Goal: Complete application form: Complete application form

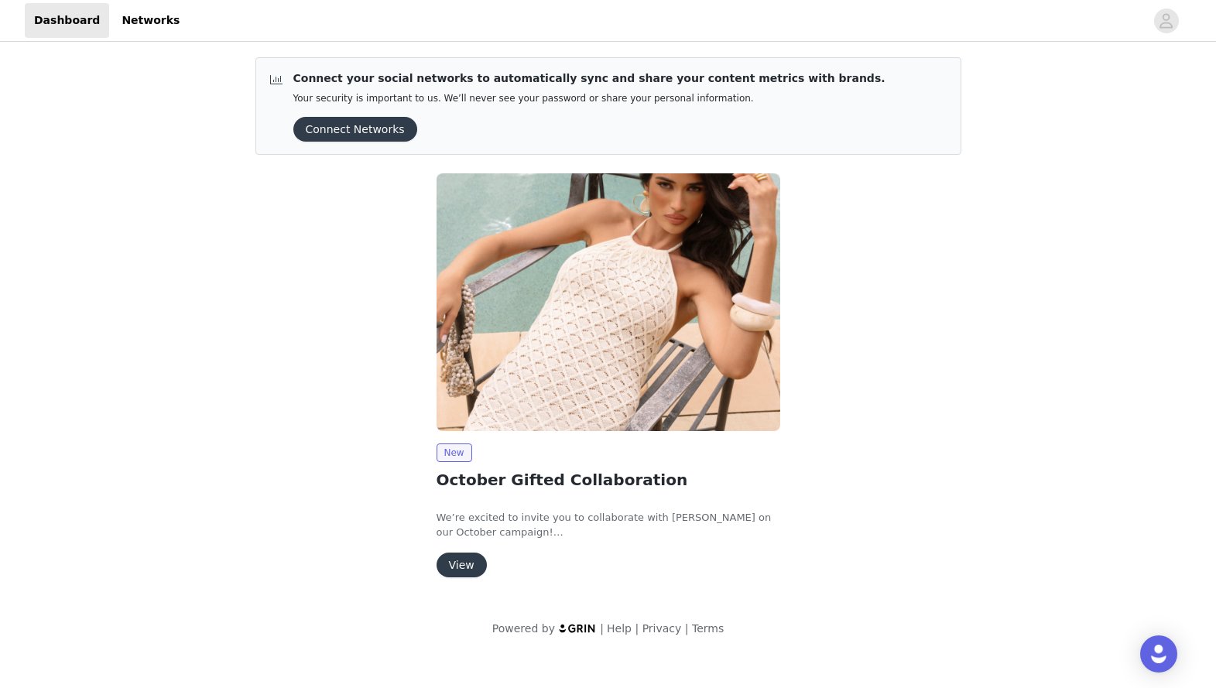
click at [449, 531] on button "View" at bounding box center [462, 565] width 50 height 25
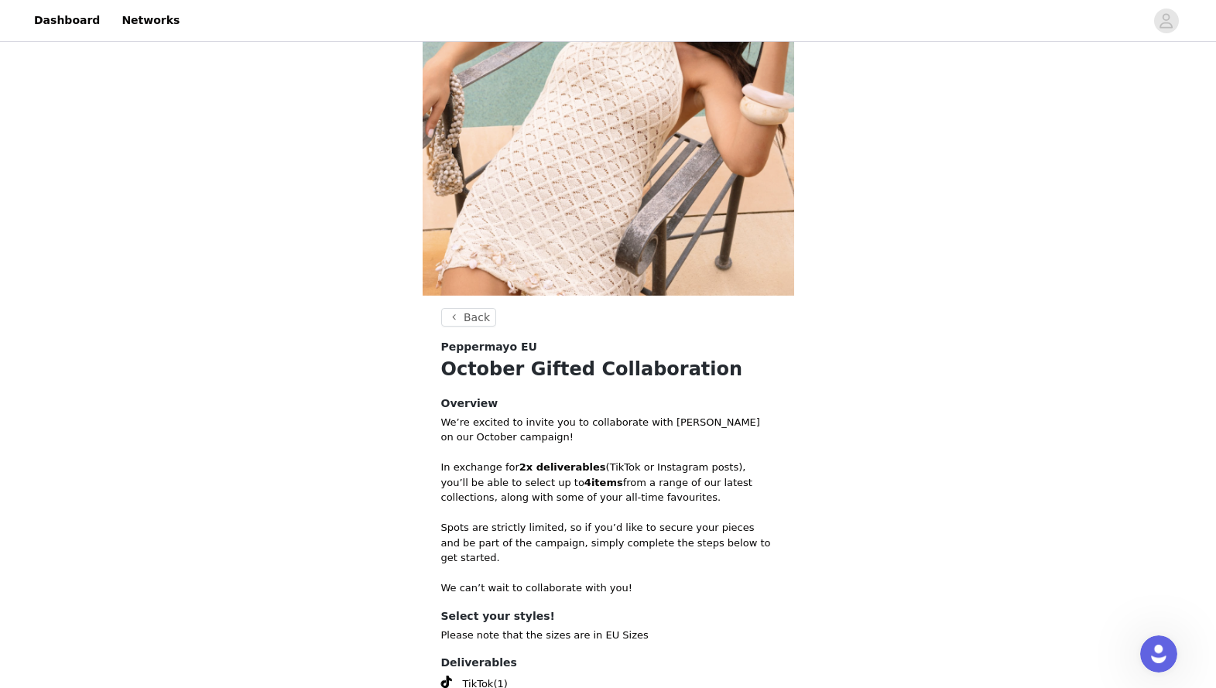
scroll to position [332, 0]
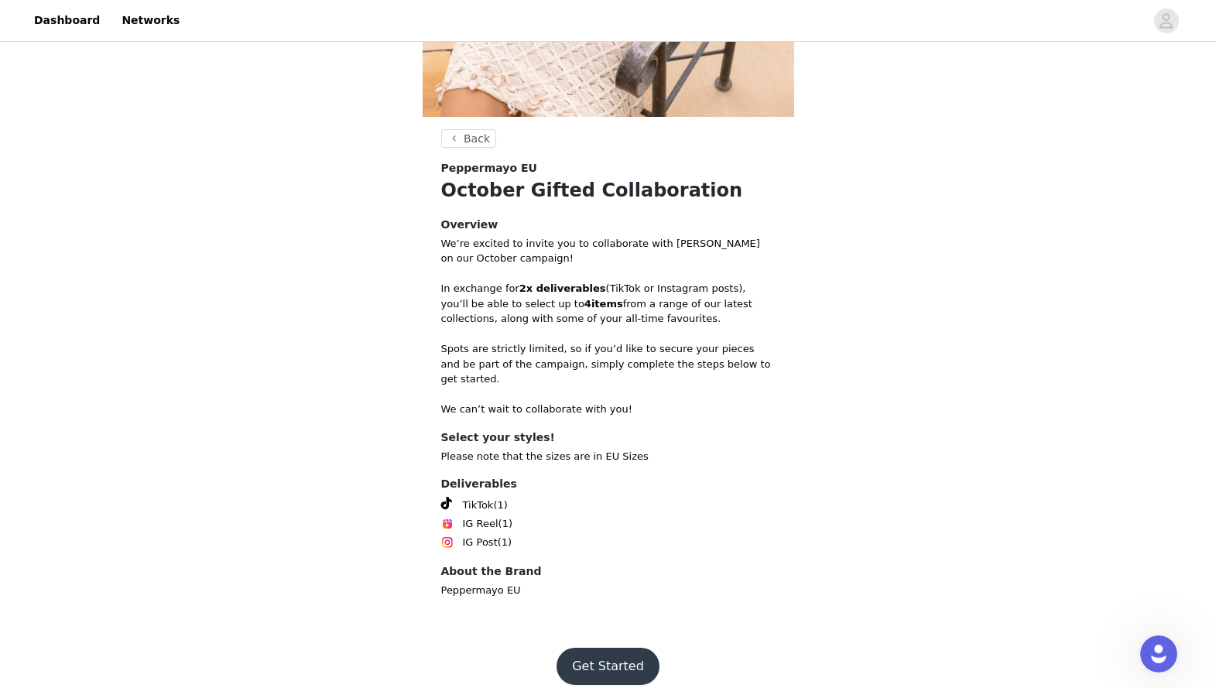
click at [613, 531] on button "Get Started" at bounding box center [608, 666] width 103 height 37
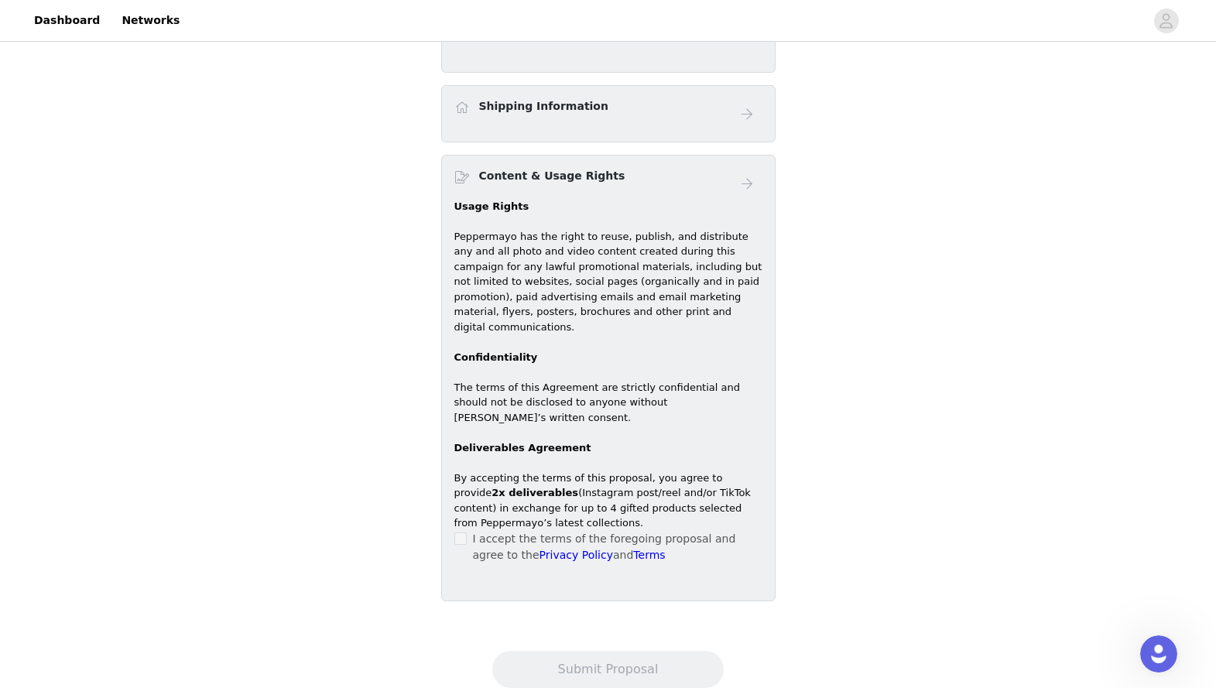
scroll to position [678, 0]
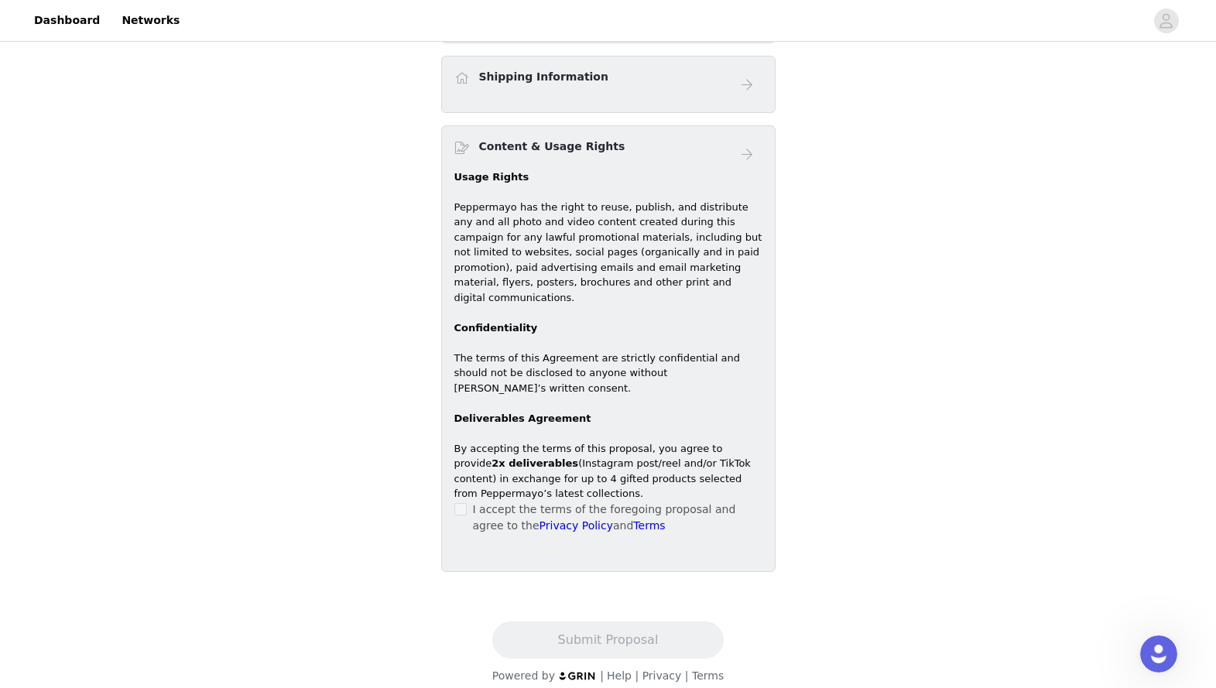
click at [461, 503] on span at bounding box center [460, 509] width 12 height 12
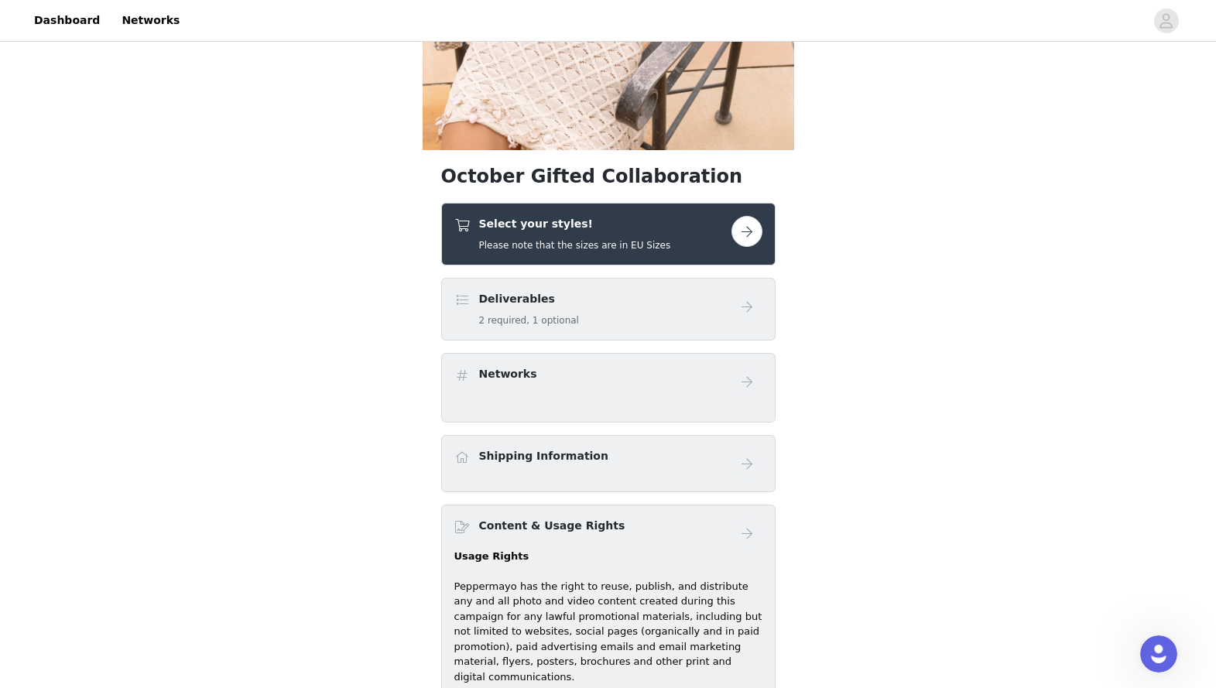
scroll to position [248, 0]
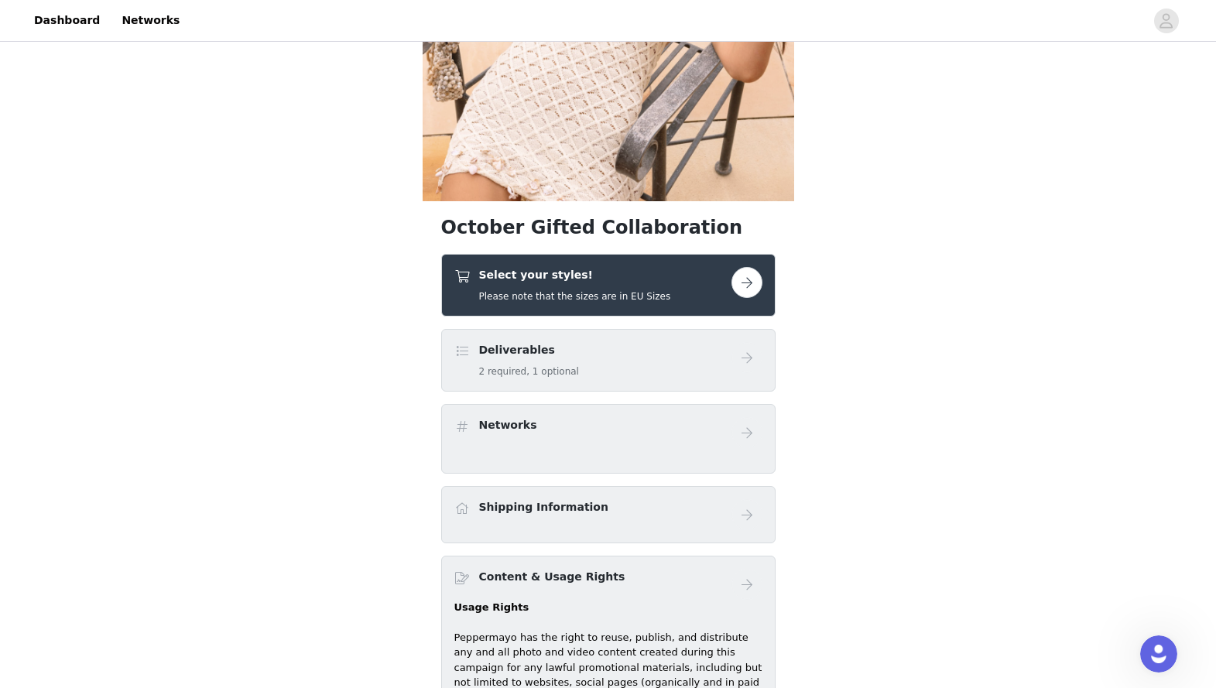
click at [654, 279] on button "button" at bounding box center [747, 282] width 31 height 31
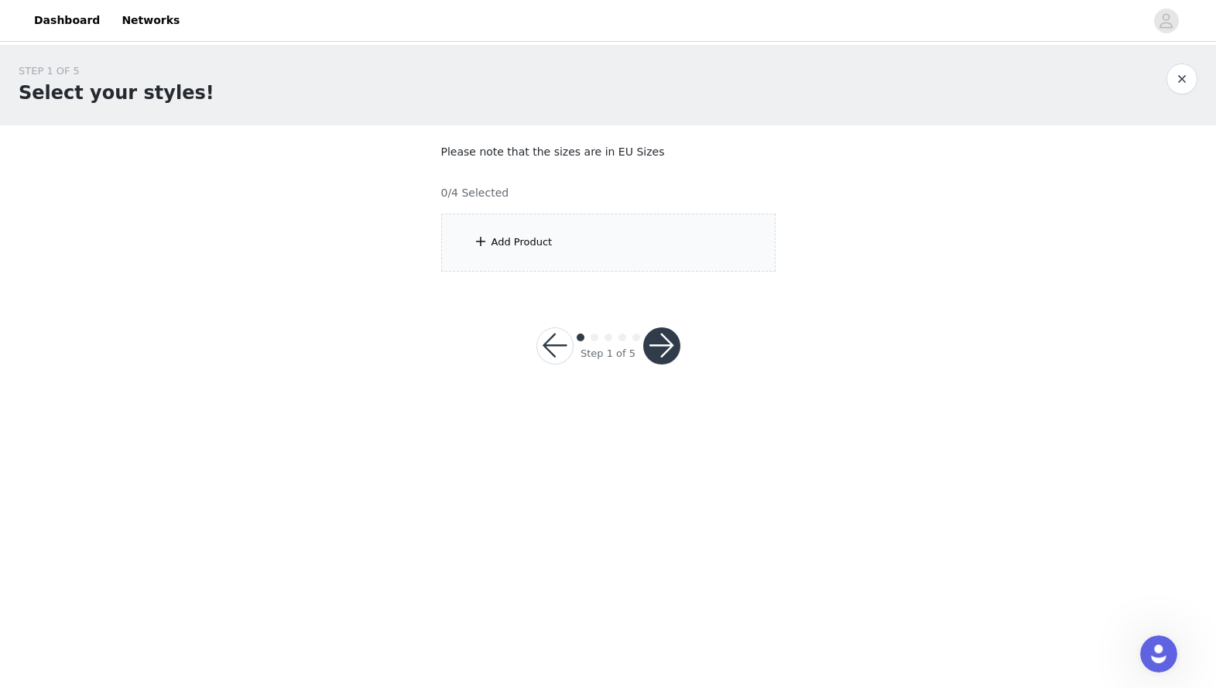
click at [623, 235] on div "Add Product" at bounding box center [608, 243] width 334 height 58
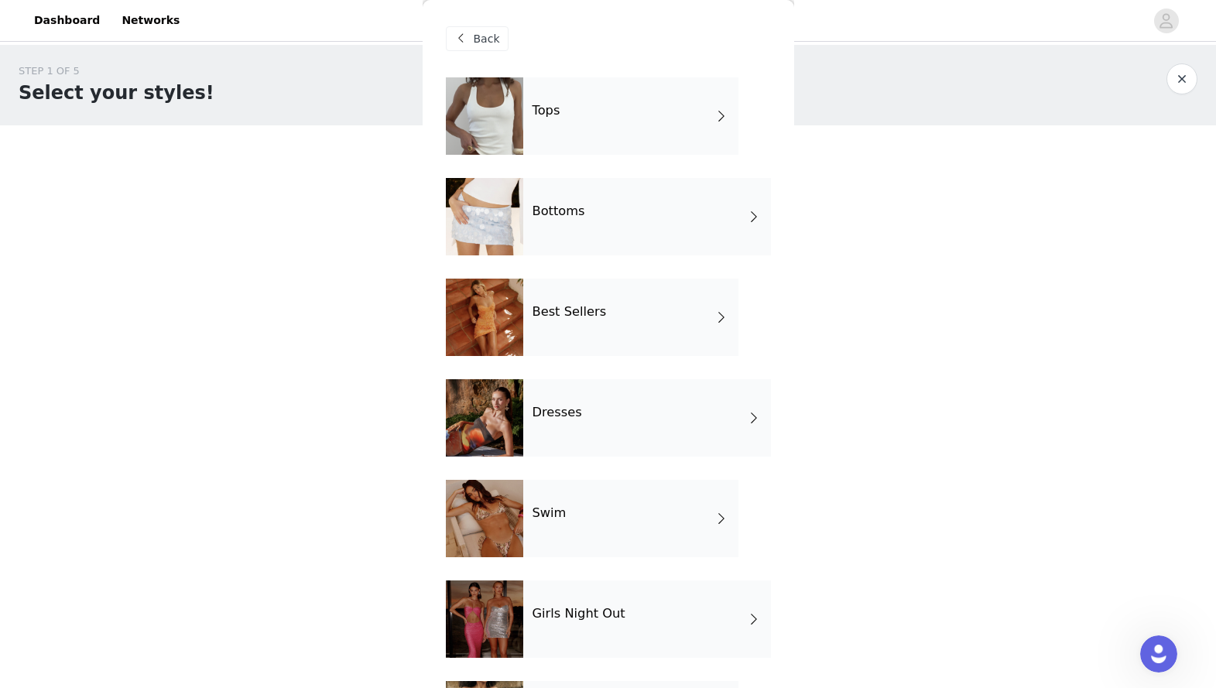
click at [645, 419] on div "Dresses" at bounding box center [647, 417] width 248 height 77
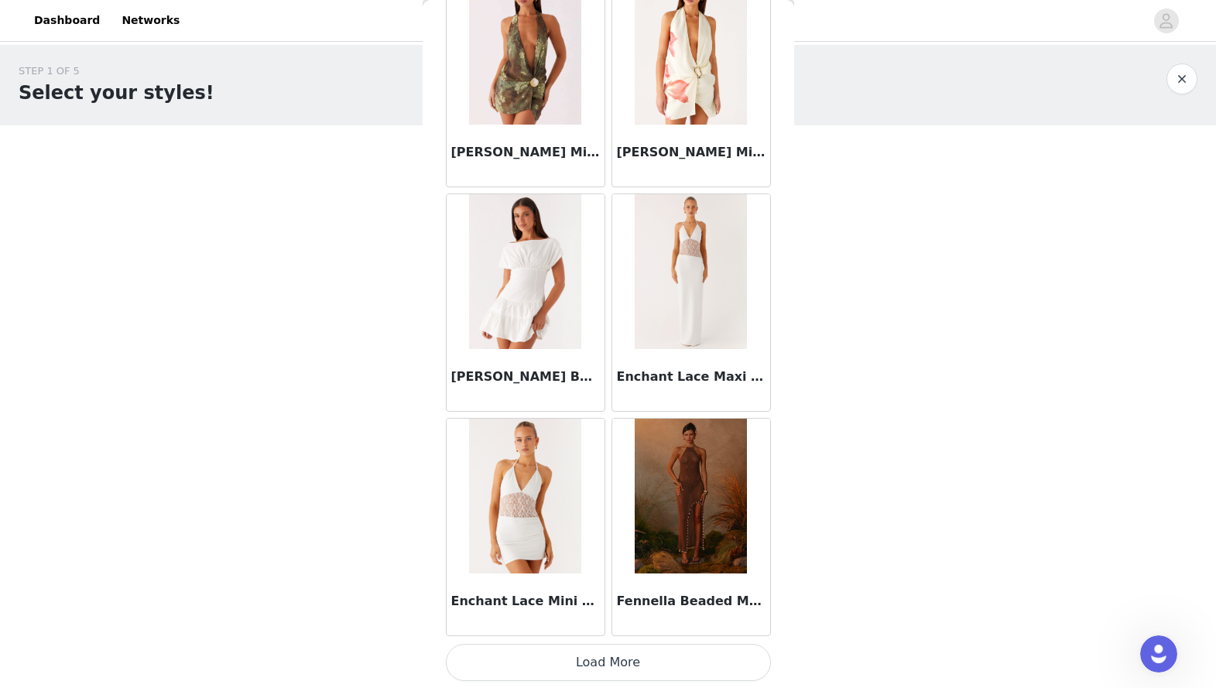
scroll to position [1681, 0]
click at [606, 531] on button "Load More" at bounding box center [608, 661] width 325 height 37
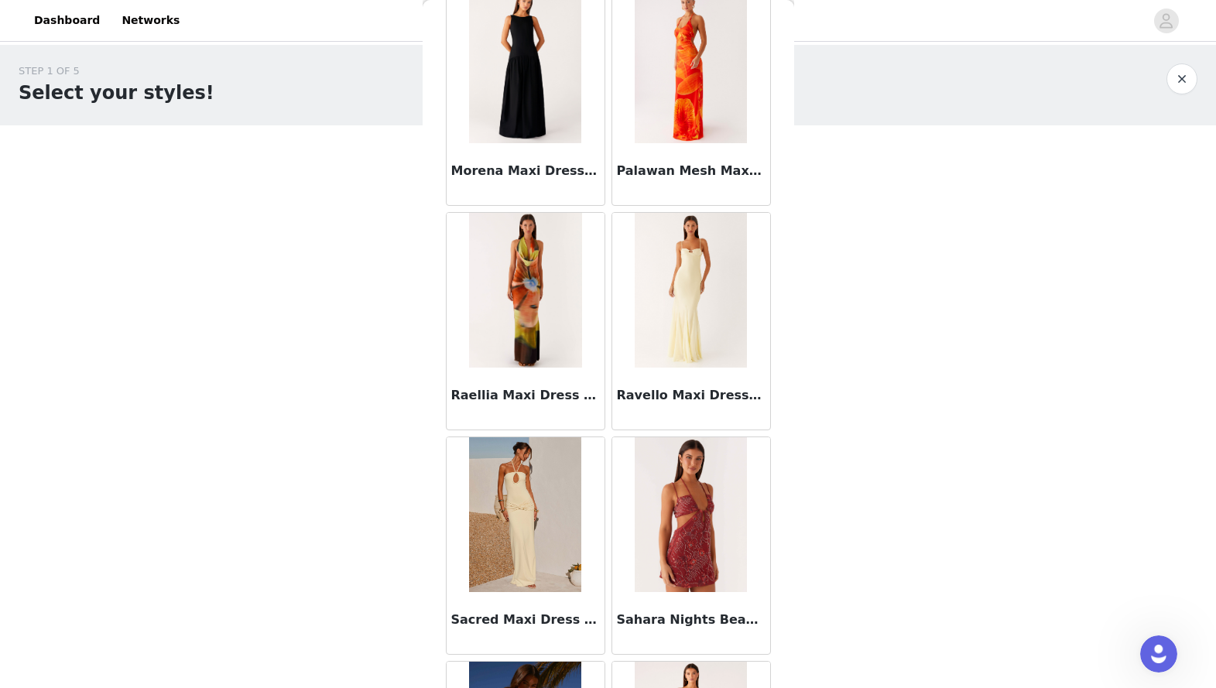
scroll to position [3805, 0]
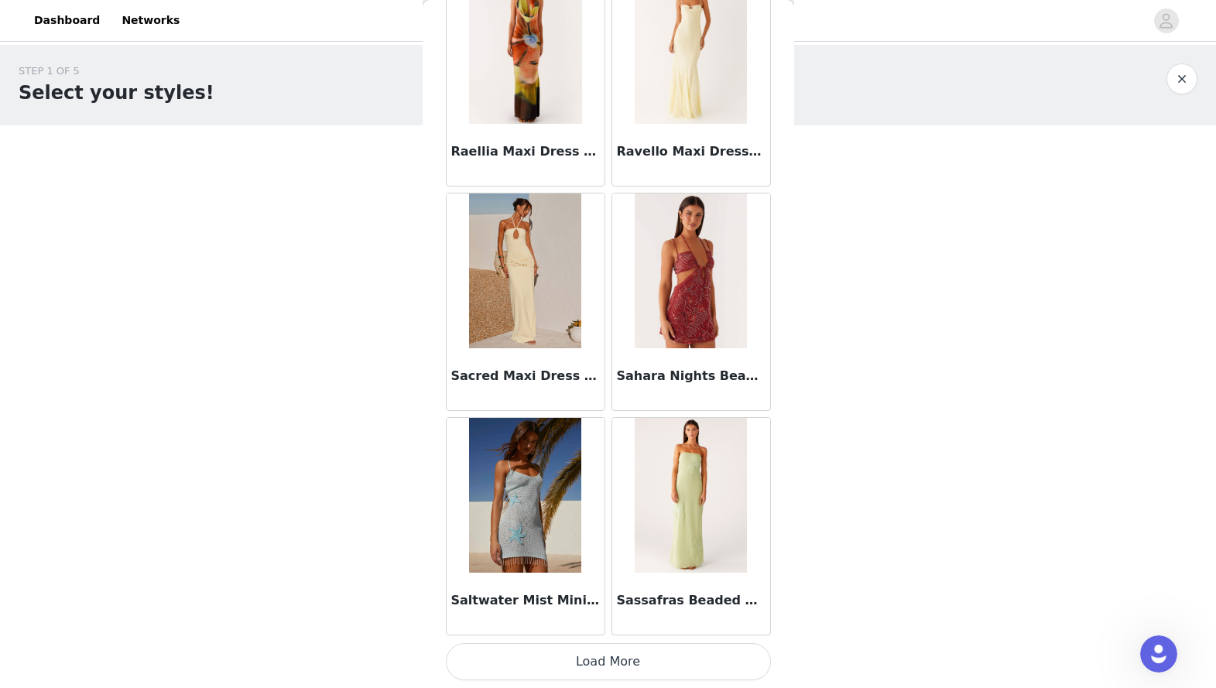
click at [625, 531] on button "Load More" at bounding box center [608, 661] width 325 height 37
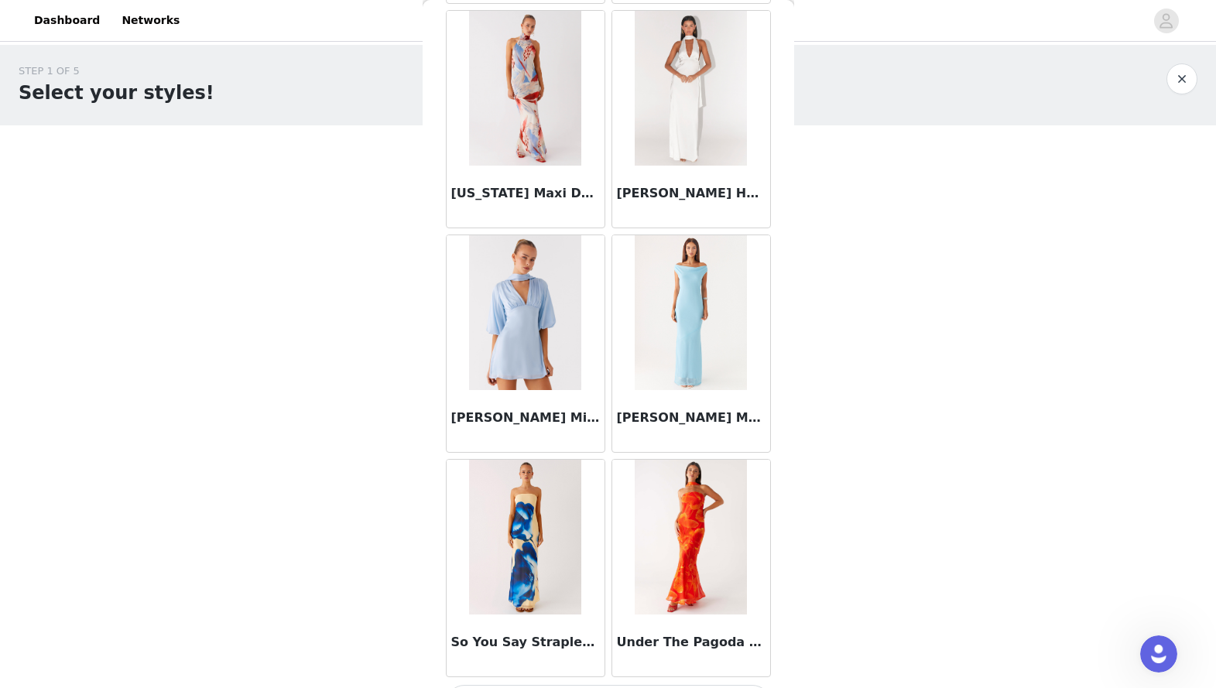
scroll to position [6170, 0]
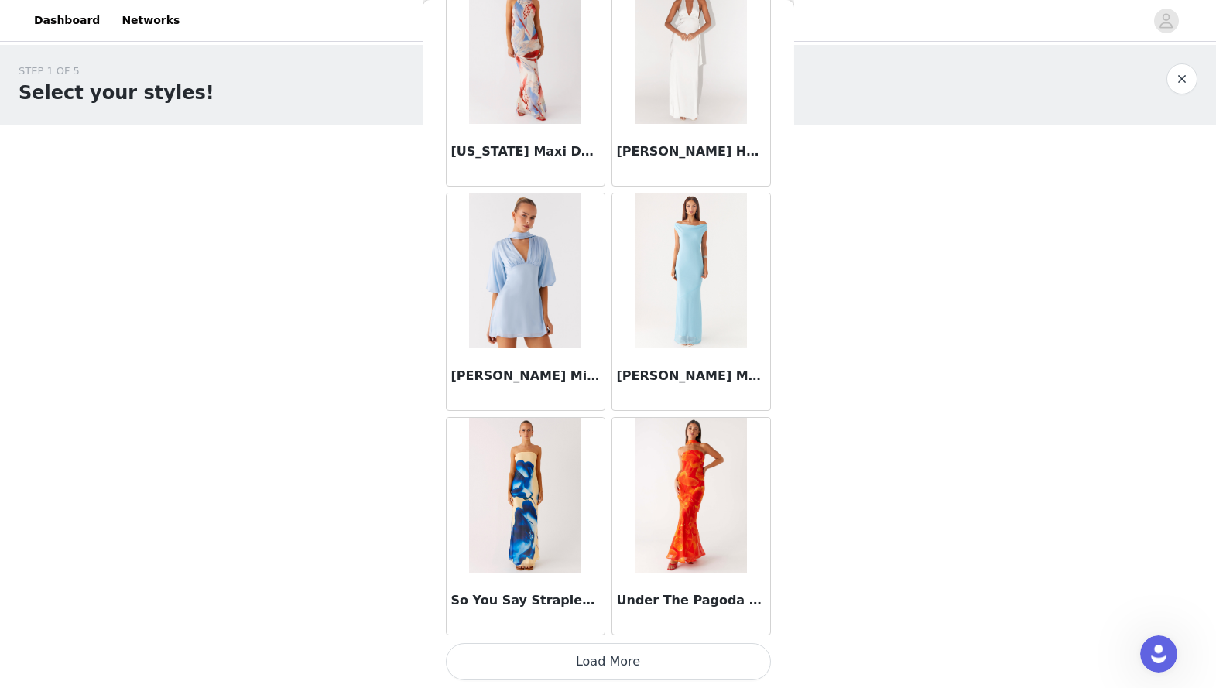
click at [608, 531] on button "Load More" at bounding box center [608, 661] width 325 height 37
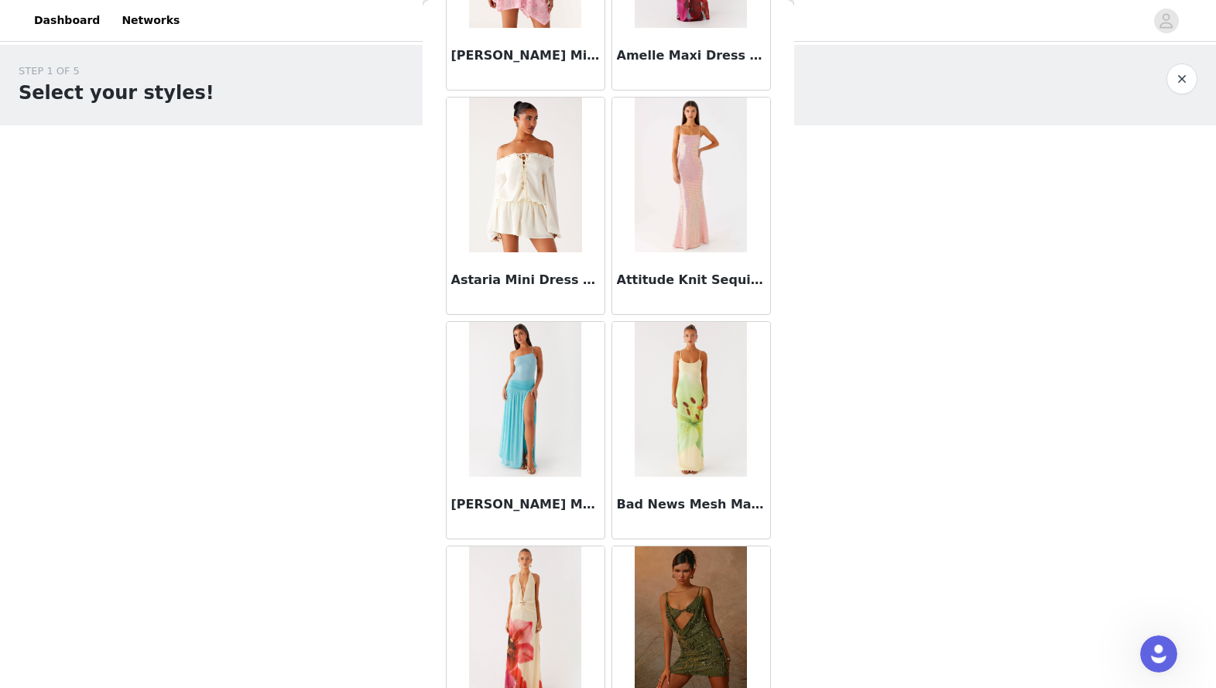
scroll to position [0, 0]
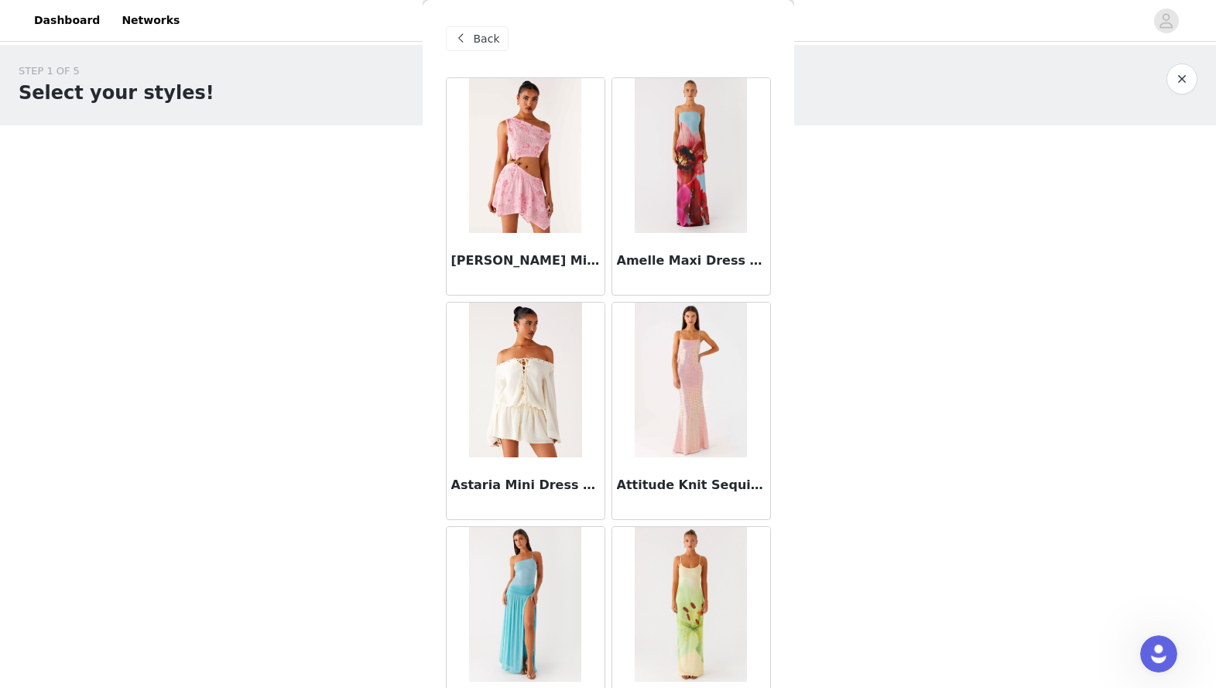
click at [485, 44] on span "Back" at bounding box center [487, 39] width 26 height 16
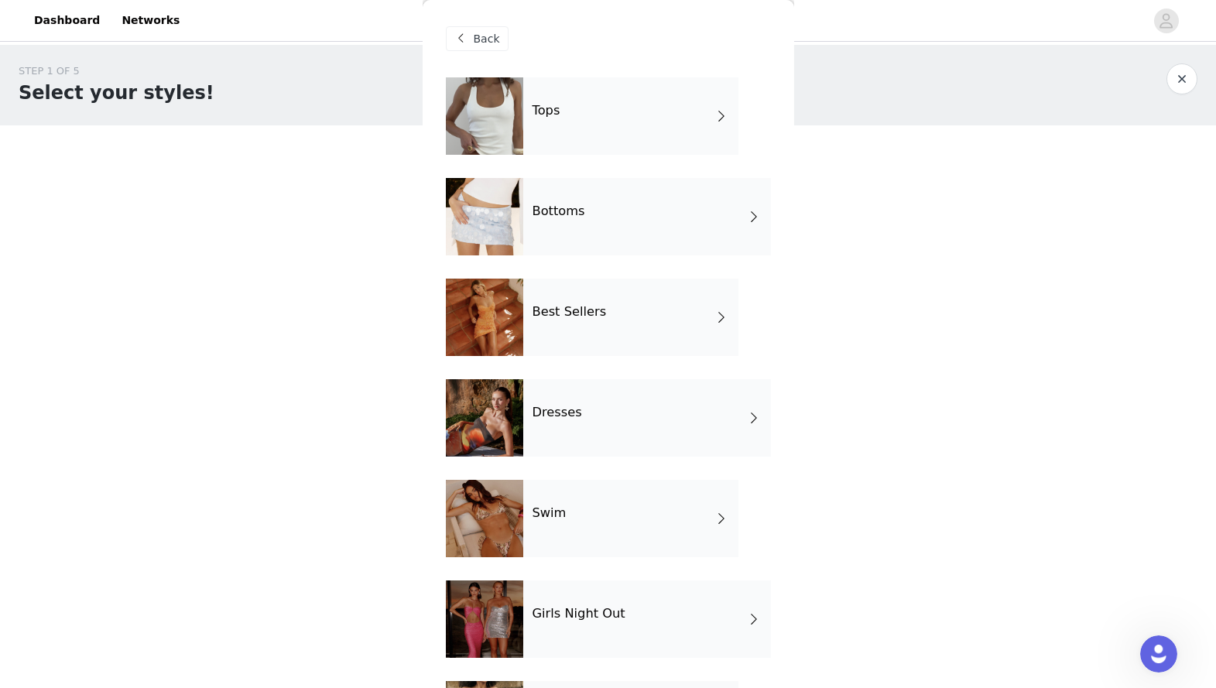
click at [580, 327] on div "Best Sellers" at bounding box center [630, 317] width 215 height 77
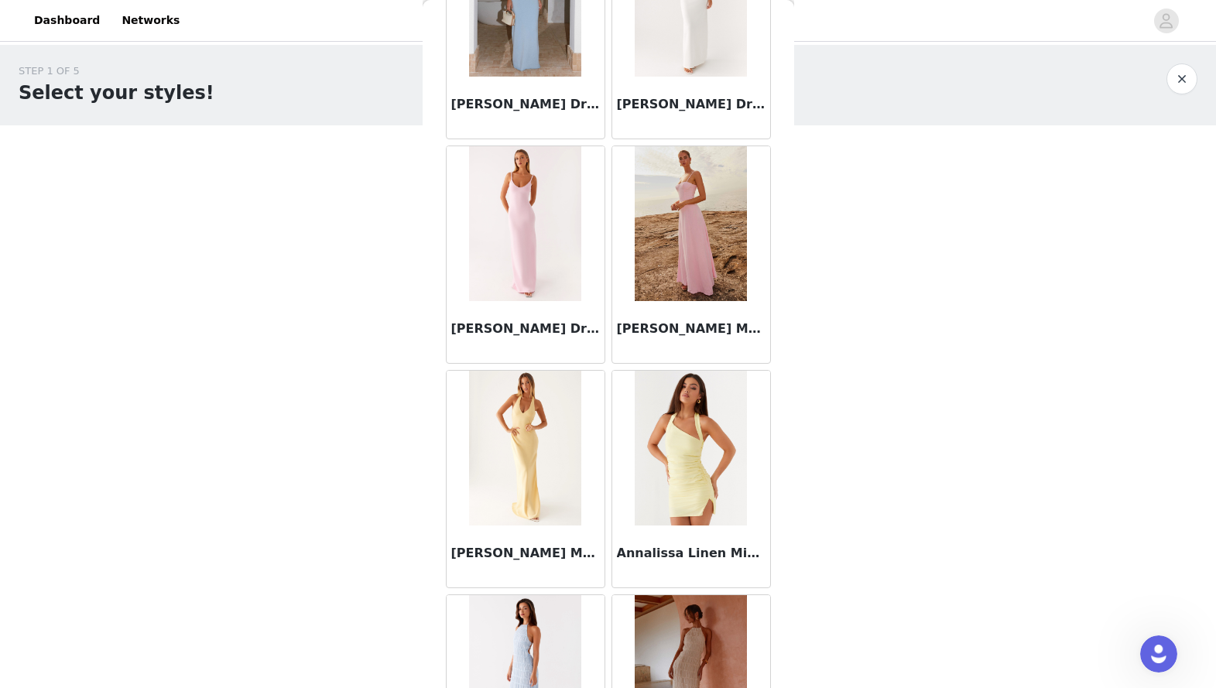
scroll to position [1468, 0]
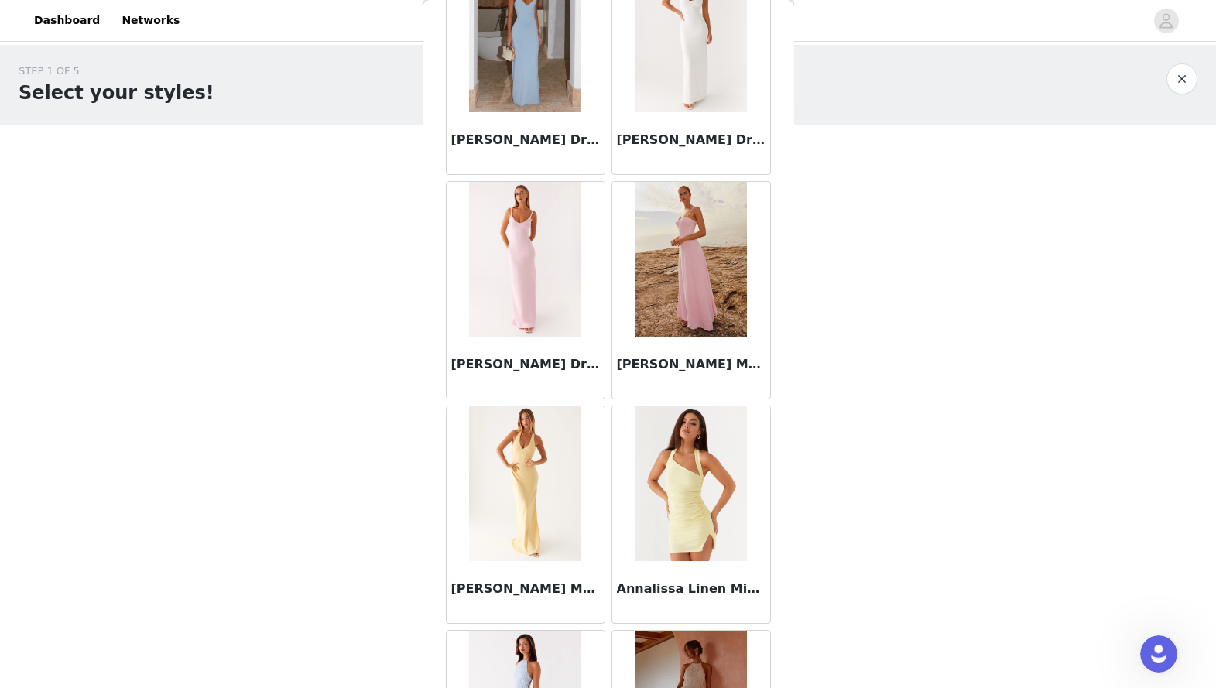
click at [541, 365] on h3 "[PERSON_NAME] Dress - Pink" at bounding box center [525, 364] width 149 height 19
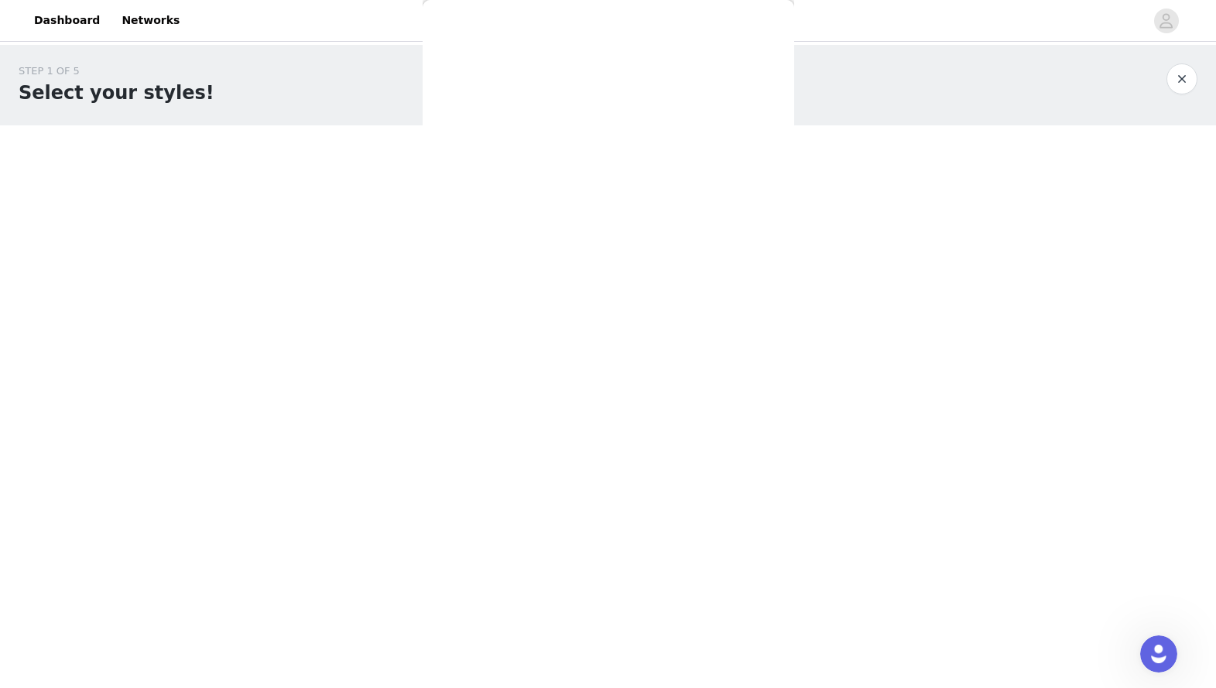
click at [541, 365] on div "Back Aamari Maxi Dress - Red Adelaide Shirt Mini Dress - Brown After Light Maxi…" at bounding box center [609, 344] width 372 height 688
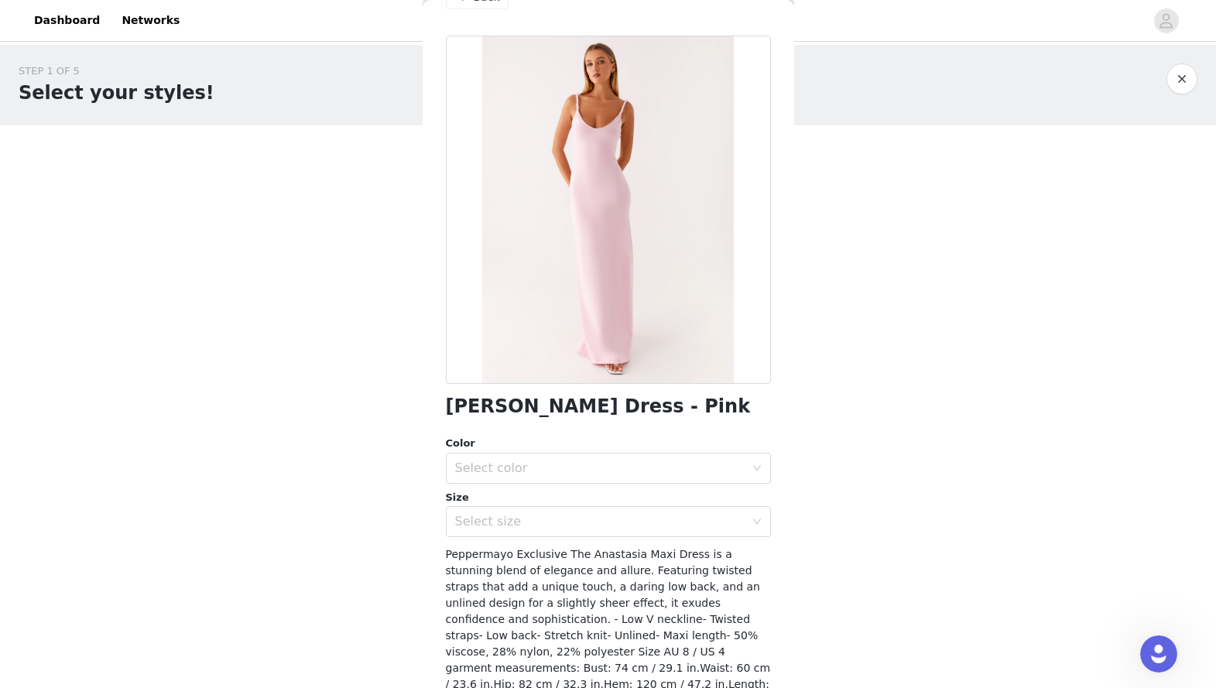
scroll to position [0, 0]
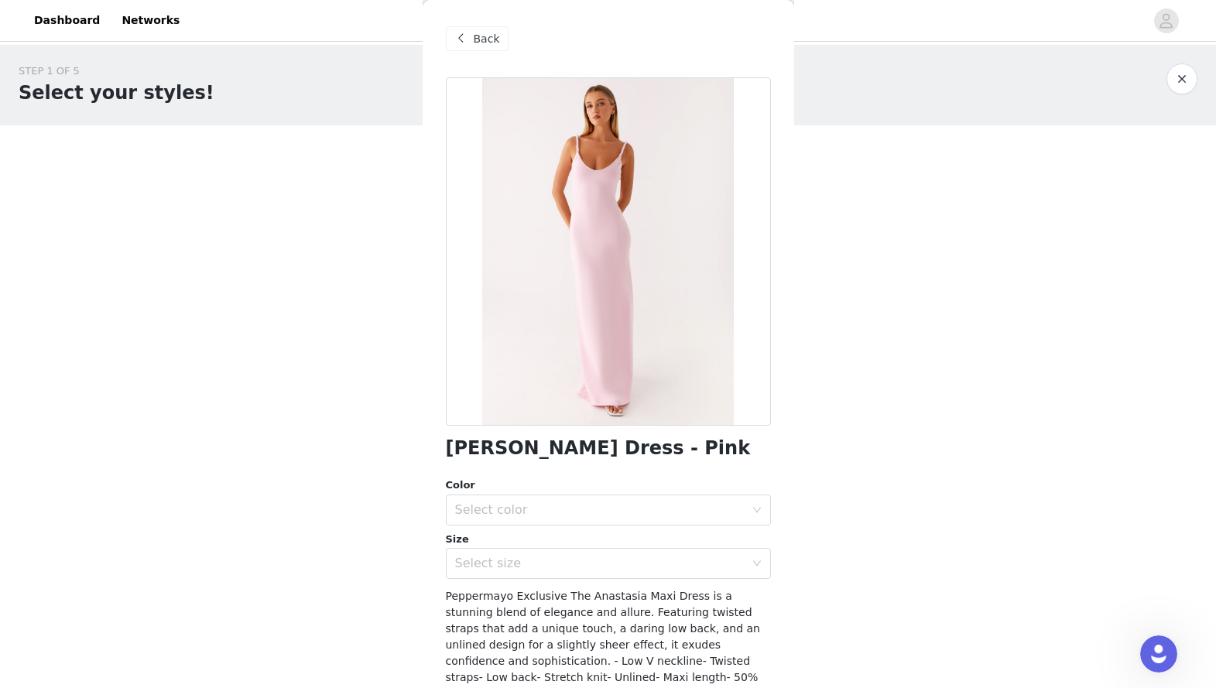
click at [461, 39] on span at bounding box center [461, 38] width 19 height 19
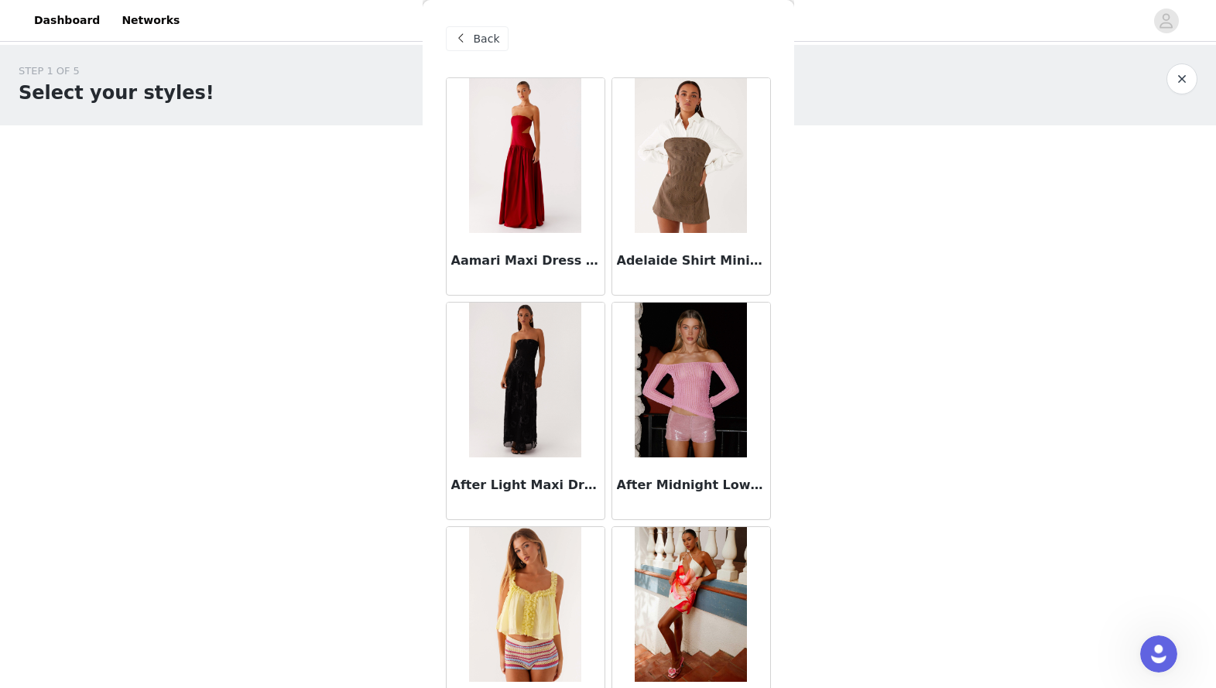
click at [471, 37] on div "Back" at bounding box center [477, 38] width 63 height 25
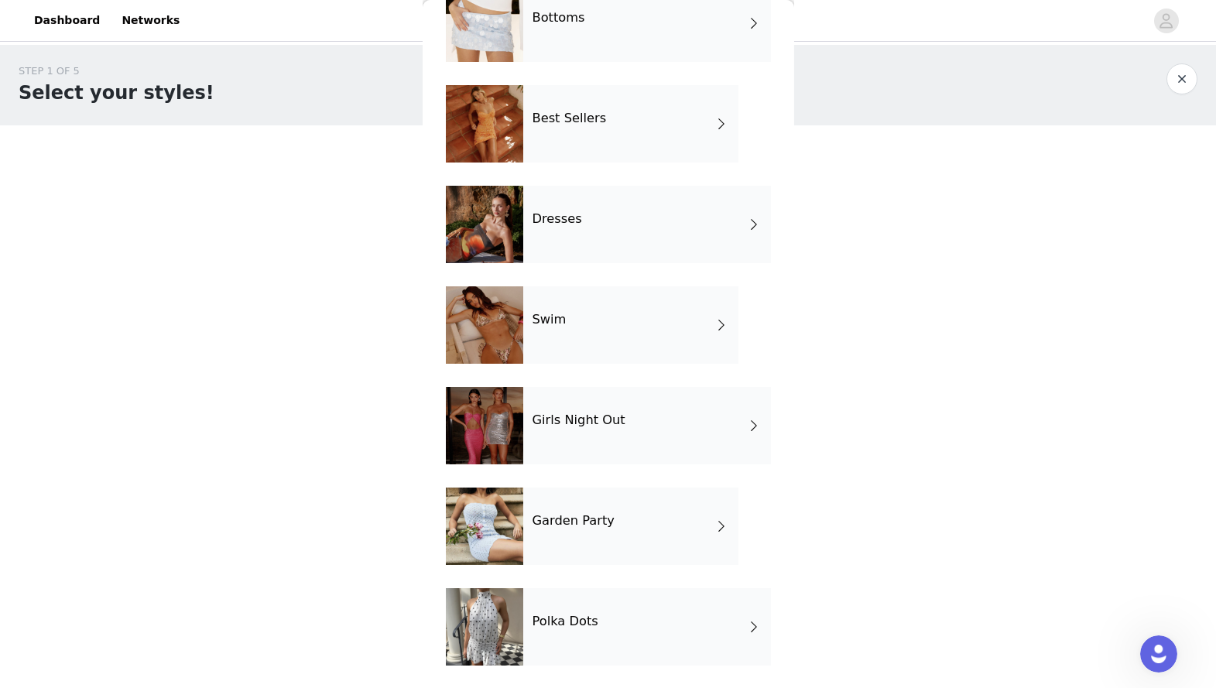
scroll to position [194, 0]
click at [654, 408] on div "Girls Night Out" at bounding box center [647, 424] width 248 height 77
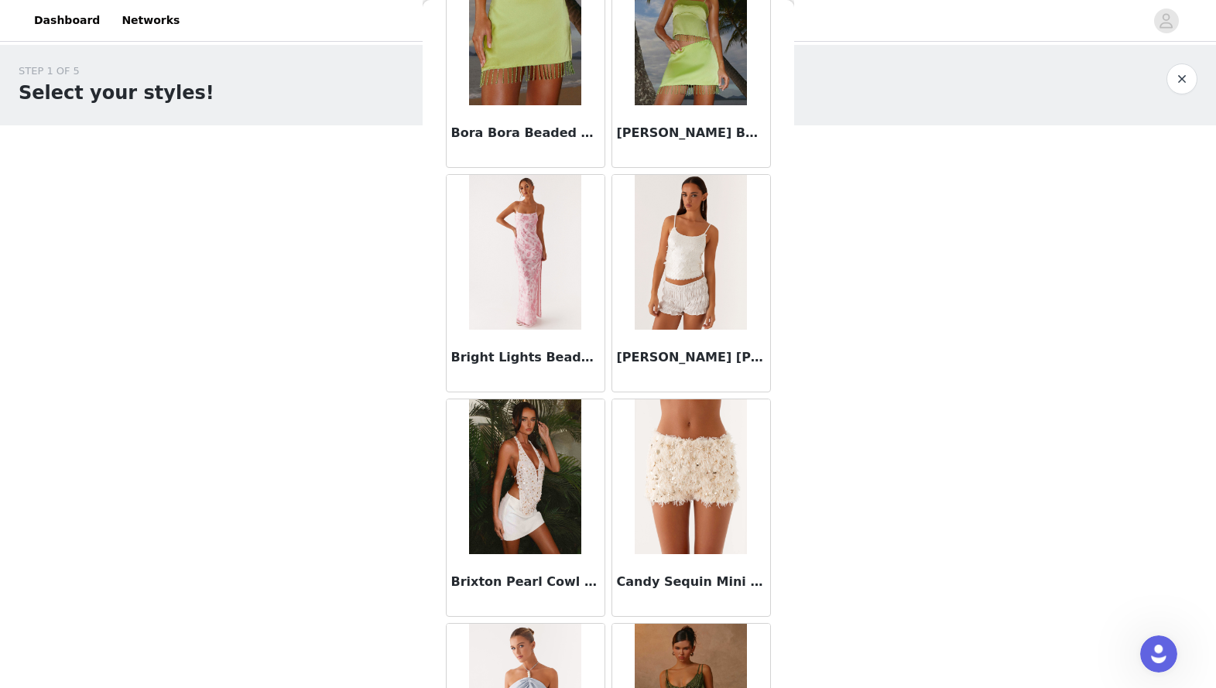
scroll to position [1681, 0]
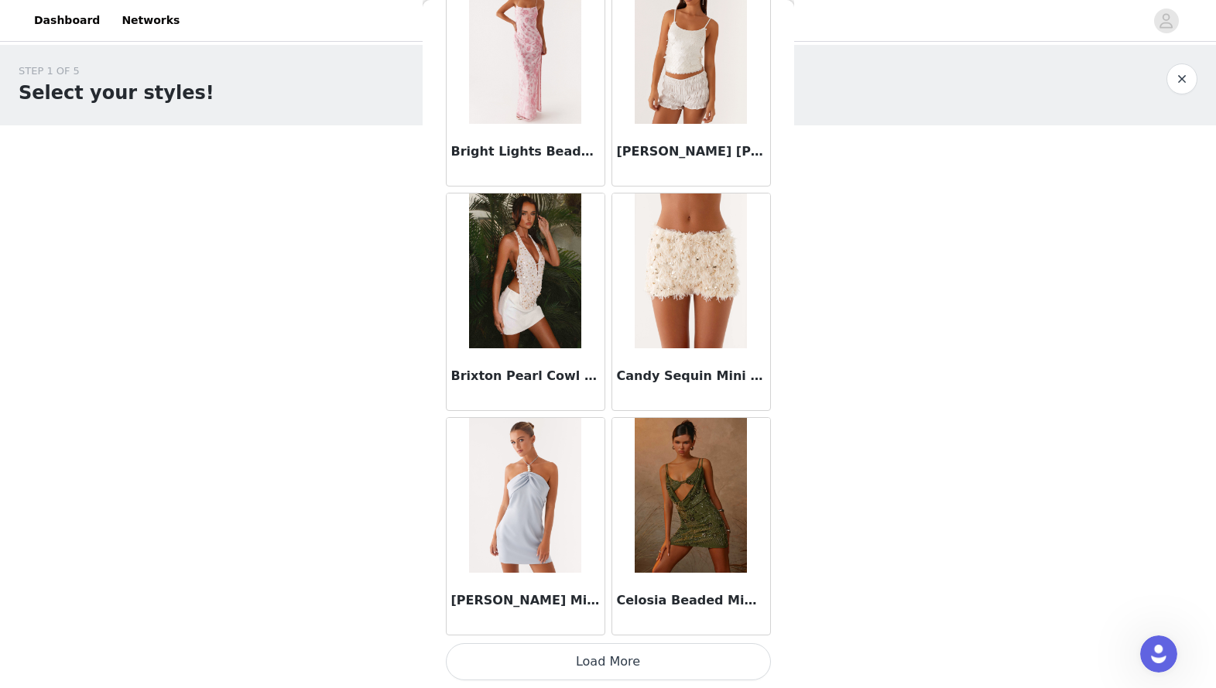
click at [621, 531] on button "Load More" at bounding box center [608, 661] width 325 height 37
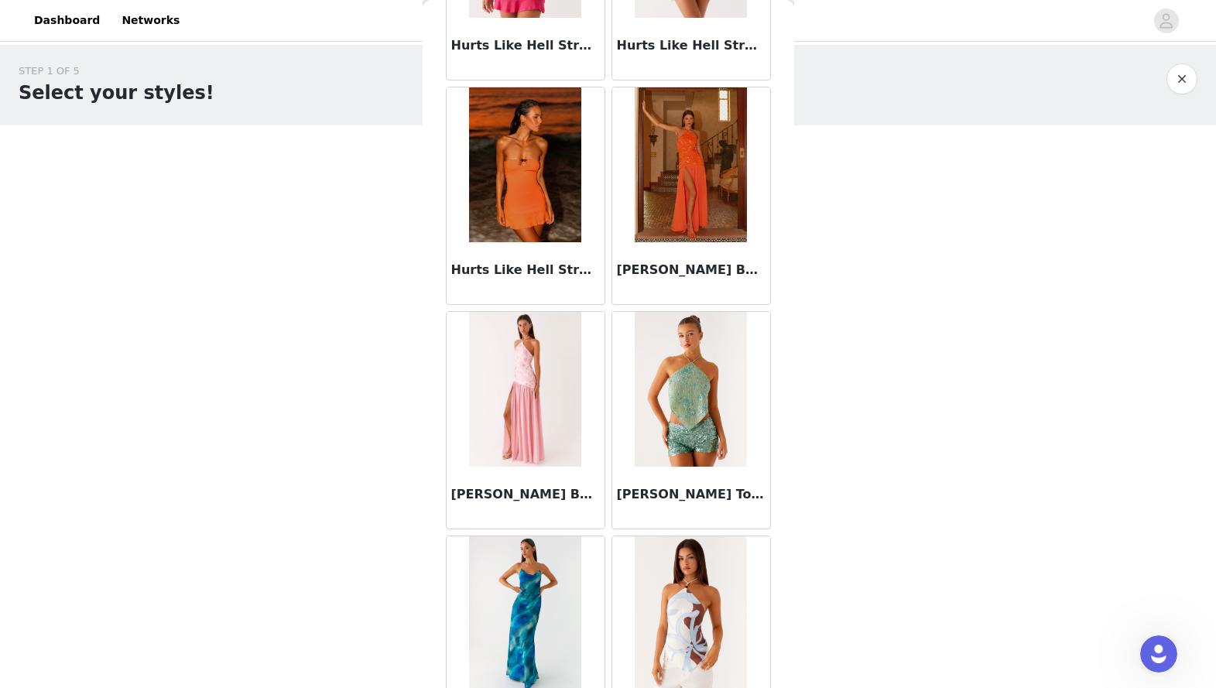
scroll to position [3926, 0]
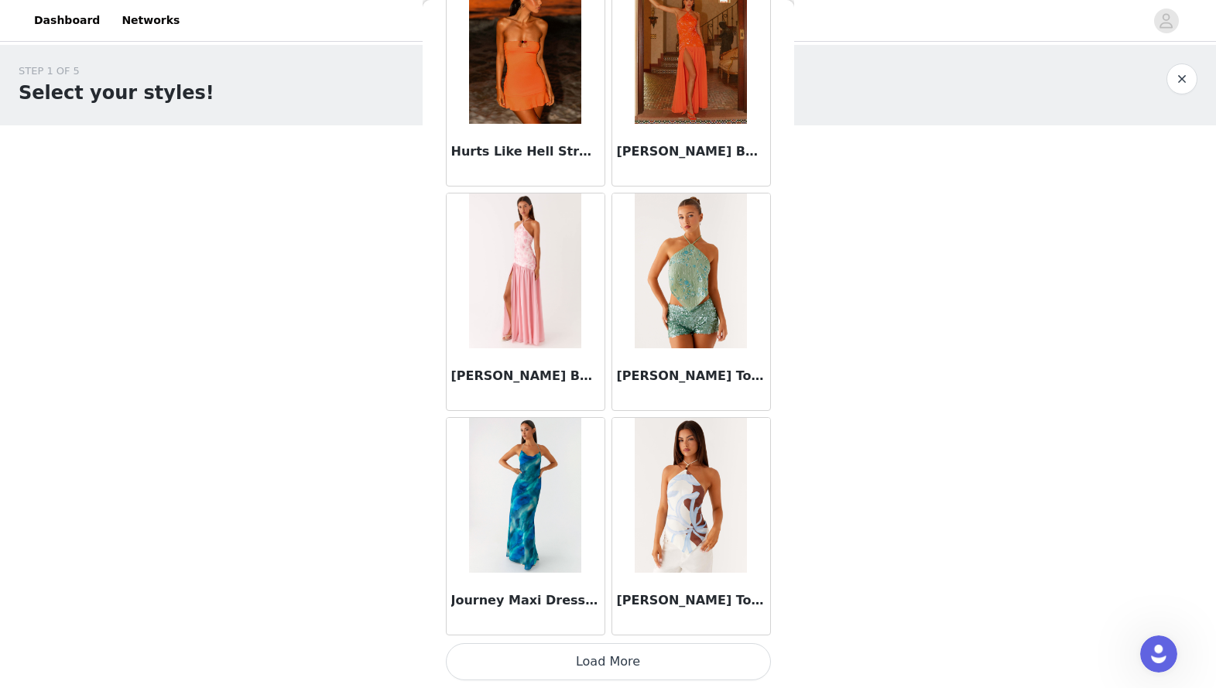
click at [636, 531] on button "Load More" at bounding box center [608, 661] width 325 height 37
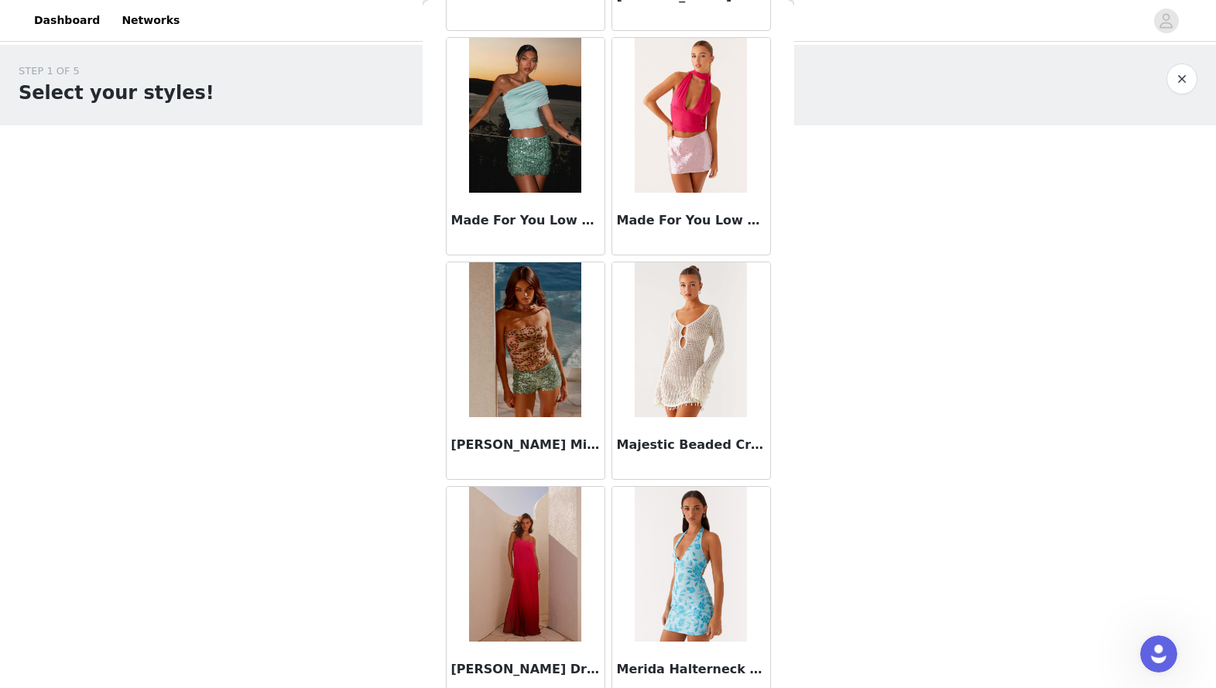
scroll to position [6170, 0]
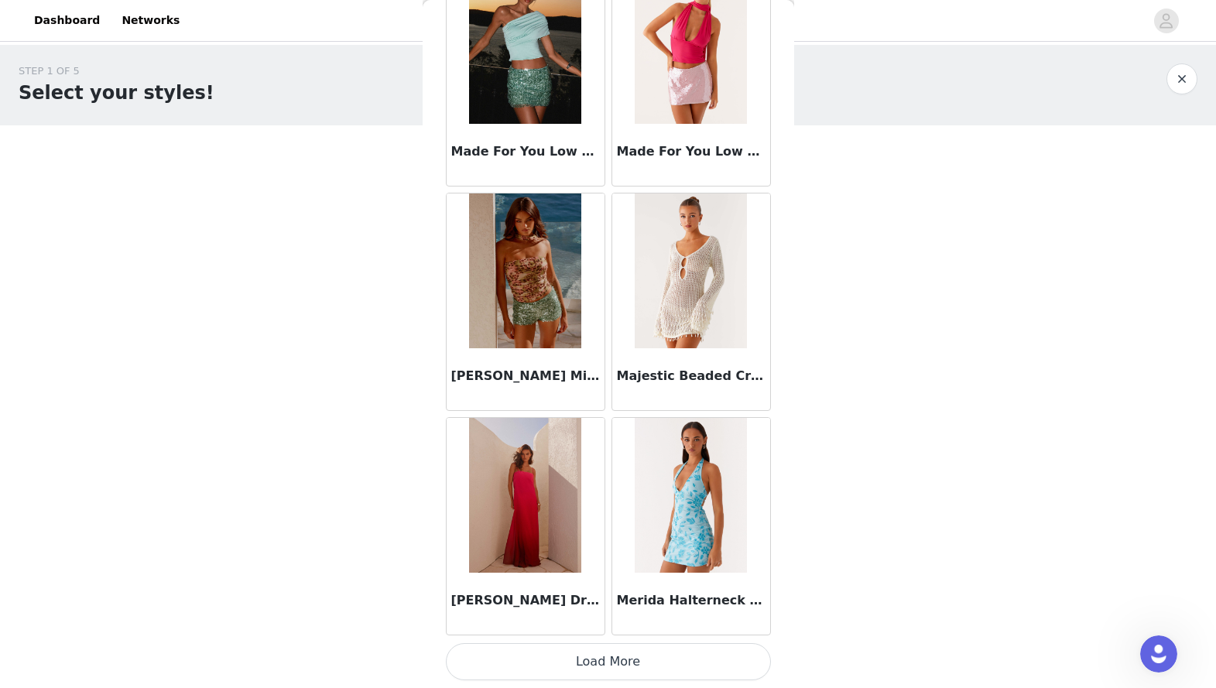
click at [635, 531] on button "Load More" at bounding box center [608, 661] width 325 height 37
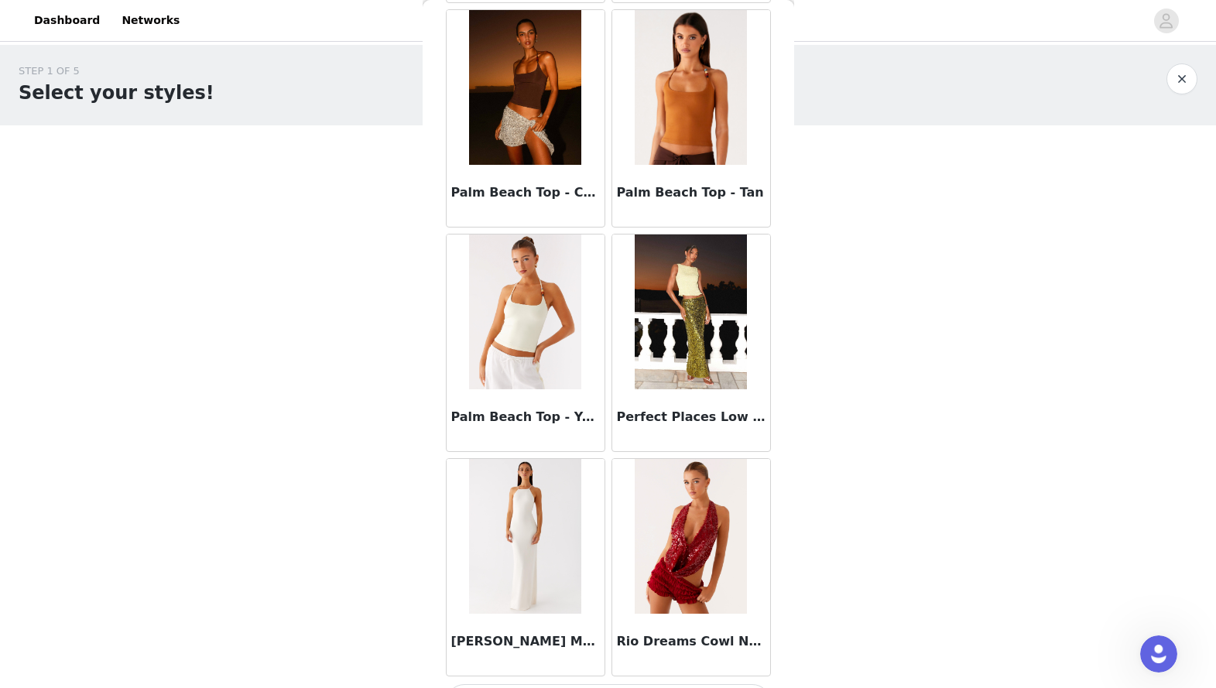
scroll to position [8415, 0]
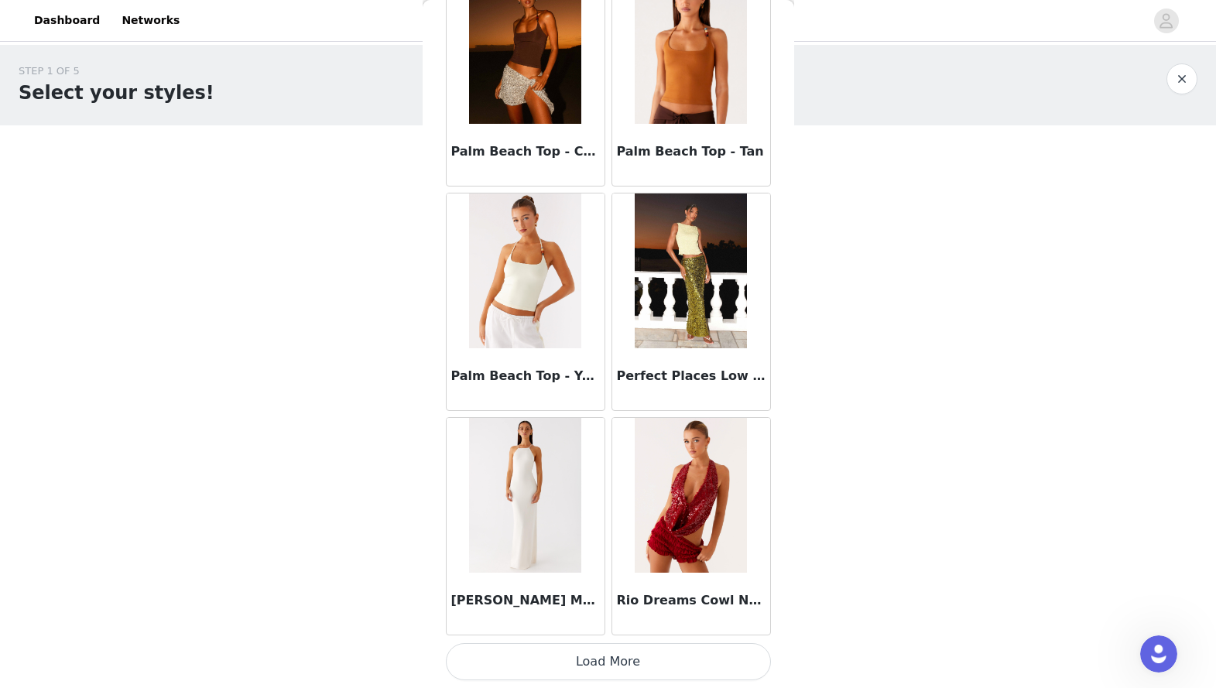
click at [623, 531] on button "Load More" at bounding box center [608, 661] width 325 height 37
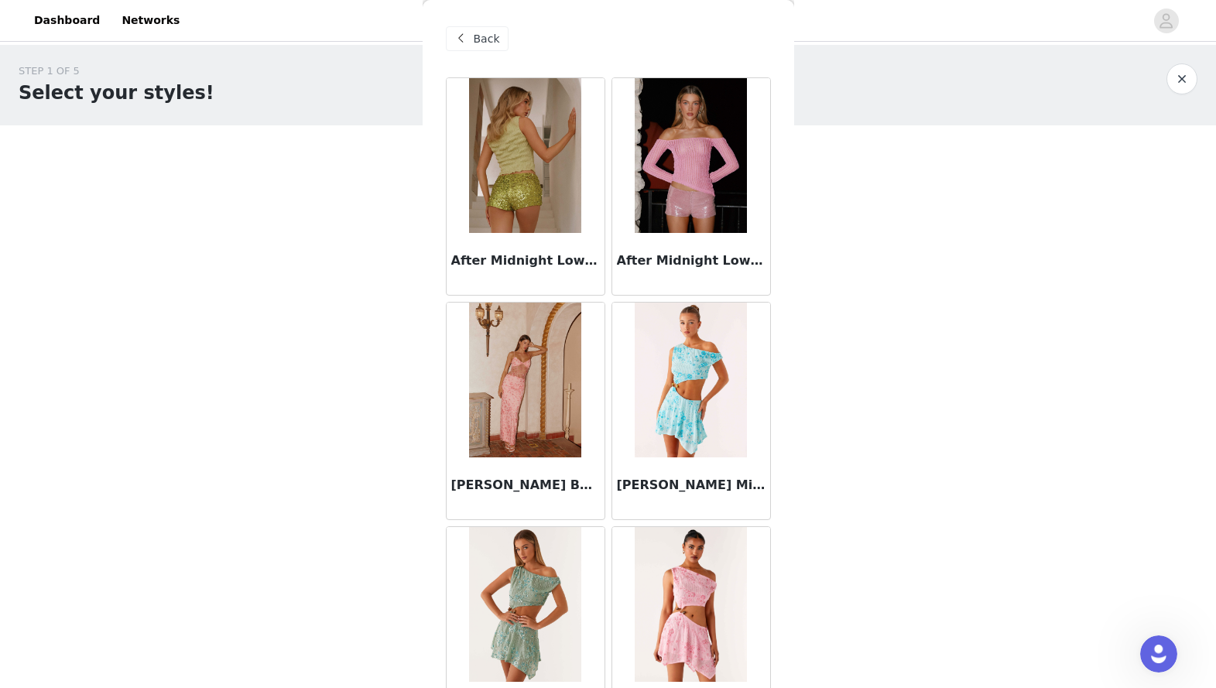
scroll to position [3, 0]
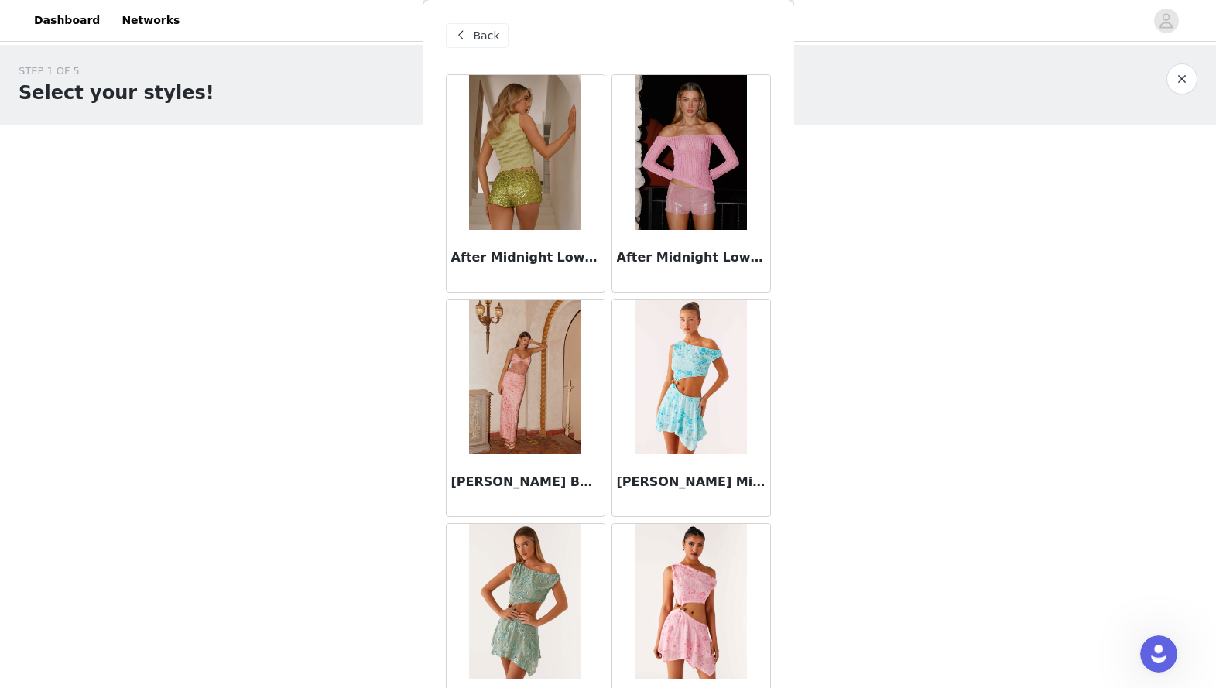
click at [494, 36] on span "Back" at bounding box center [487, 36] width 26 height 16
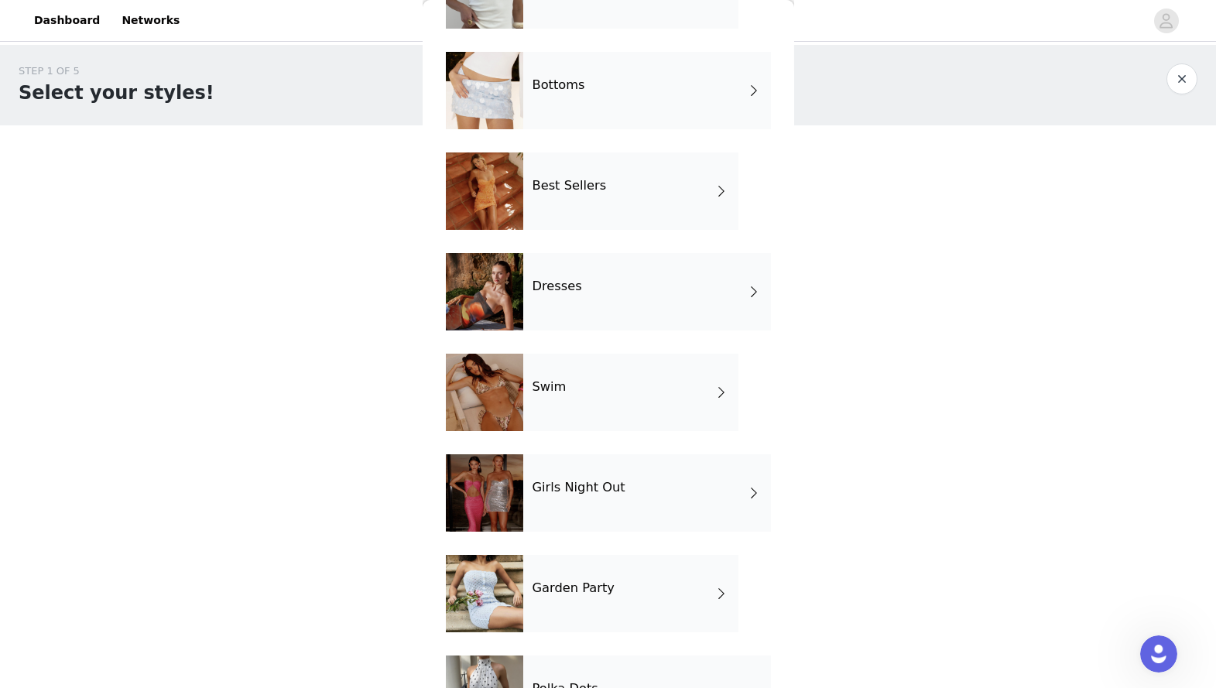
scroll to position [194, 0]
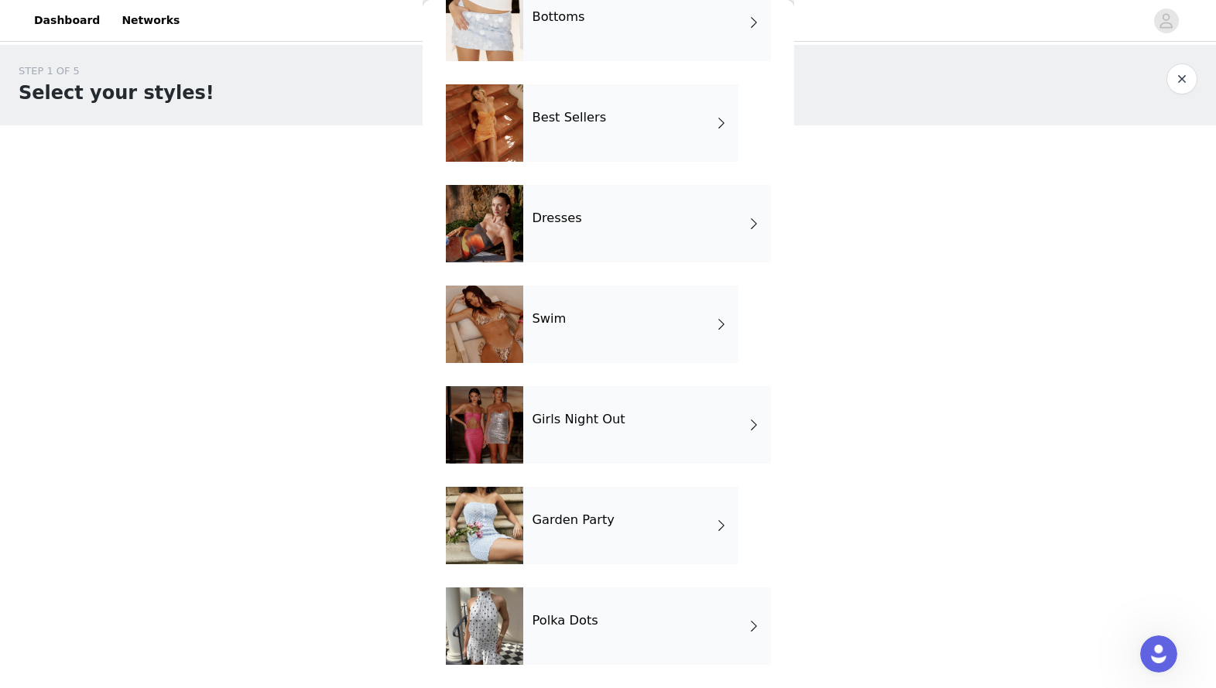
click at [649, 509] on div "Garden Party" at bounding box center [630, 525] width 215 height 77
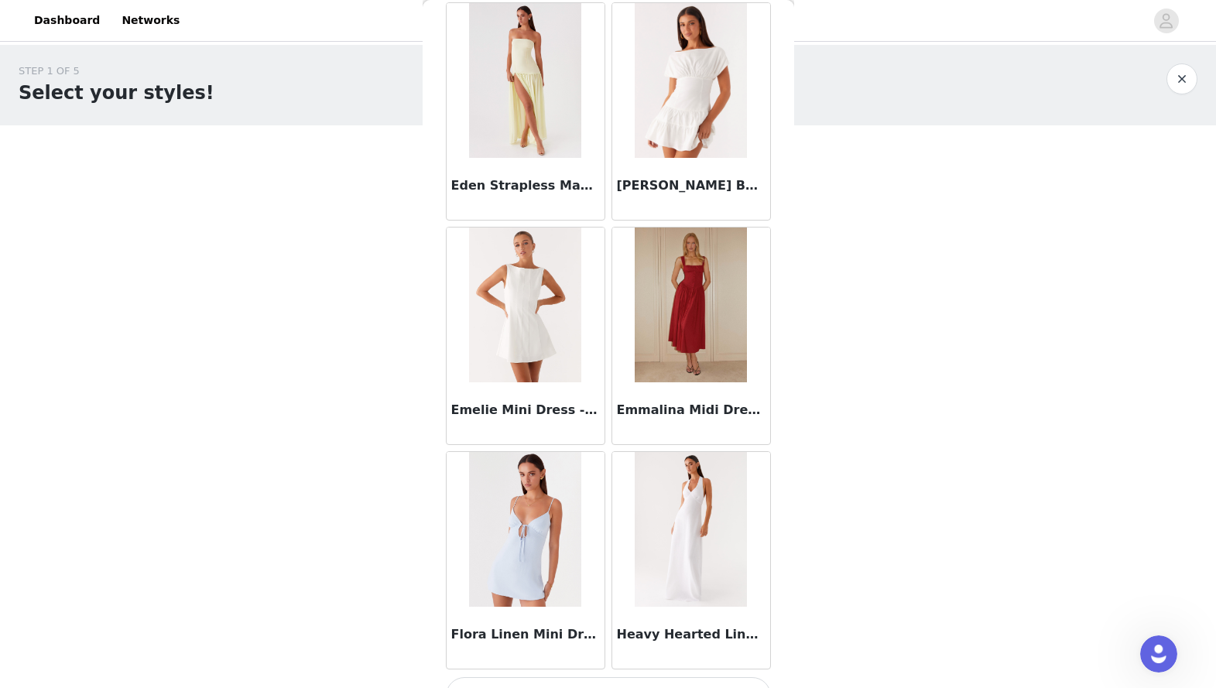
scroll to position [1681, 0]
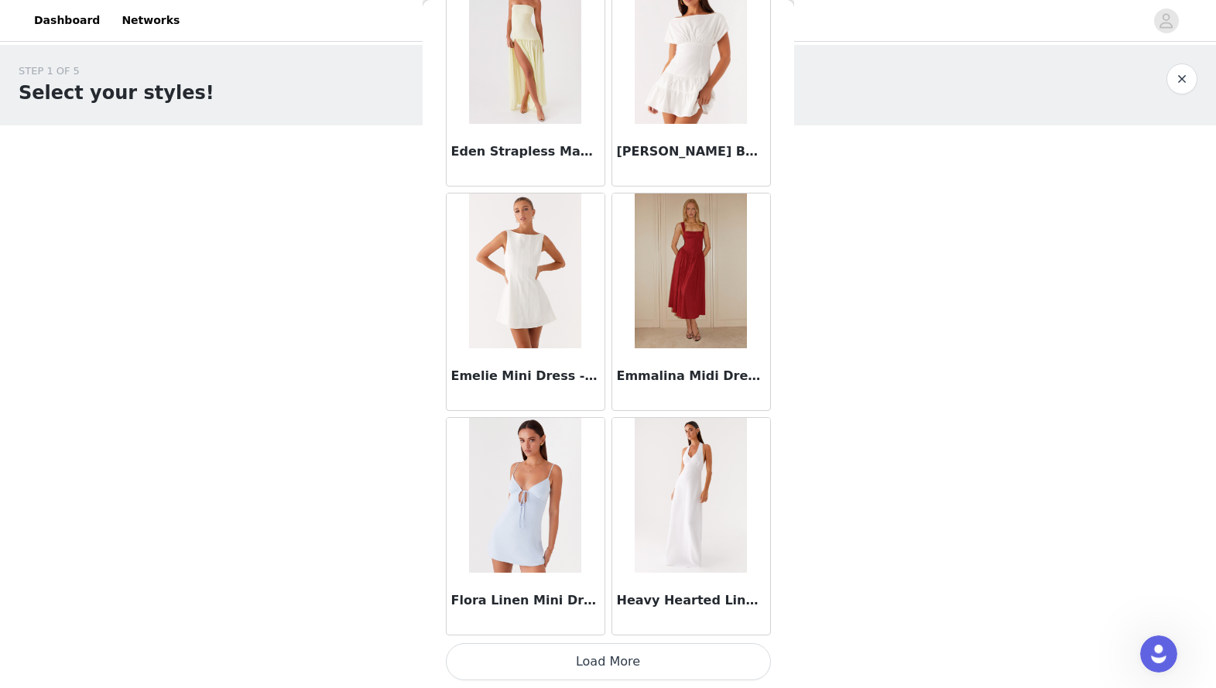
click at [582, 531] on button "Load More" at bounding box center [608, 661] width 325 height 37
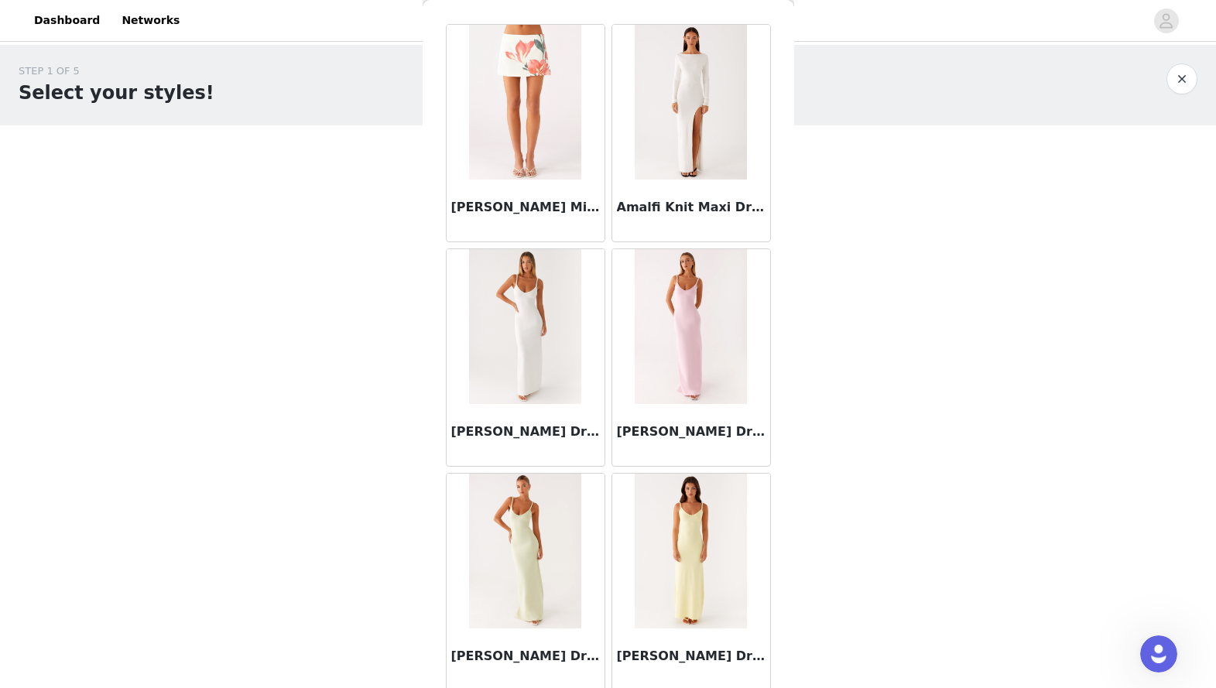
scroll to position [0, 0]
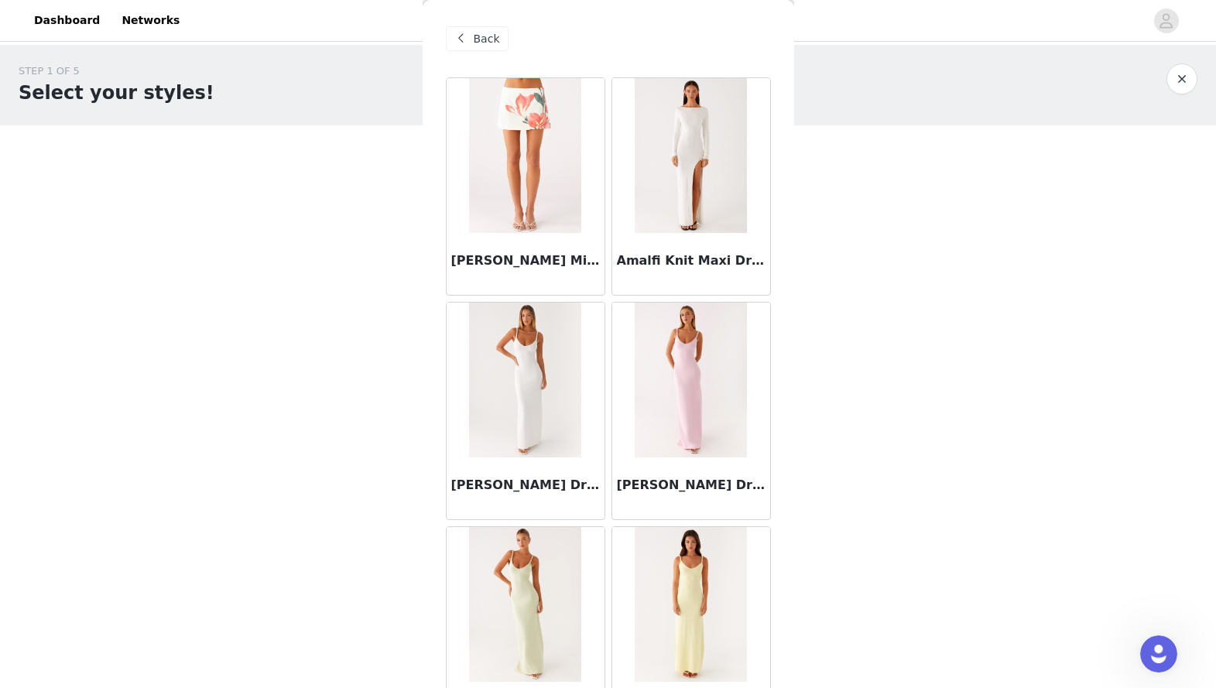
click at [654, 392] on img at bounding box center [691, 380] width 112 height 155
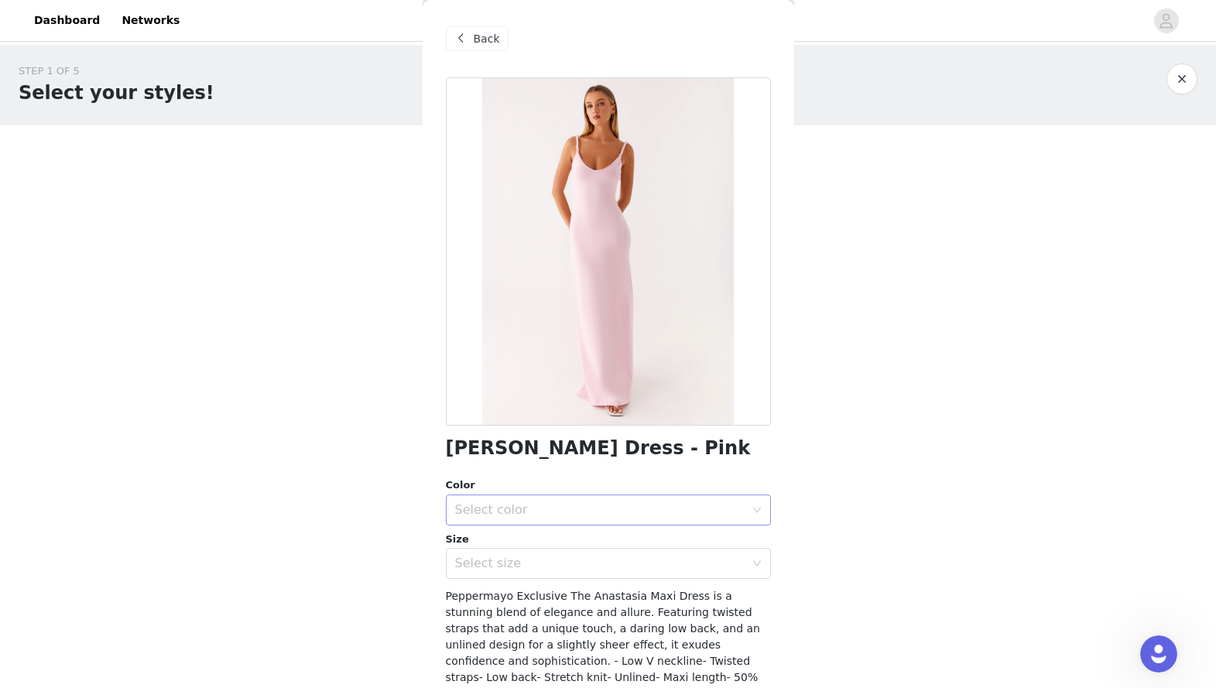
click at [546, 511] on div "Select color" at bounding box center [600, 509] width 290 height 15
click at [550, 531] on li "Pink" at bounding box center [608, 544] width 325 height 25
click at [546, 531] on div "Select size" at bounding box center [603, 563] width 296 height 29
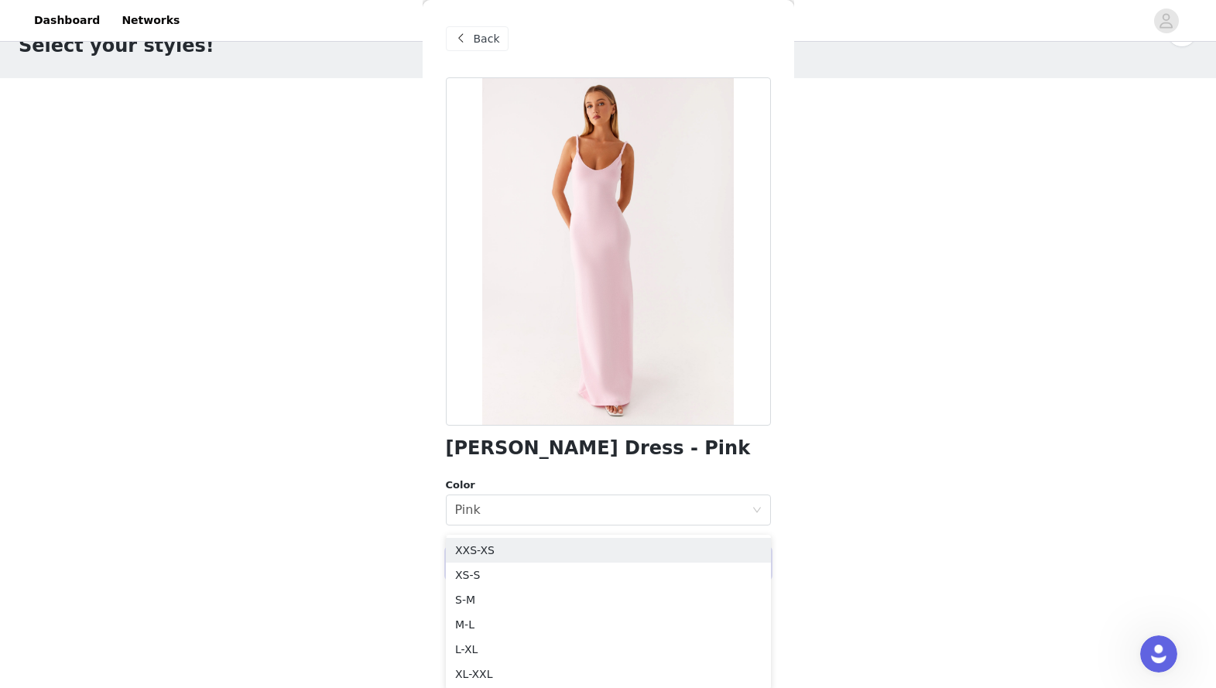
scroll to position [49, 0]
click at [482, 531] on li "XS-S" at bounding box center [608, 573] width 325 height 25
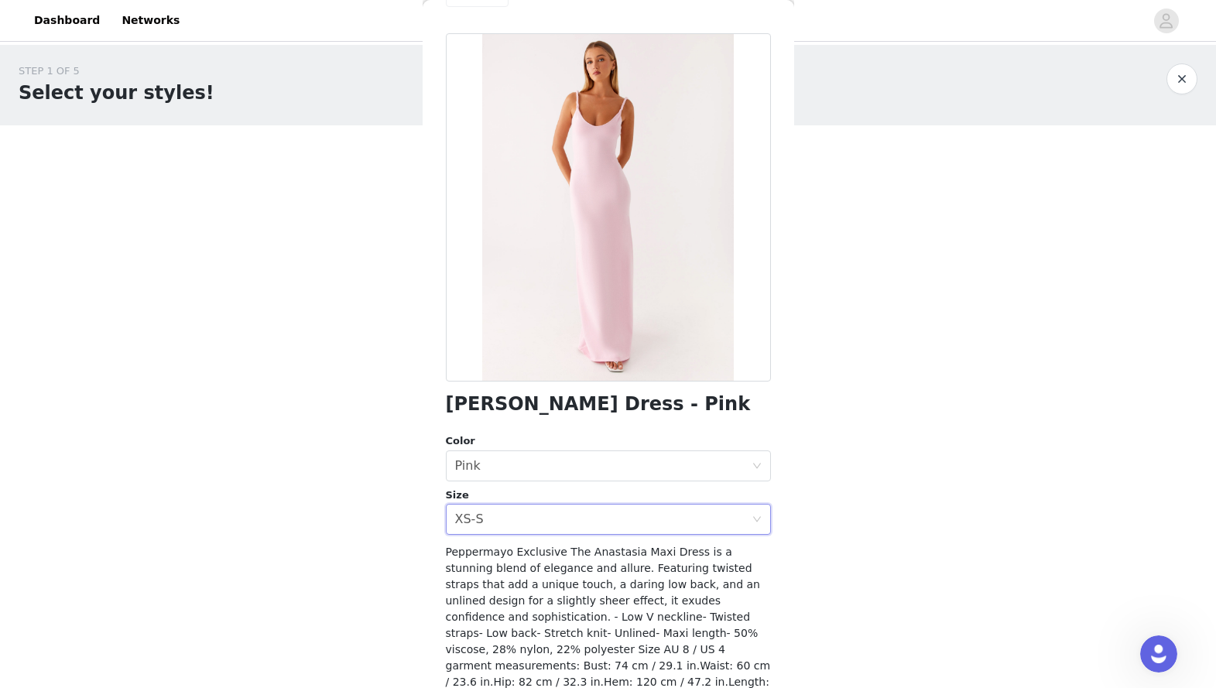
scroll to position [132, 0]
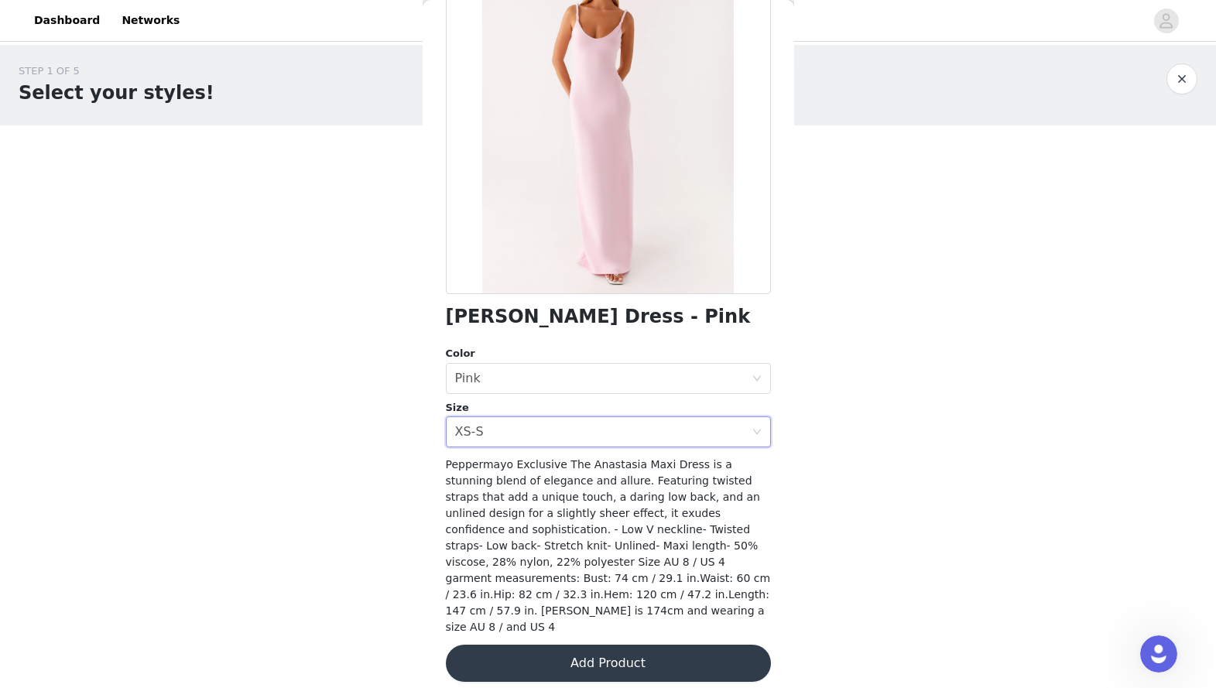
click at [605, 531] on button "Add Product" at bounding box center [608, 663] width 325 height 37
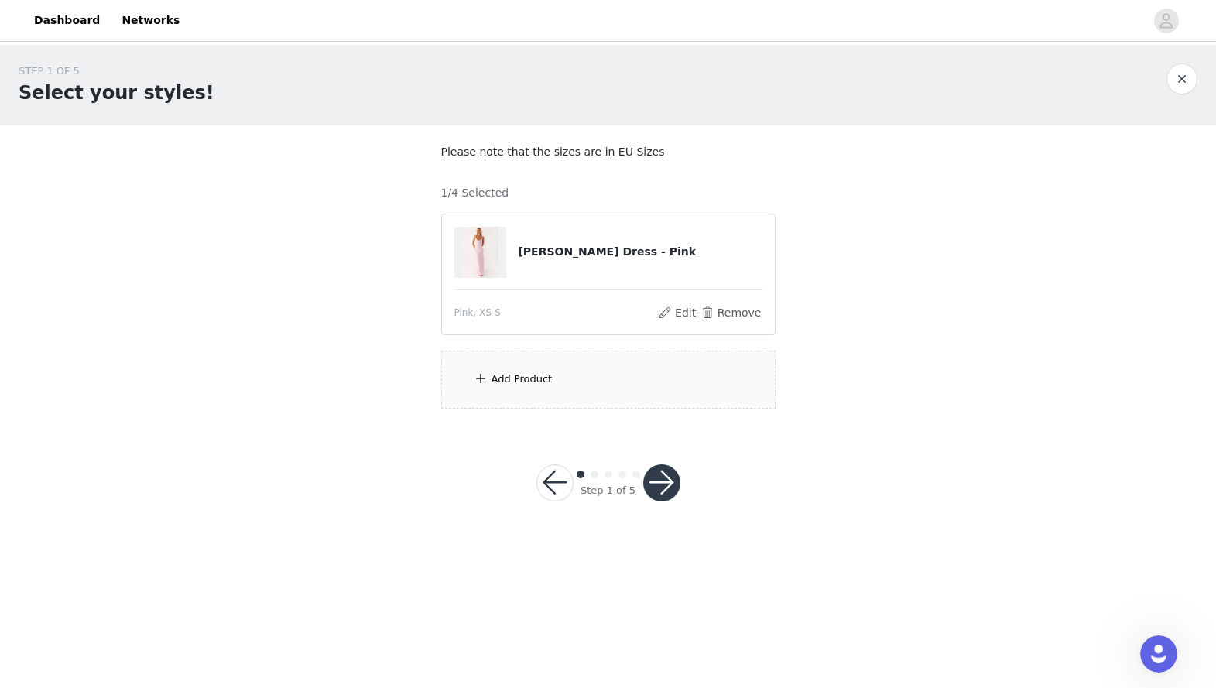
click at [552, 397] on div "Add Product" at bounding box center [608, 380] width 334 height 58
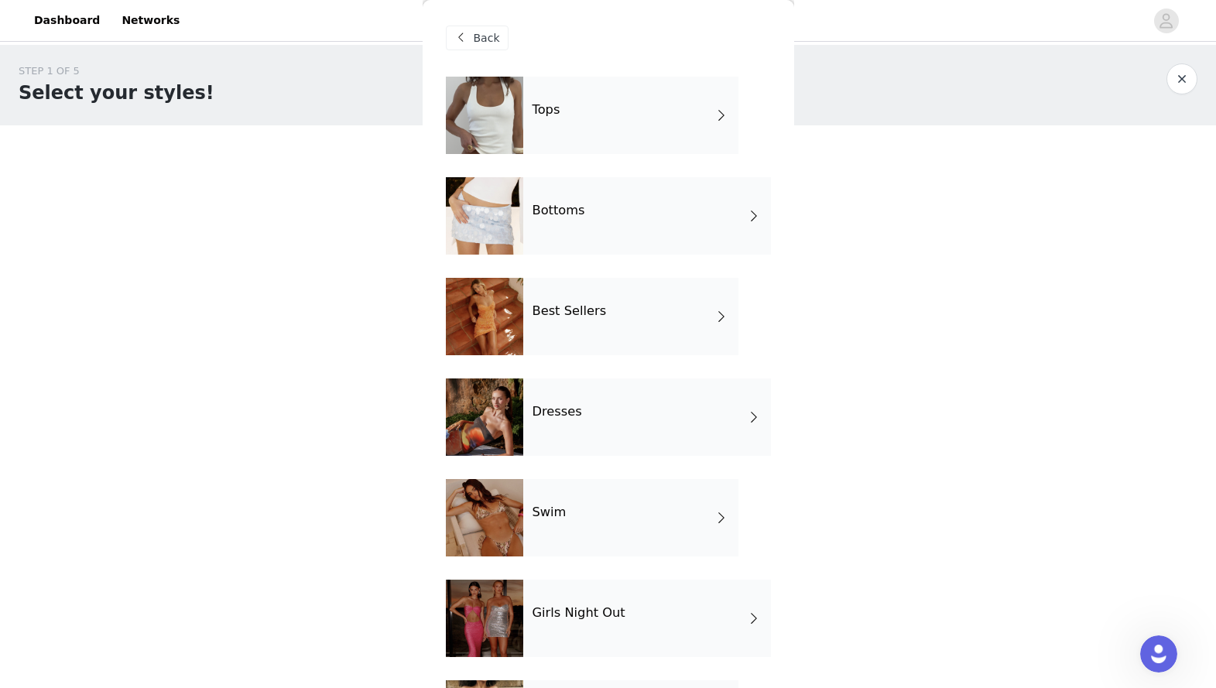
scroll to position [0, 0]
click at [602, 413] on div "Dresses" at bounding box center [647, 417] width 248 height 77
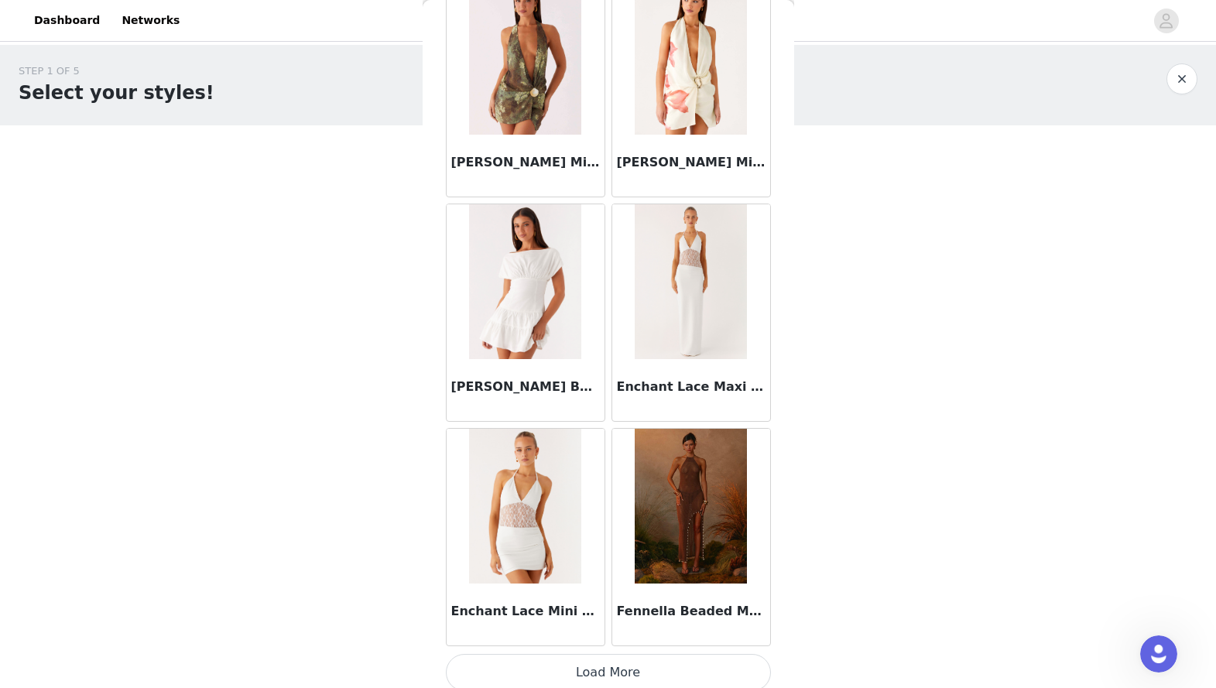
scroll to position [1681, 0]
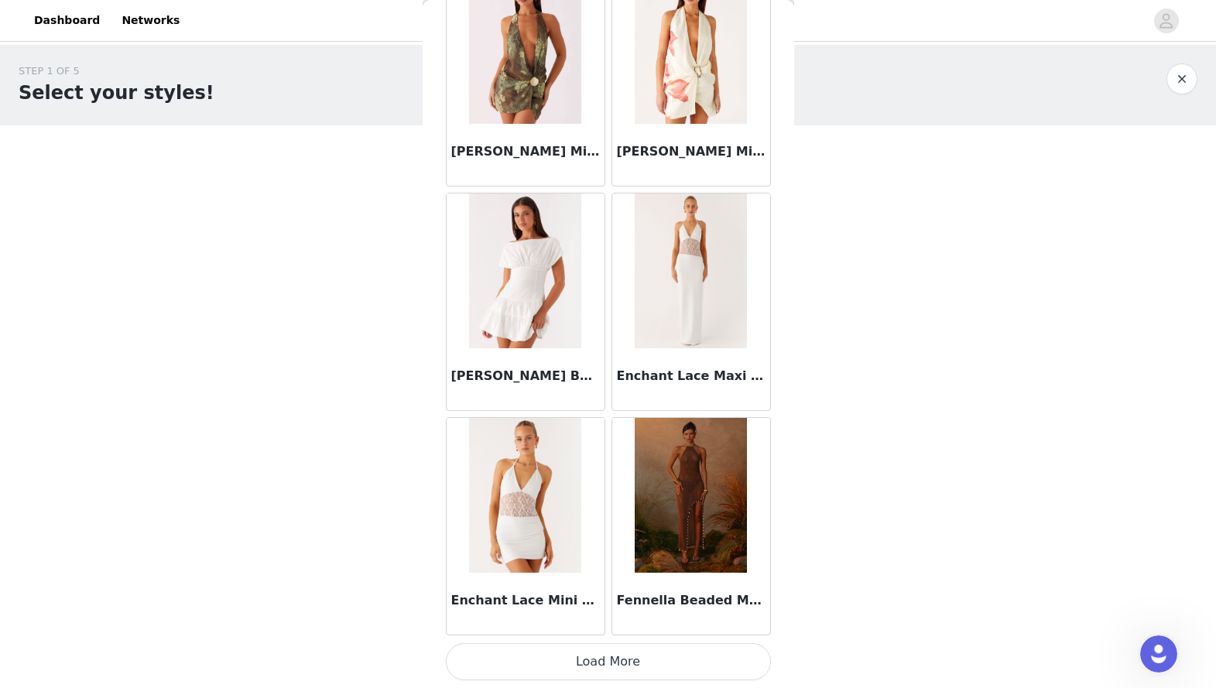
click at [637, 531] on button "Load More" at bounding box center [608, 661] width 325 height 37
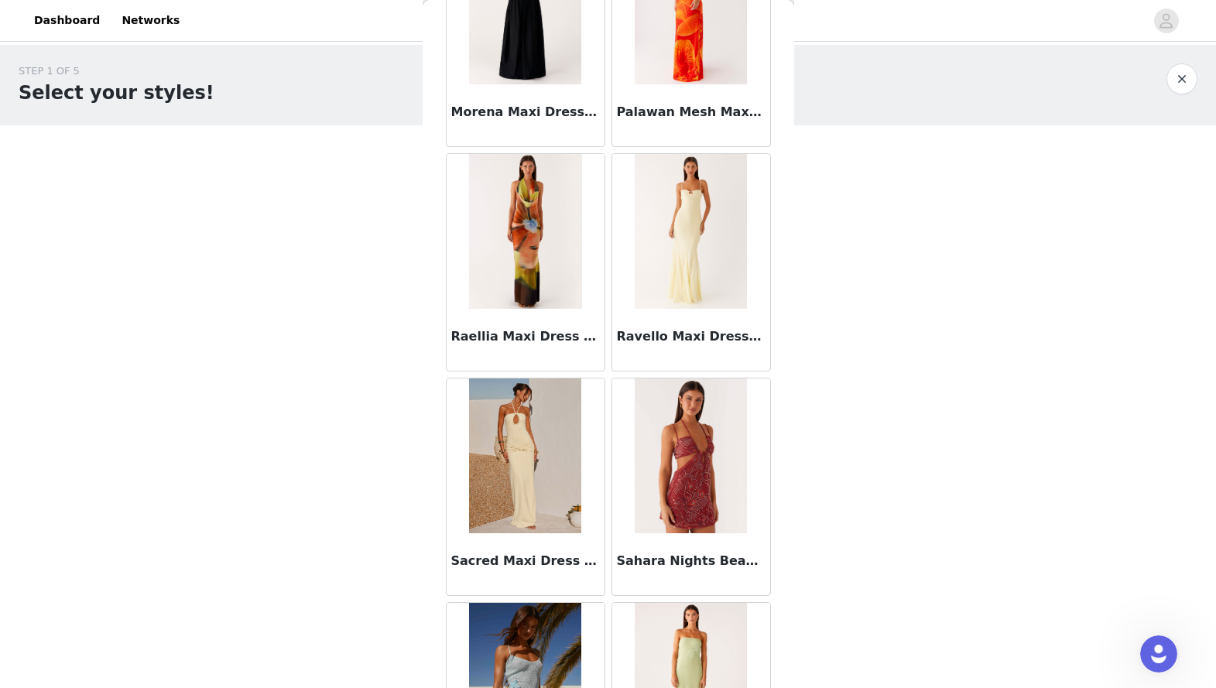
scroll to position [3926, 0]
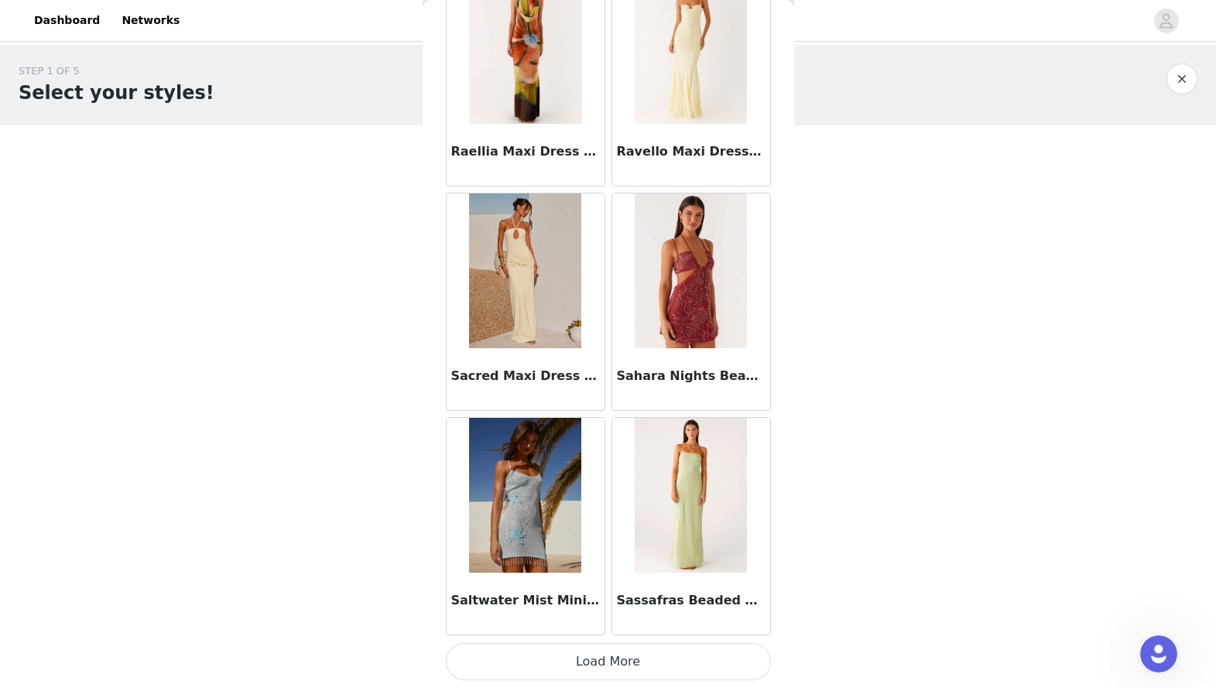
click at [607, 531] on button "Load More" at bounding box center [608, 661] width 325 height 37
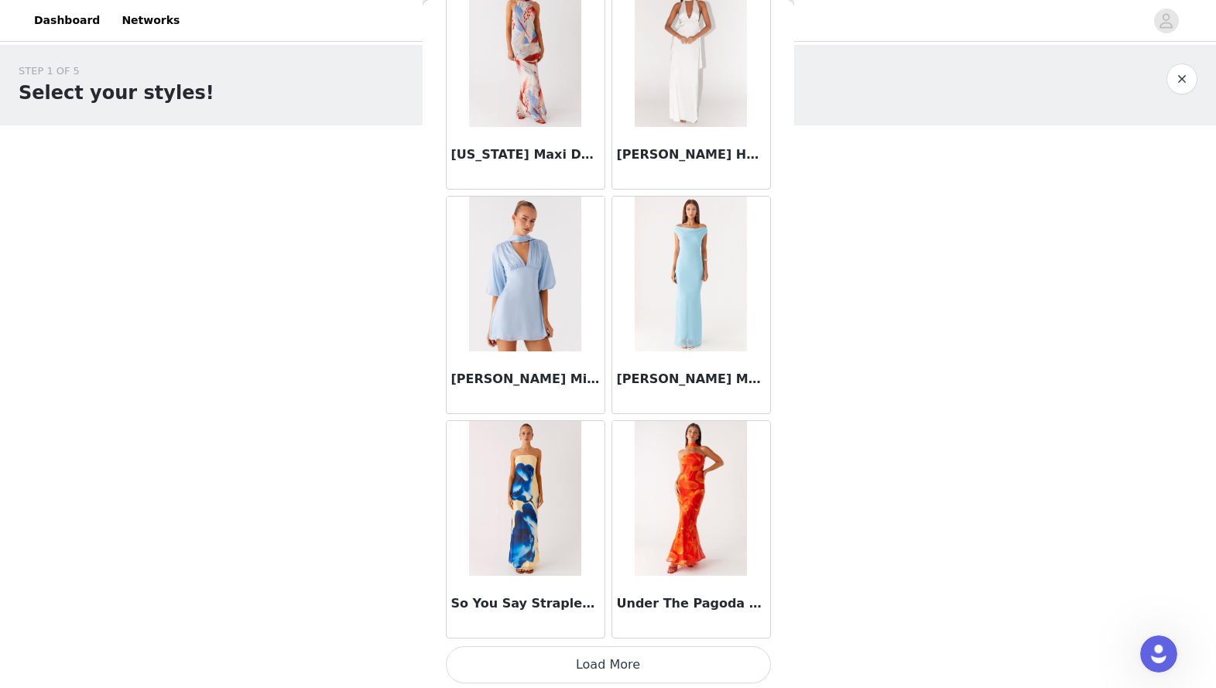
scroll to position [6170, 0]
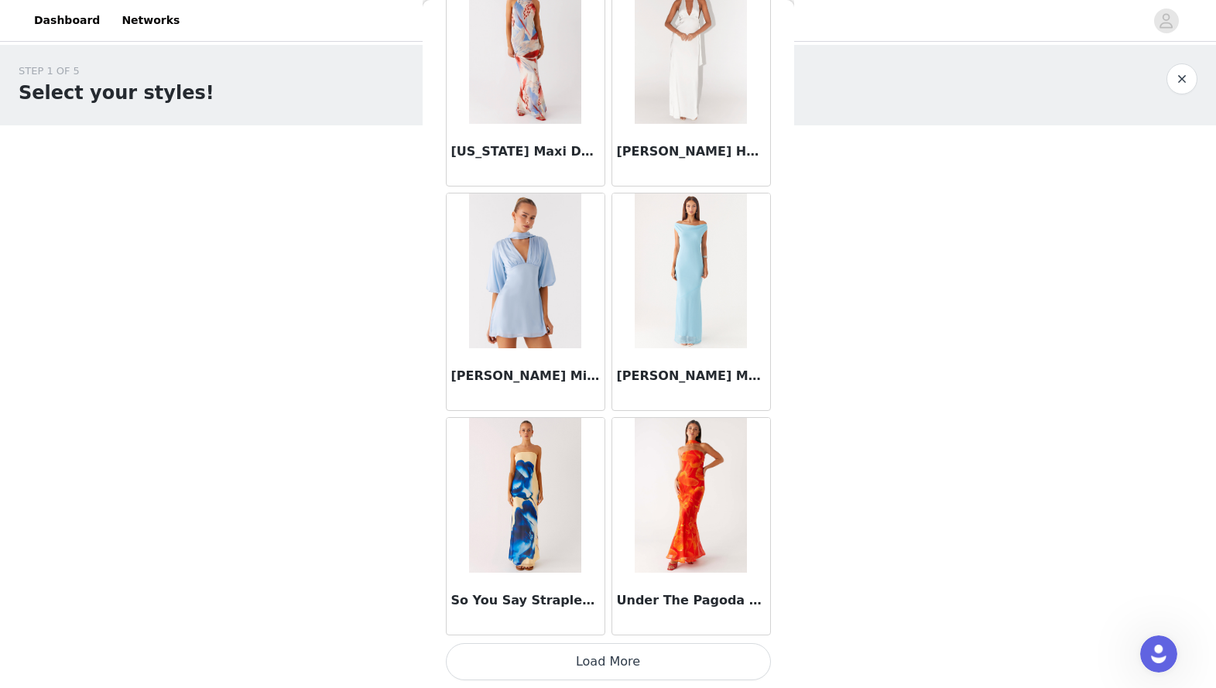
click at [612, 531] on button "Load More" at bounding box center [608, 661] width 325 height 37
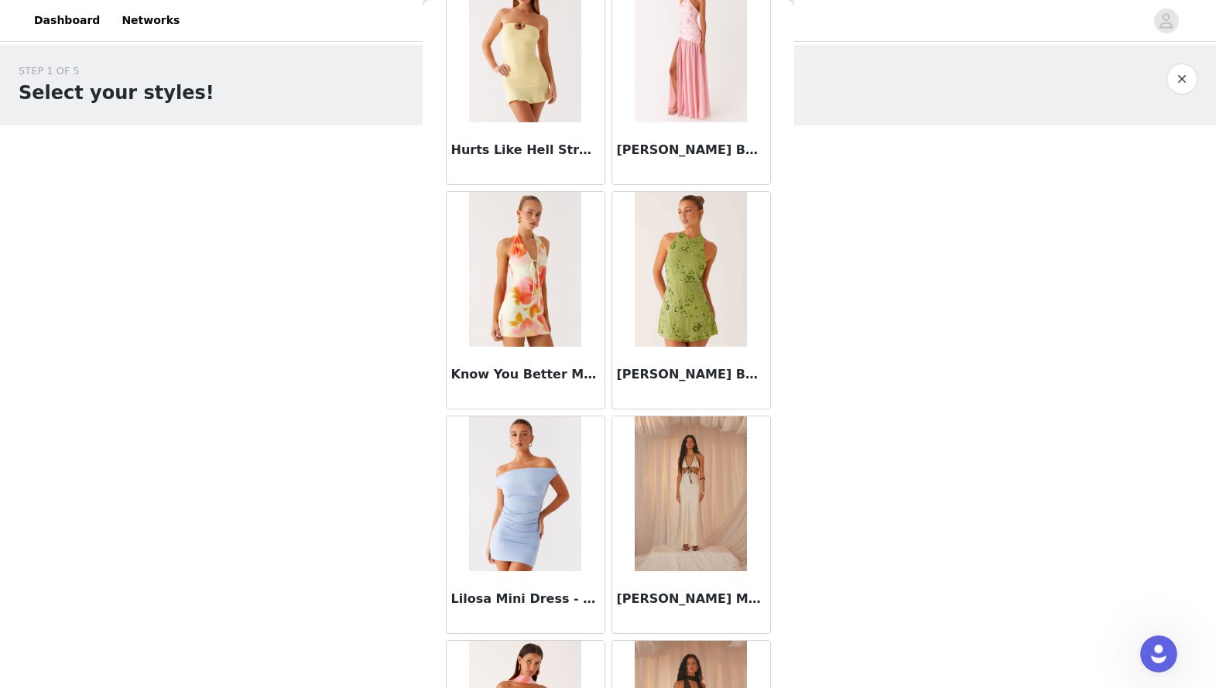
scroll to position [2798, 0]
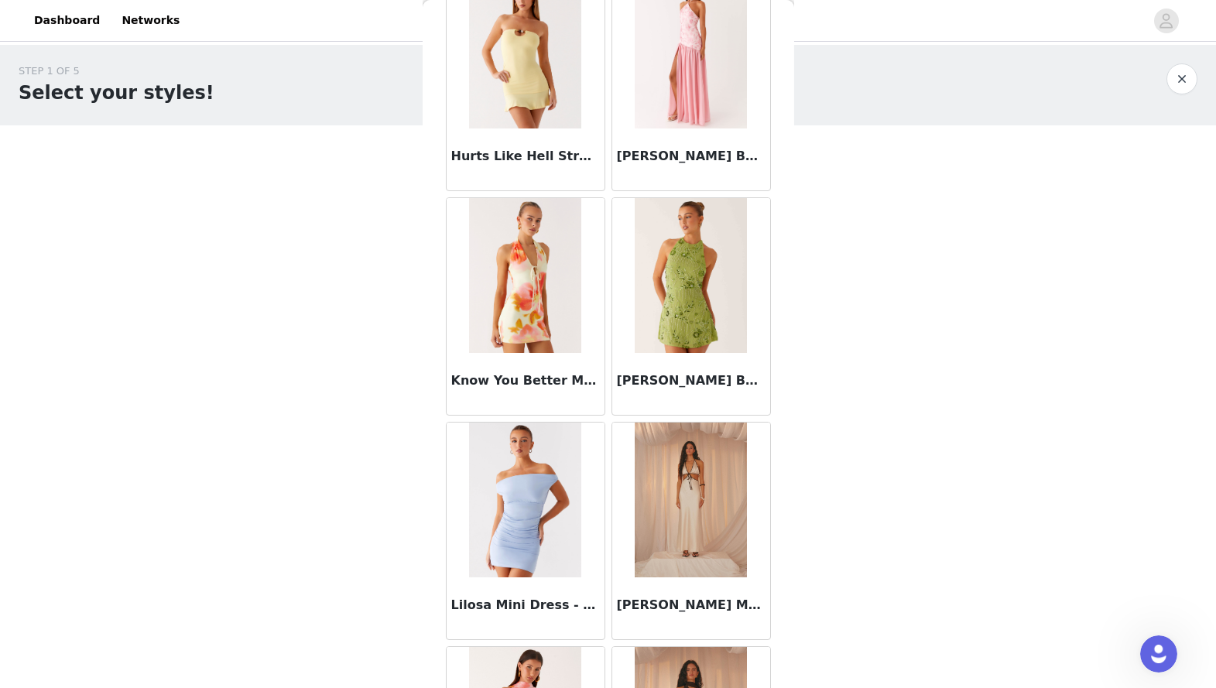
click at [535, 464] on img at bounding box center [525, 500] width 112 height 155
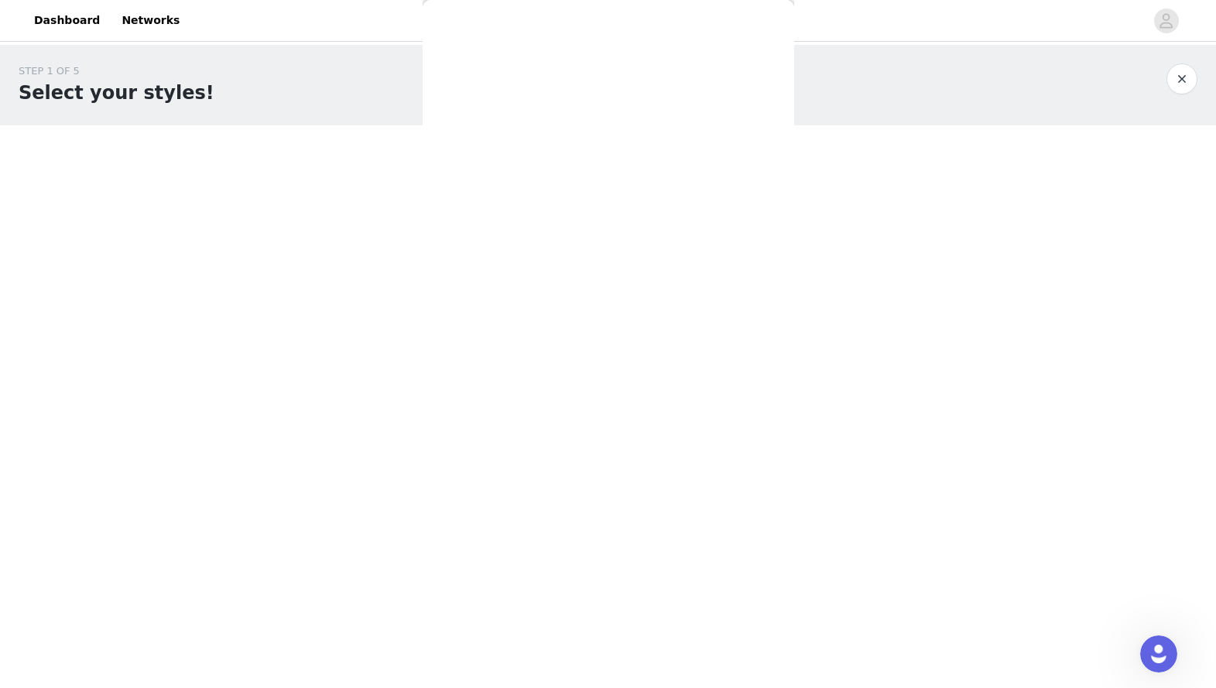
scroll to position [0, 0]
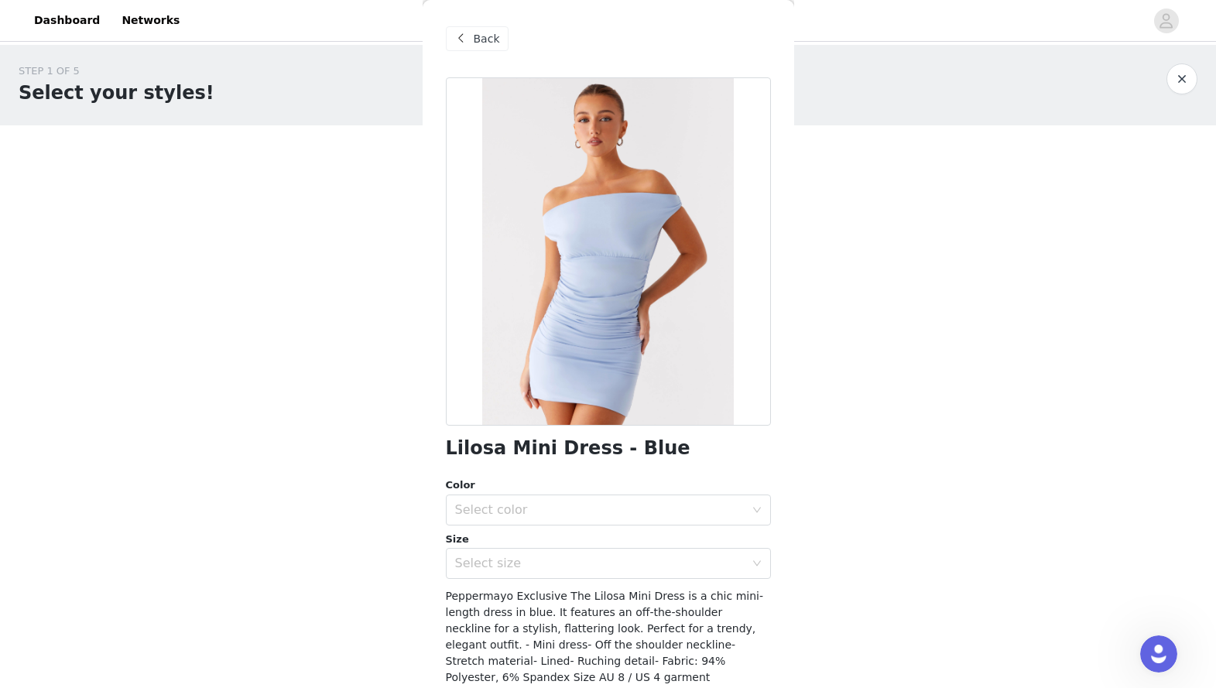
click at [490, 43] on span "Back" at bounding box center [487, 39] width 26 height 16
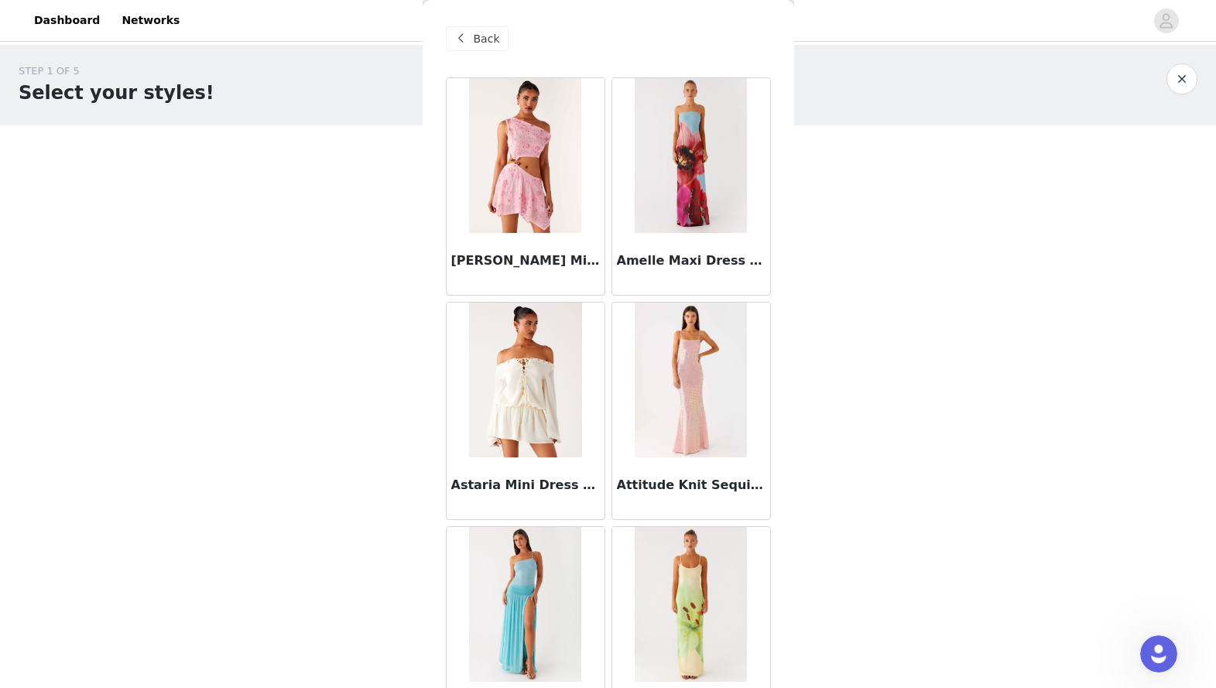
click at [484, 42] on span "Back" at bounding box center [487, 39] width 26 height 16
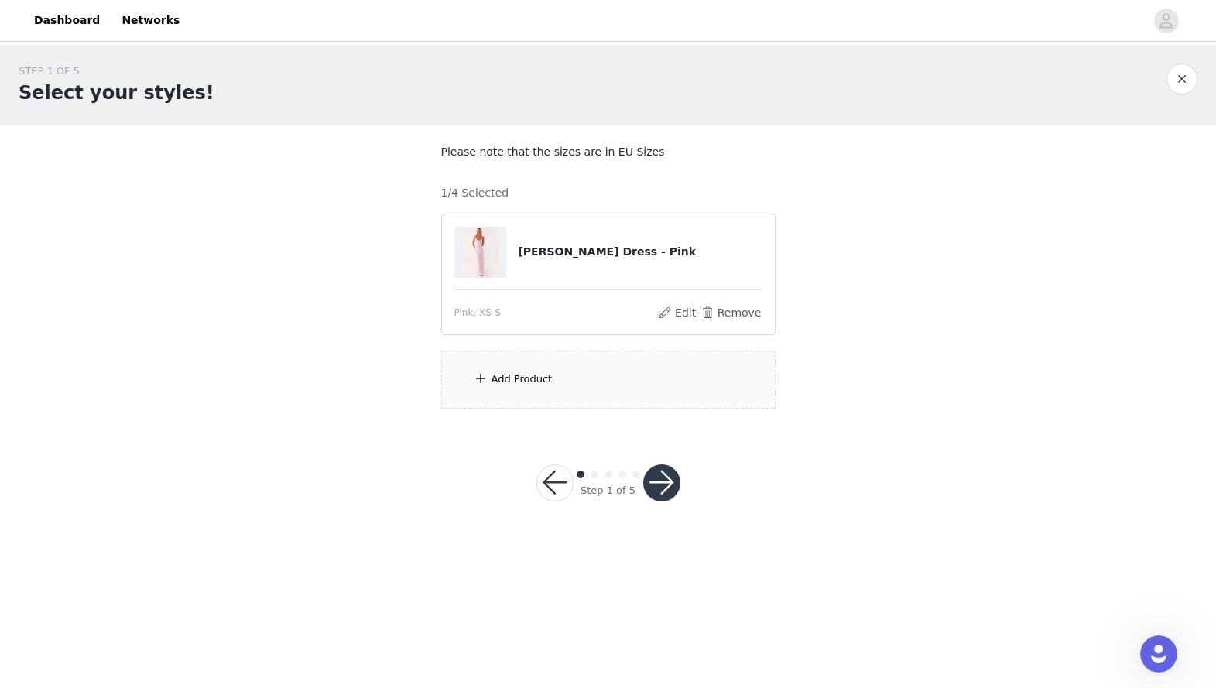
click at [565, 379] on div "Add Product" at bounding box center [608, 380] width 334 height 58
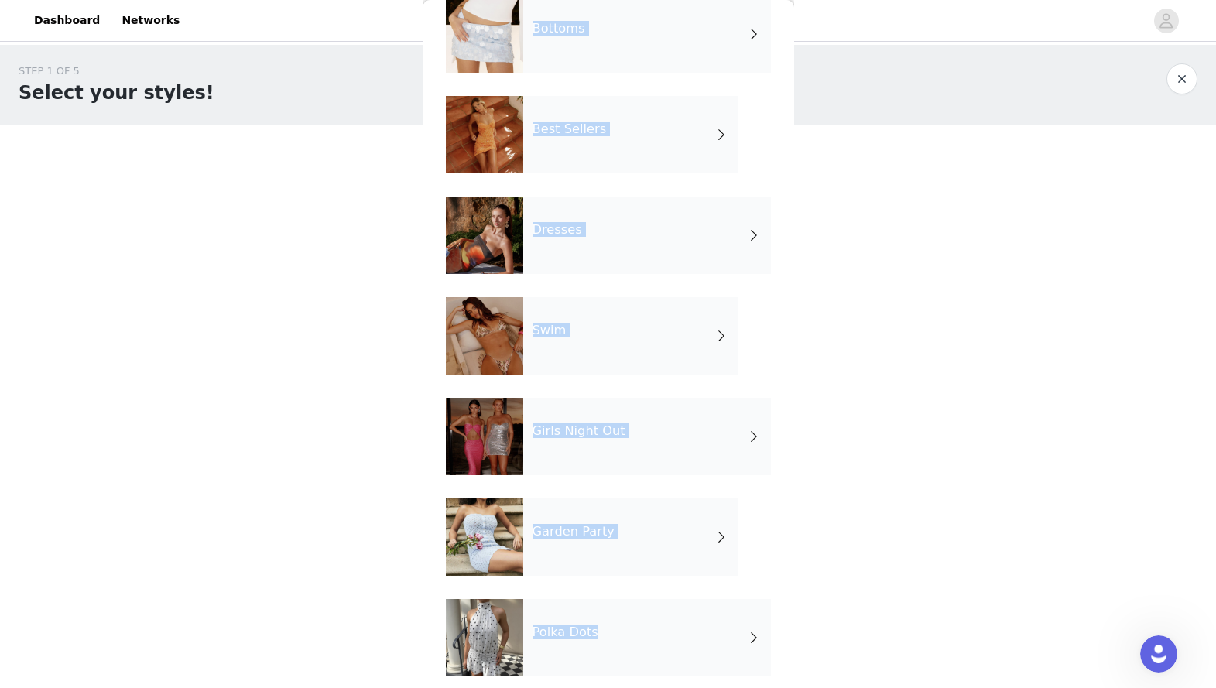
scroll to position [194, 0]
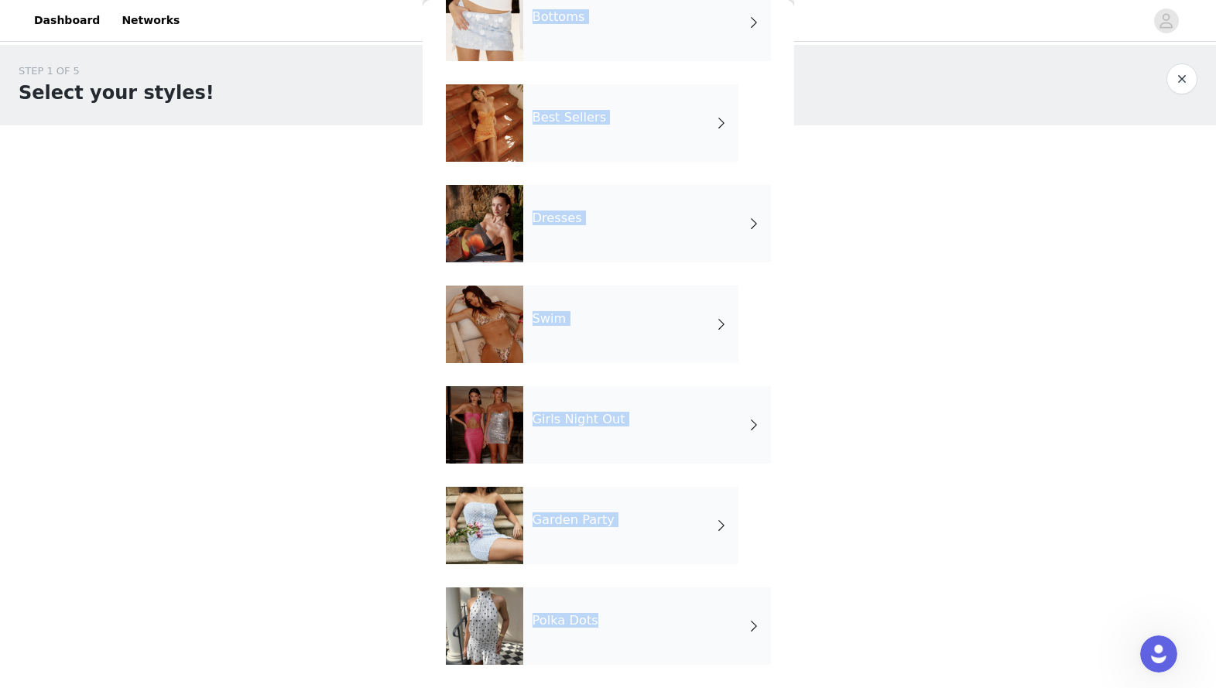
click at [654, 531] on div "Polka Dots" at bounding box center [647, 626] width 248 height 77
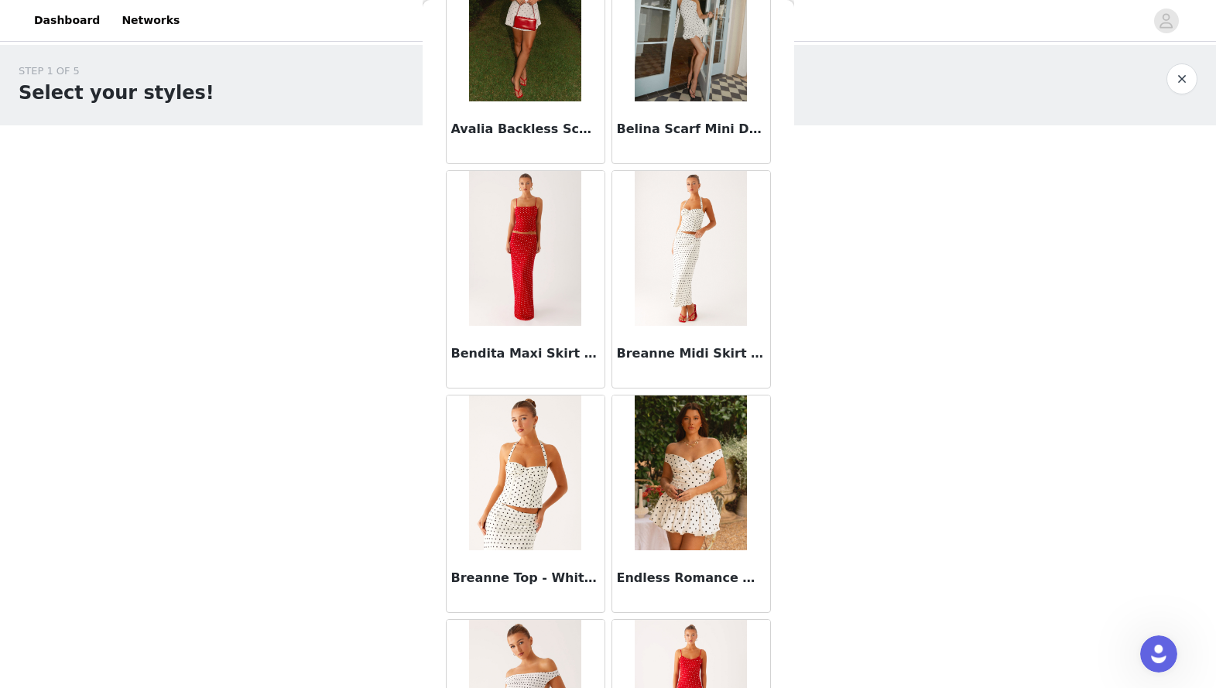
scroll to position [0, 0]
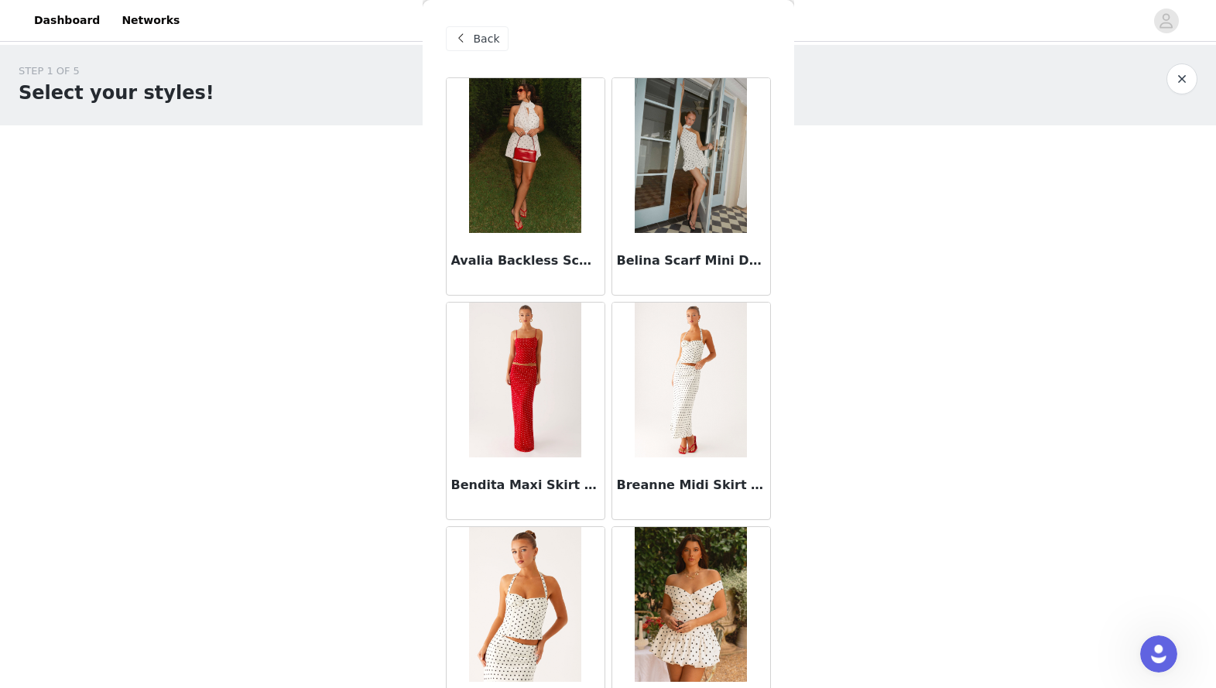
click at [474, 39] on span "Back" at bounding box center [487, 39] width 26 height 16
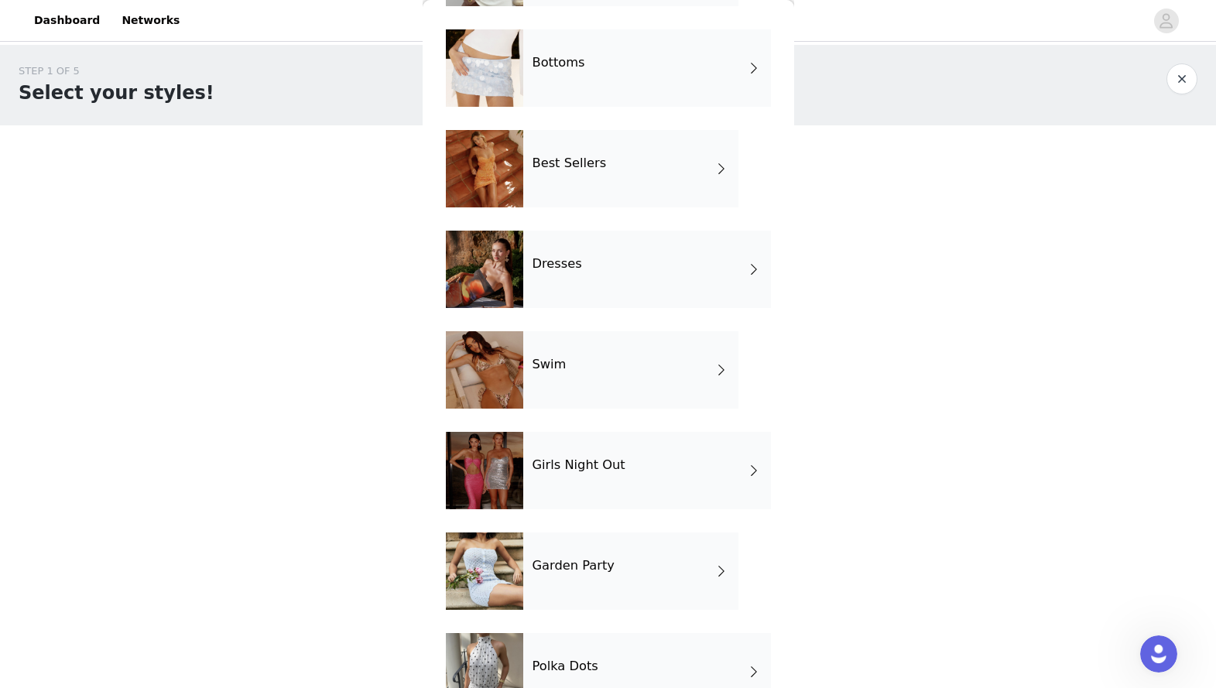
scroll to position [194, 0]
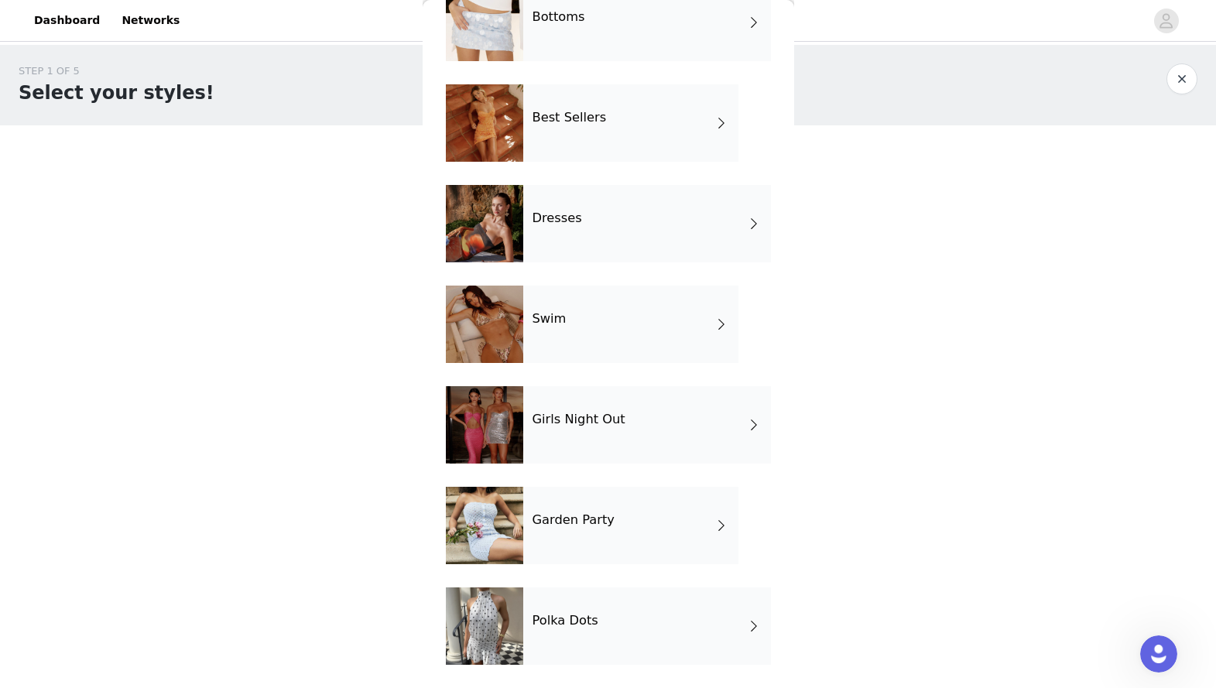
click at [624, 510] on div "Garden Party" at bounding box center [630, 525] width 215 height 77
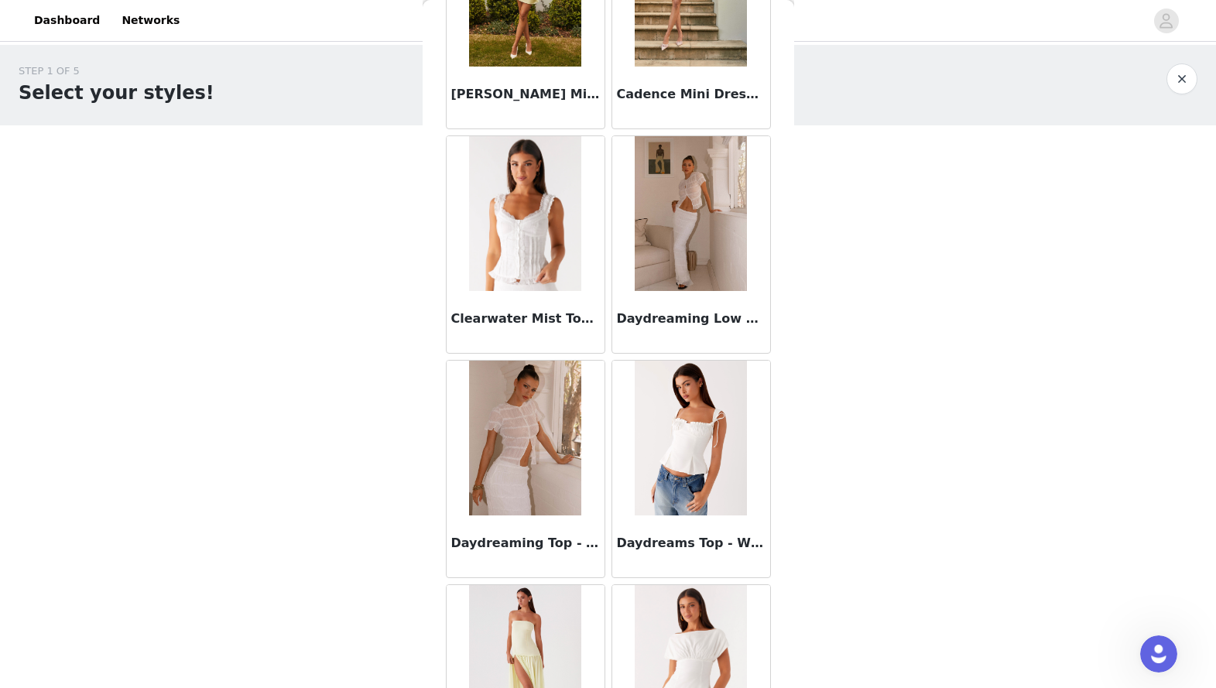
scroll to position [1134, 0]
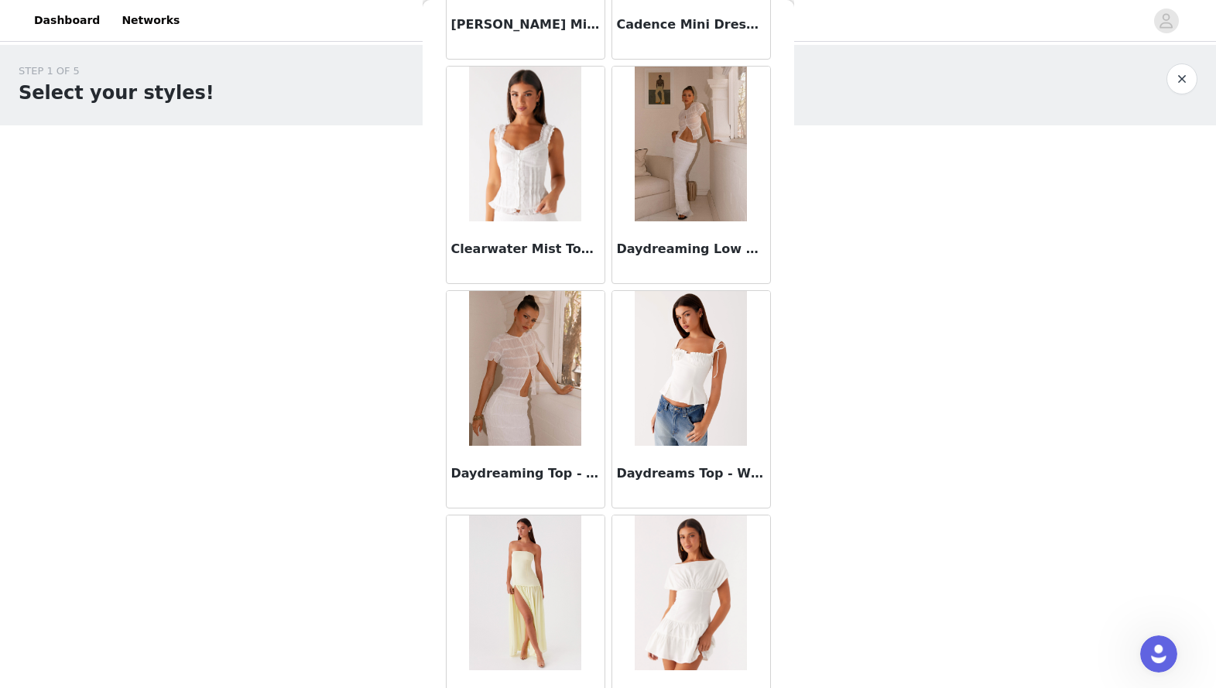
click at [532, 185] on img at bounding box center [525, 144] width 112 height 155
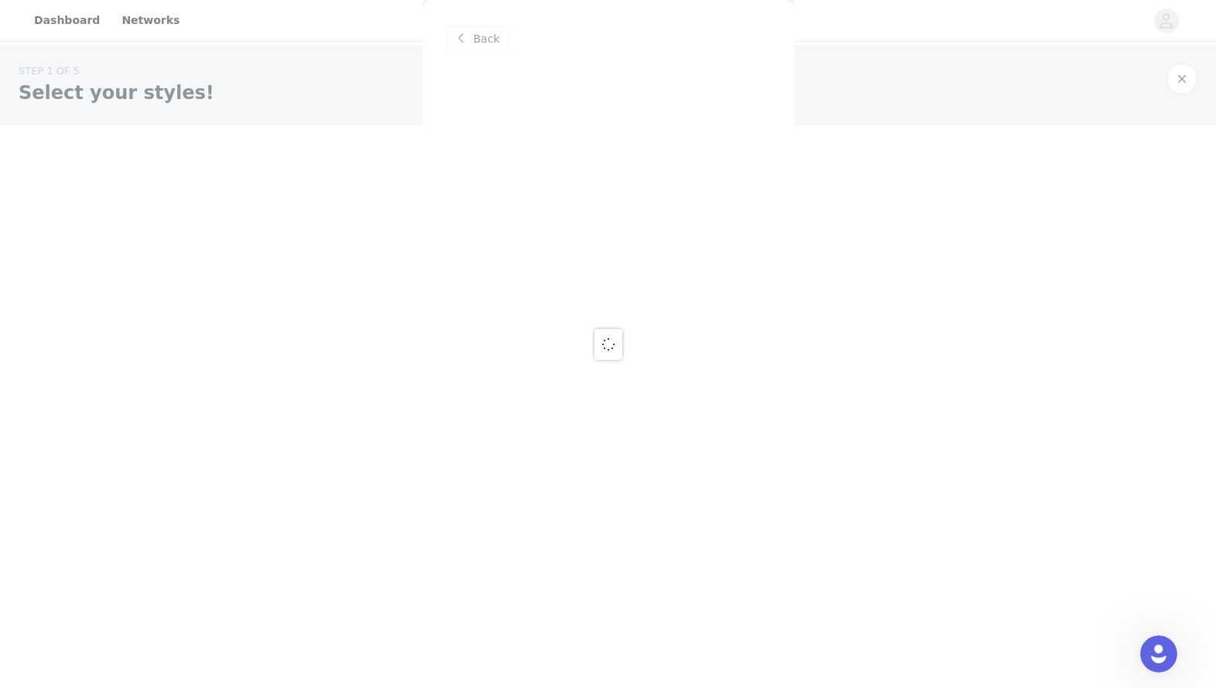
scroll to position [0, 0]
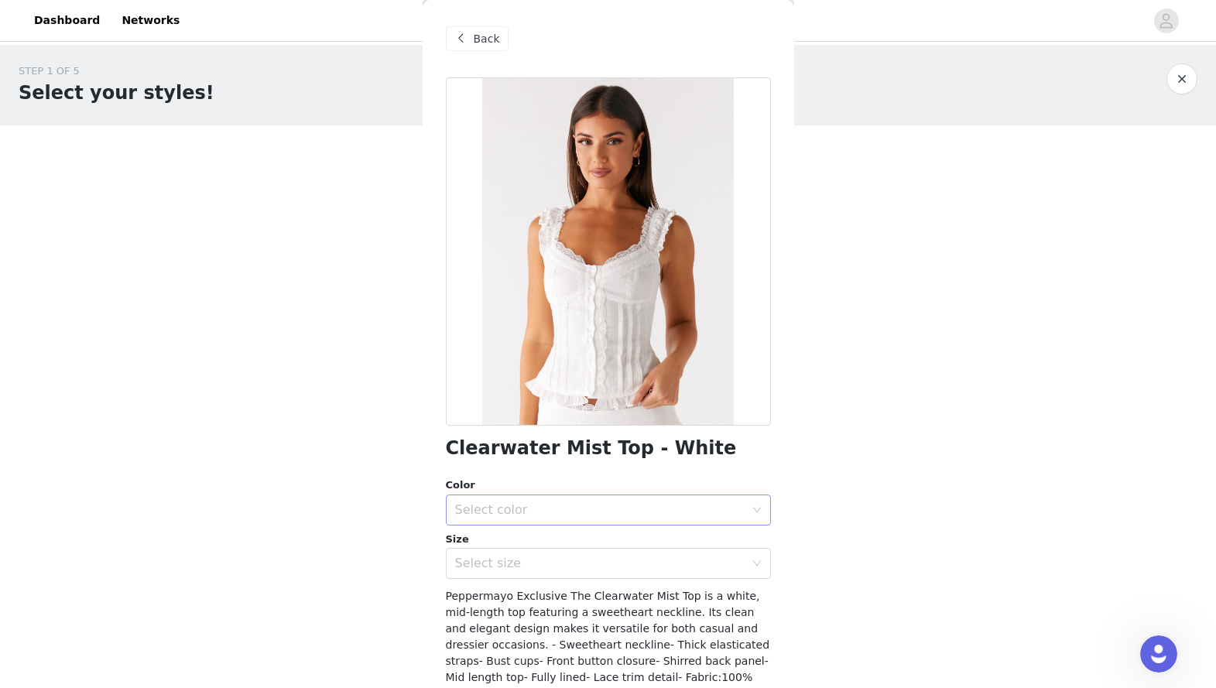
click at [577, 507] on div "Select color" at bounding box center [600, 509] width 290 height 15
click at [578, 531] on li "White" at bounding box center [608, 544] width 325 height 25
click at [577, 531] on div "Select size" at bounding box center [600, 563] width 290 height 15
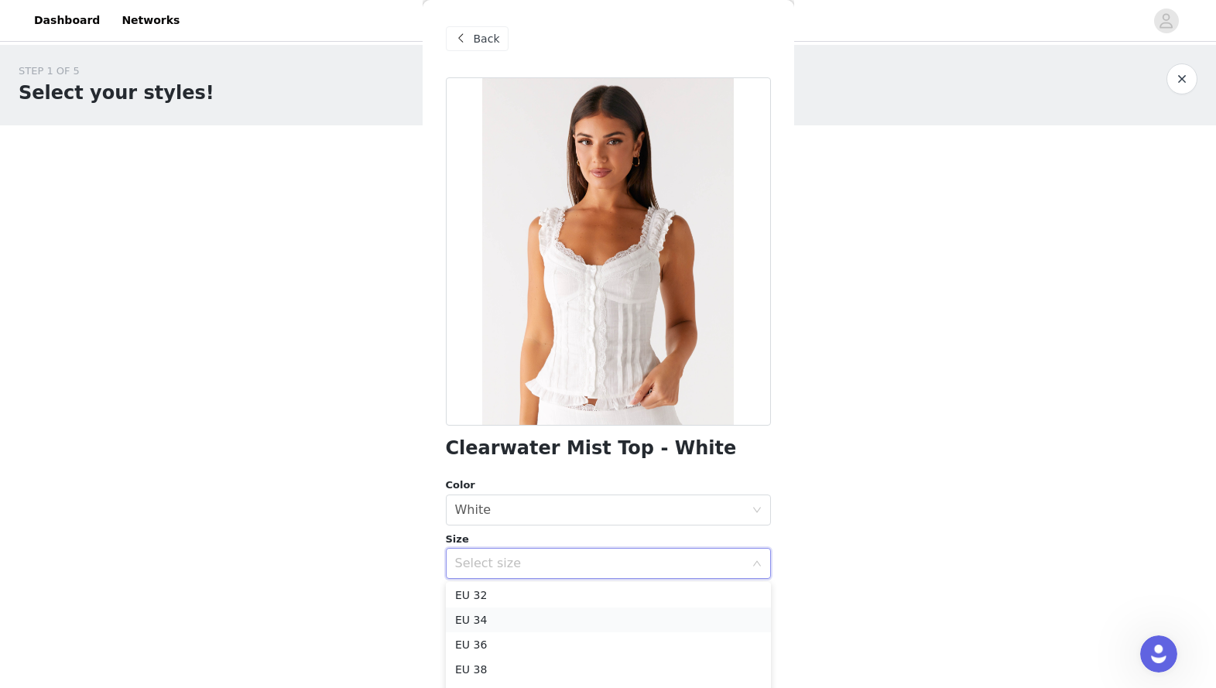
scroll to position [2, 0]
click at [558, 531] on li "EU 36" at bounding box center [608, 645] width 325 height 25
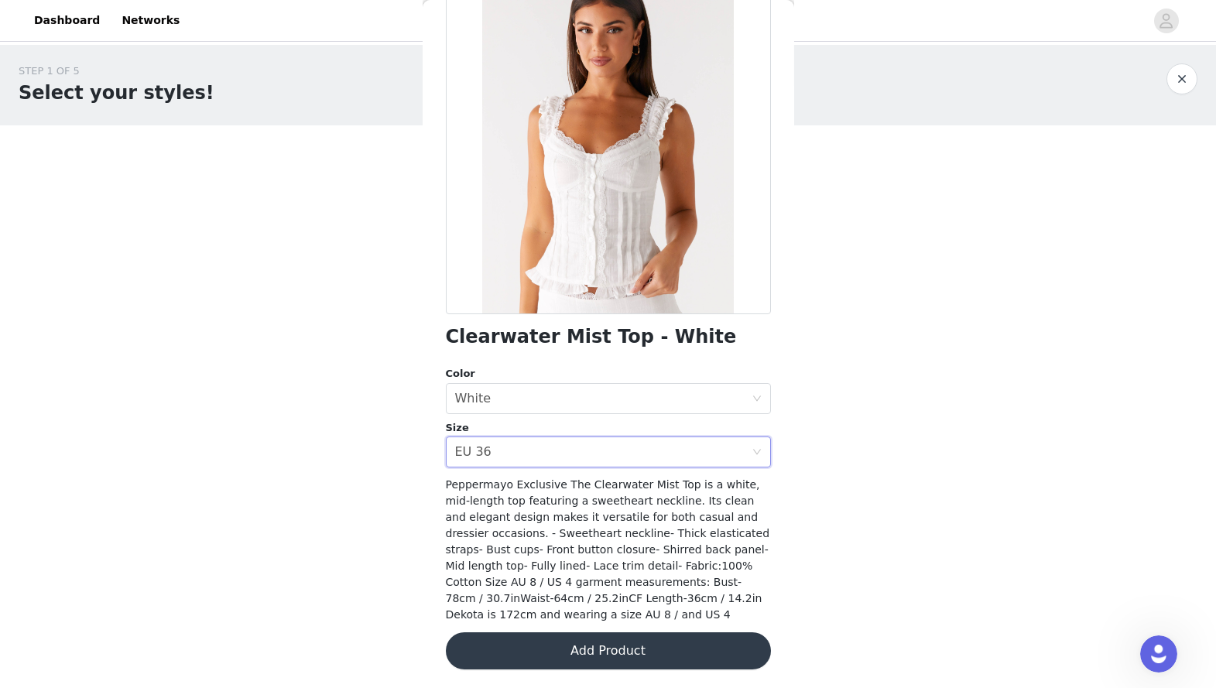
scroll to position [115, 0]
click at [570, 531] on button "Add Product" at bounding box center [608, 650] width 325 height 37
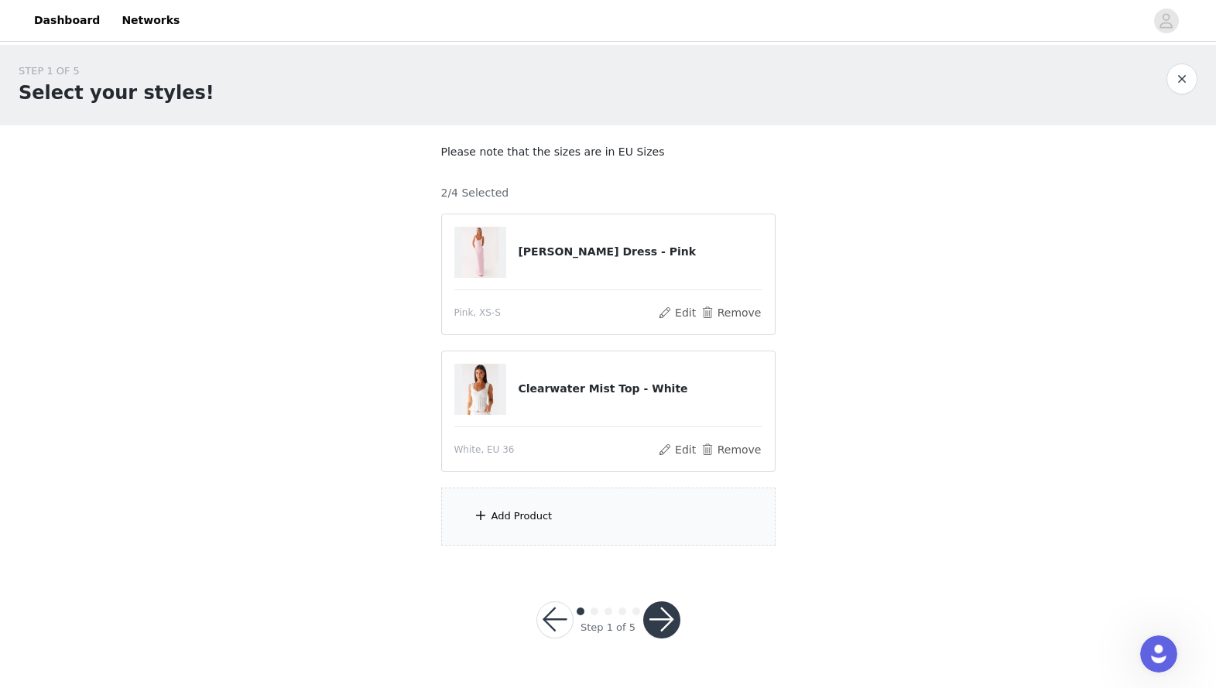
click at [544, 526] on div "Add Product" at bounding box center [608, 517] width 334 height 58
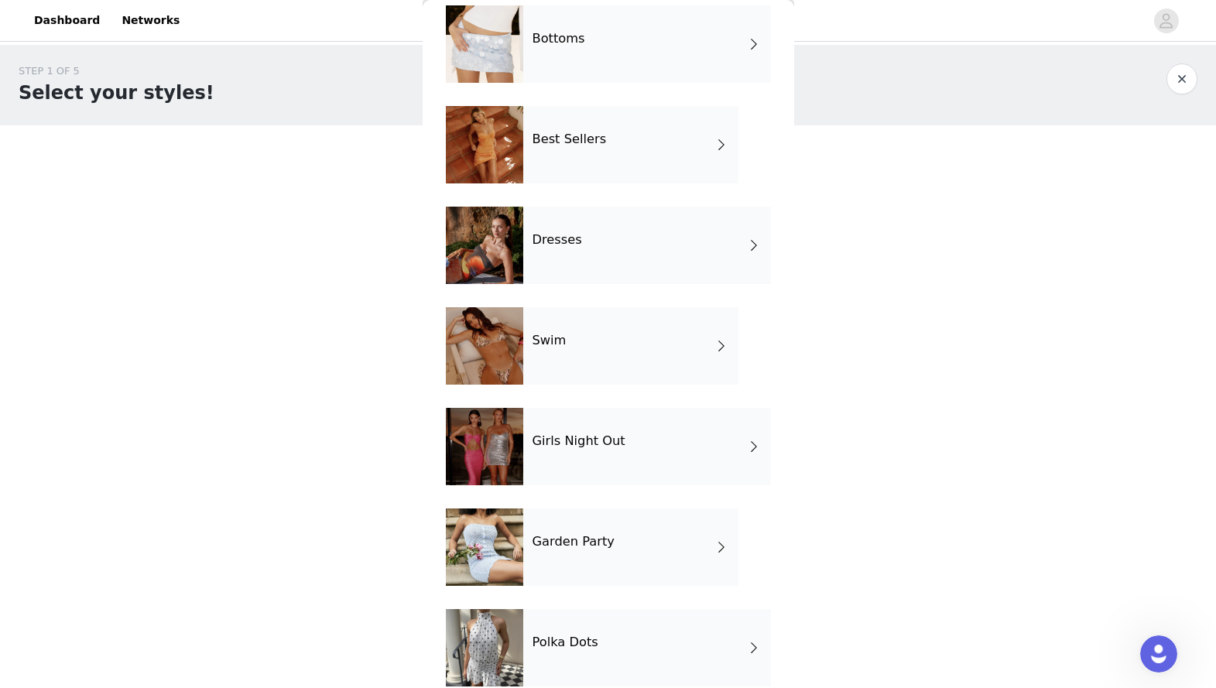
scroll to position [194, 0]
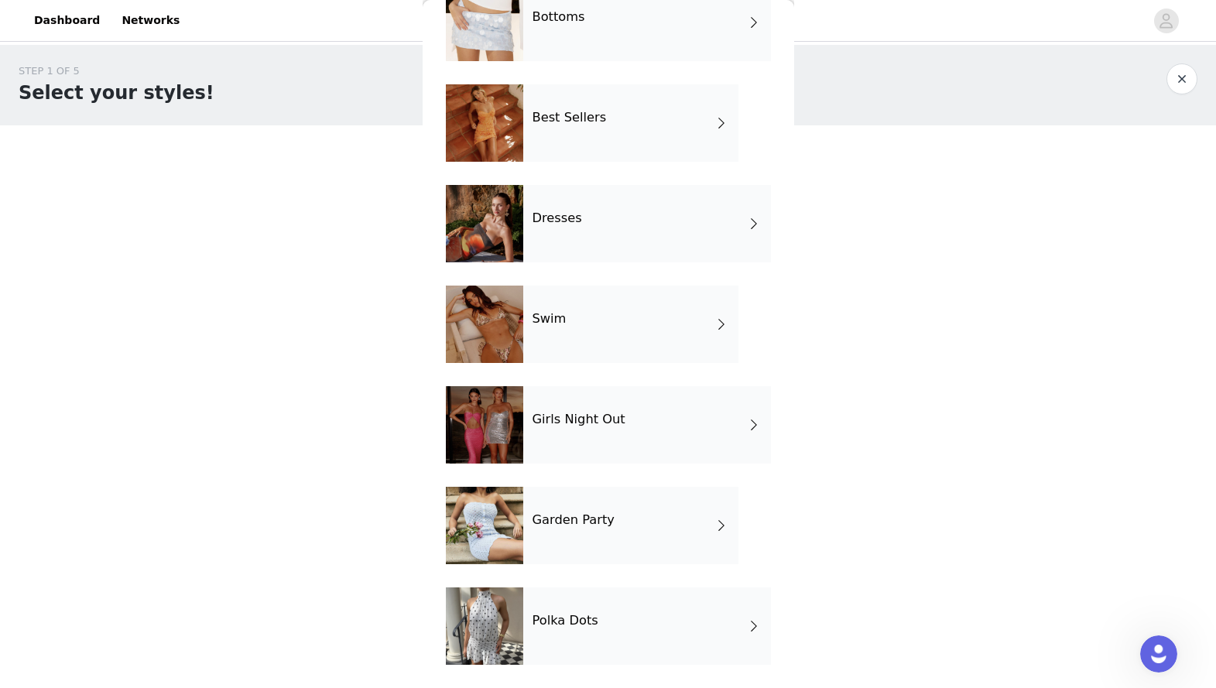
click at [622, 520] on div "Garden Party" at bounding box center [630, 525] width 215 height 77
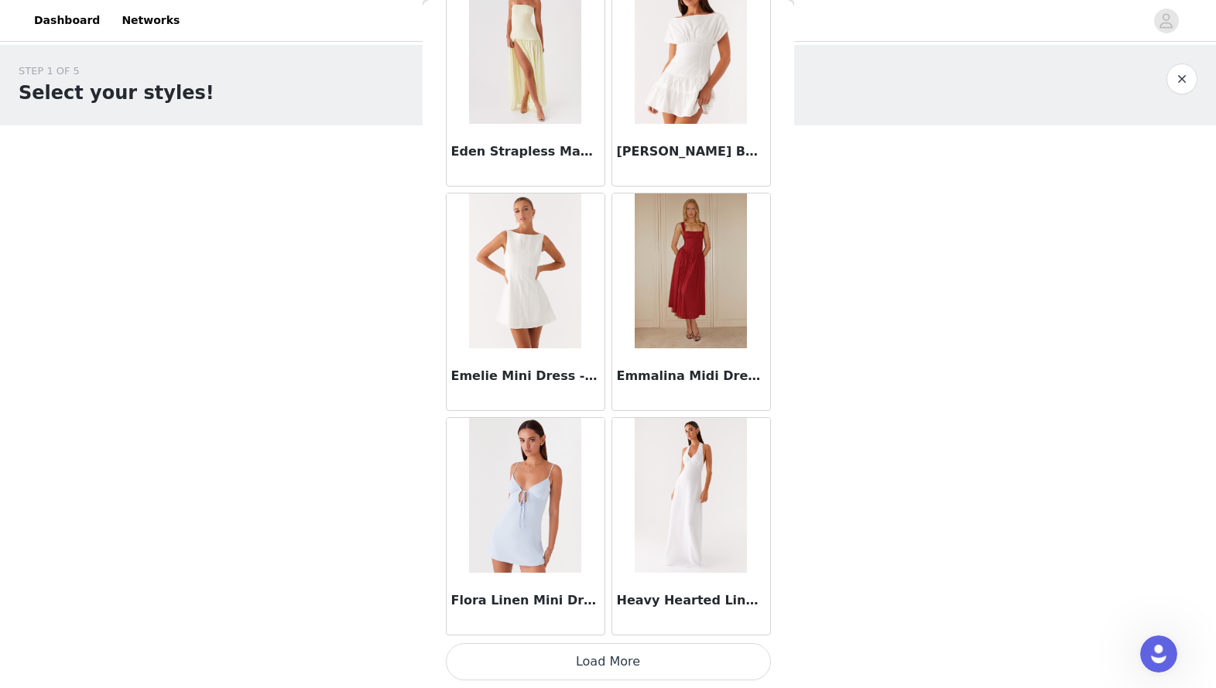
scroll to position [1680, 0]
click at [654, 531] on button "Load More" at bounding box center [608, 662] width 325 height 37
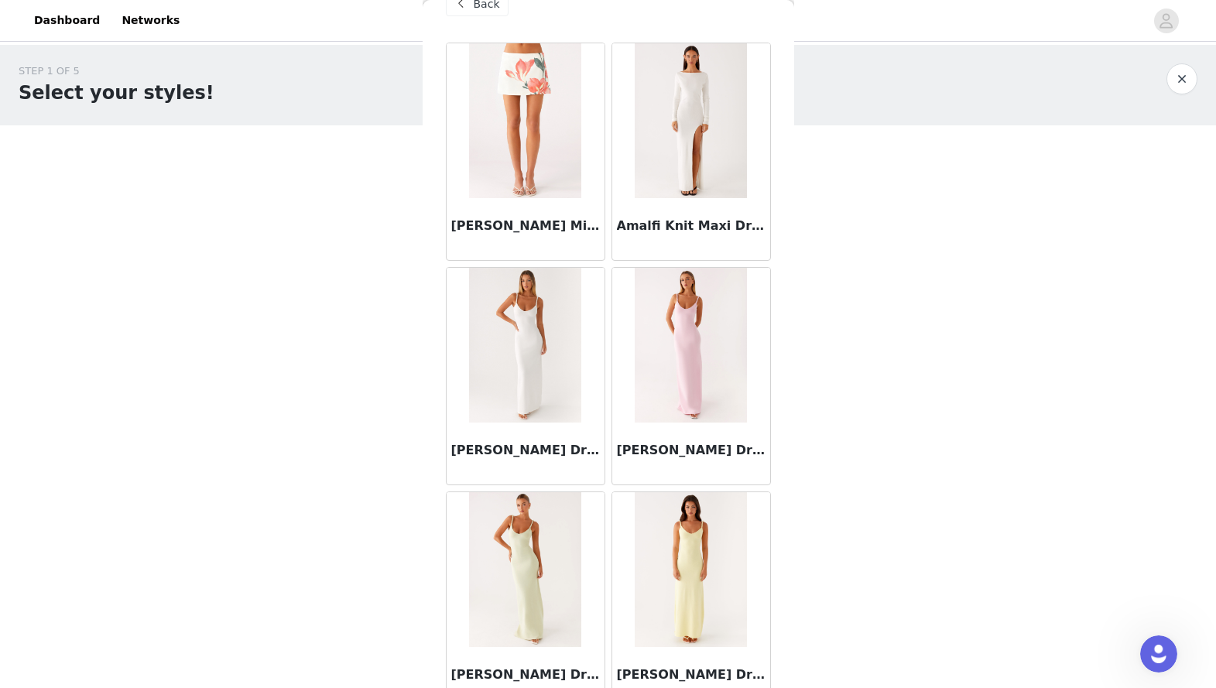
scroll to position [0, 0]
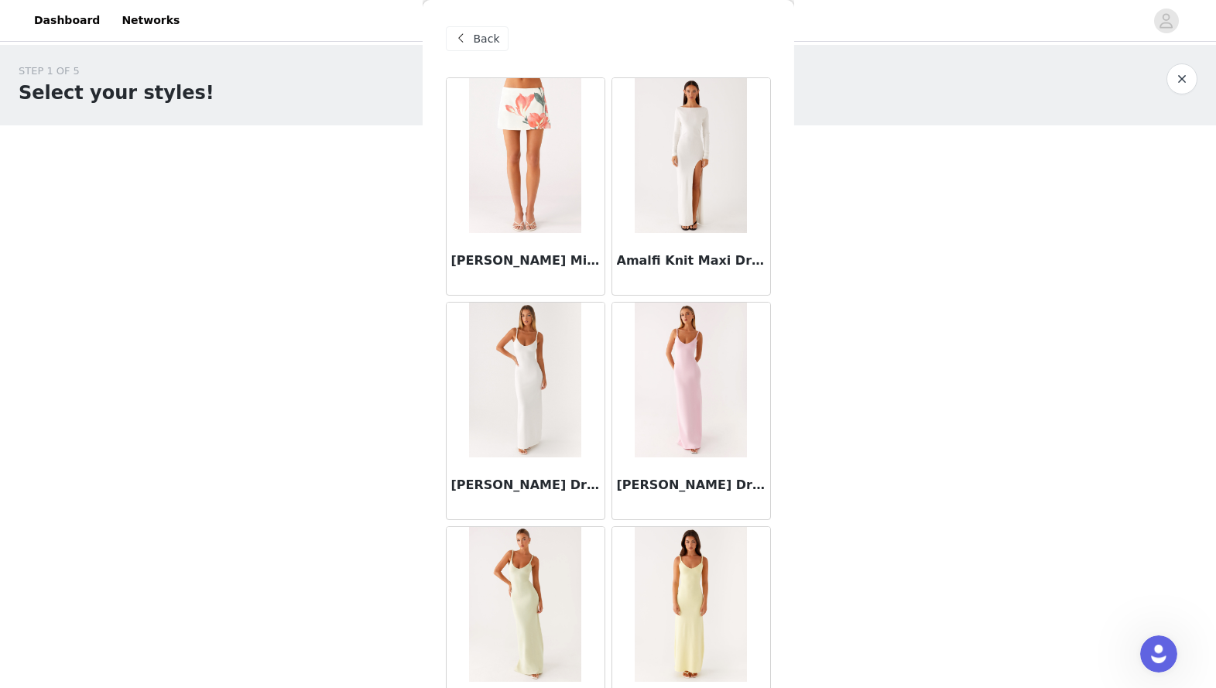
click at [654, 163] on img at bounding box center [691, 155] width 112 height 155
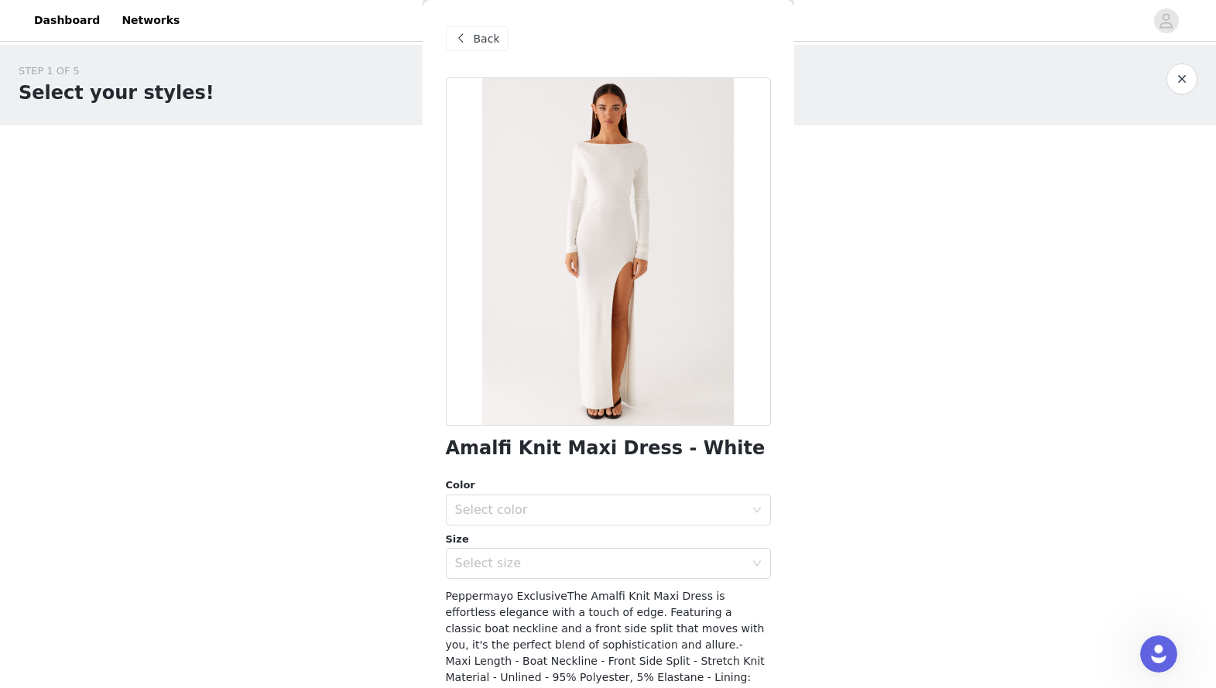
click at [476, 50] on div "Back" at bounding box center [477, 38] width 63 height 25
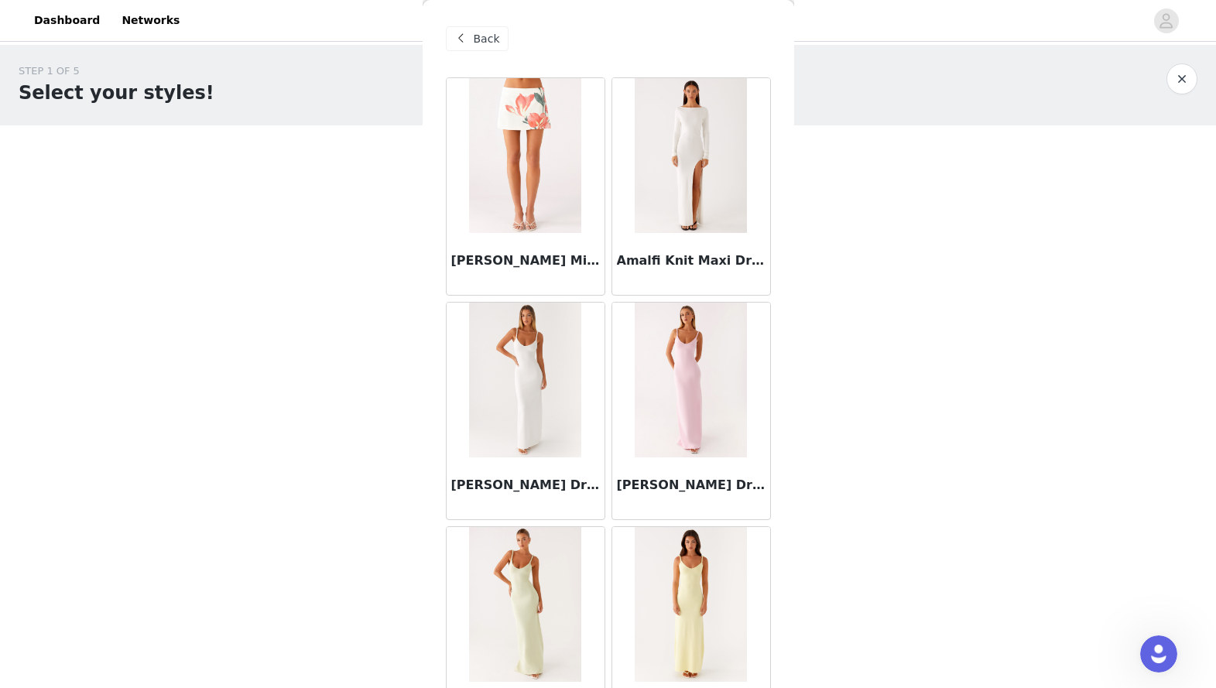
click at [474, 46] on span "Back" at bounding box center [487, 39] width 26 height 16
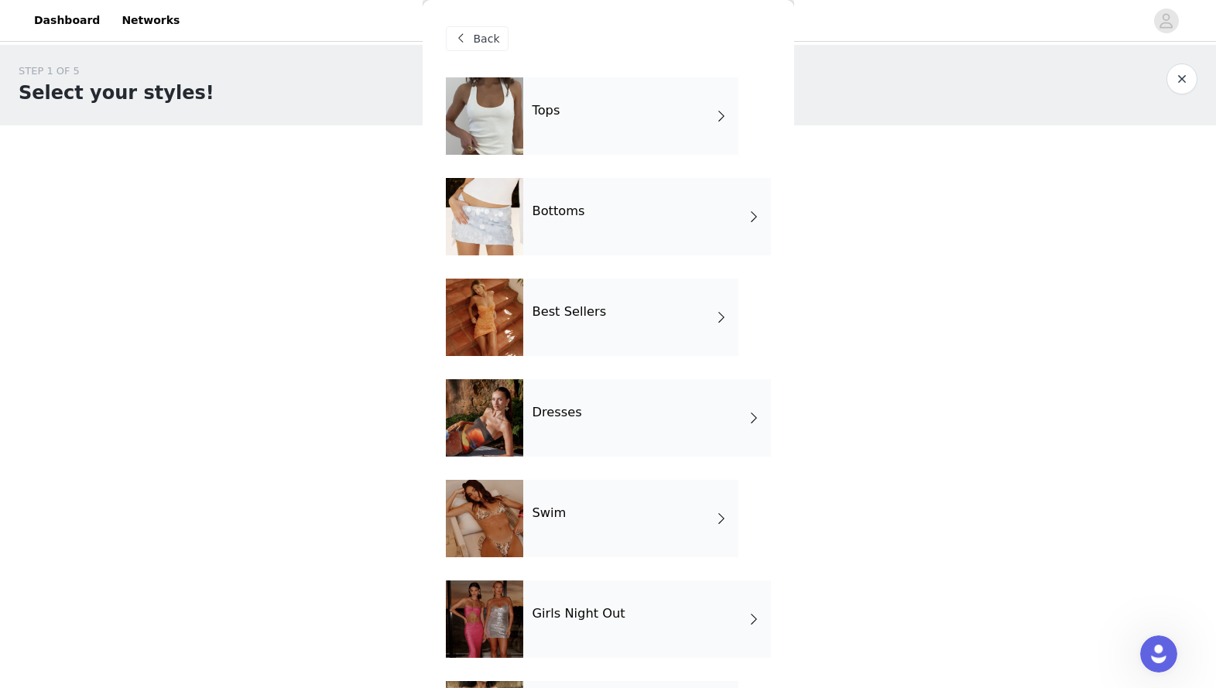
scroll to position [31, 0]
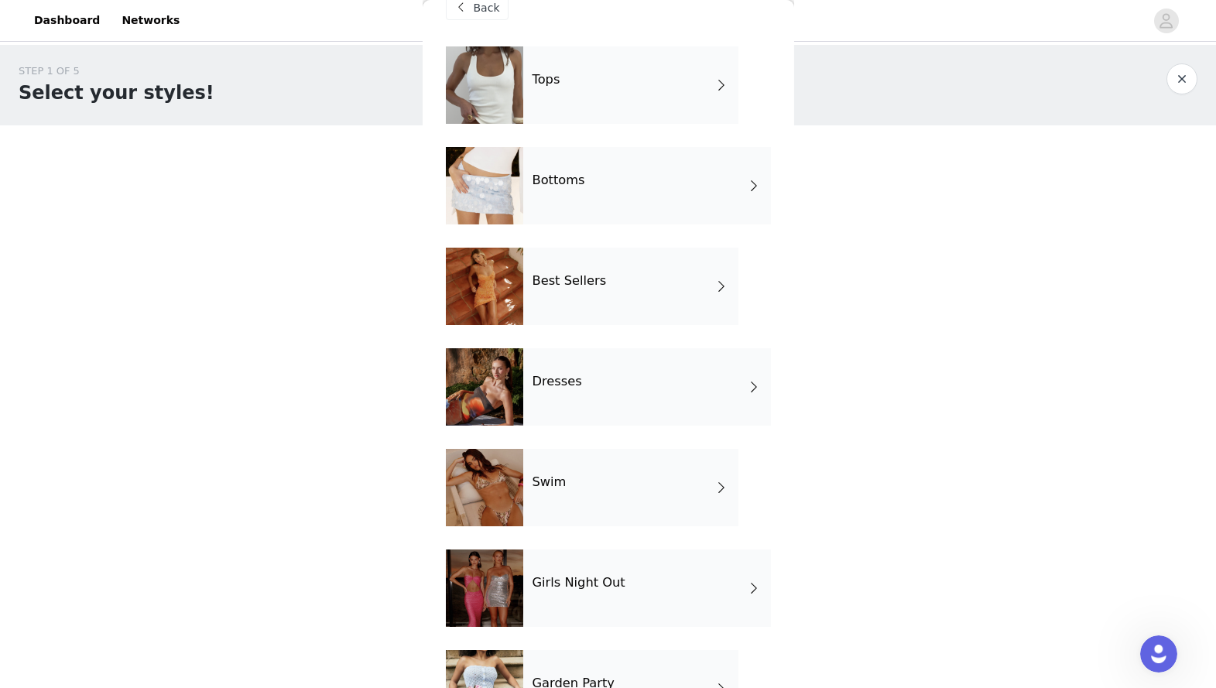
click at [593, 174] on div "Bottoms" at bounding box center [647, 185] width 248 height 77
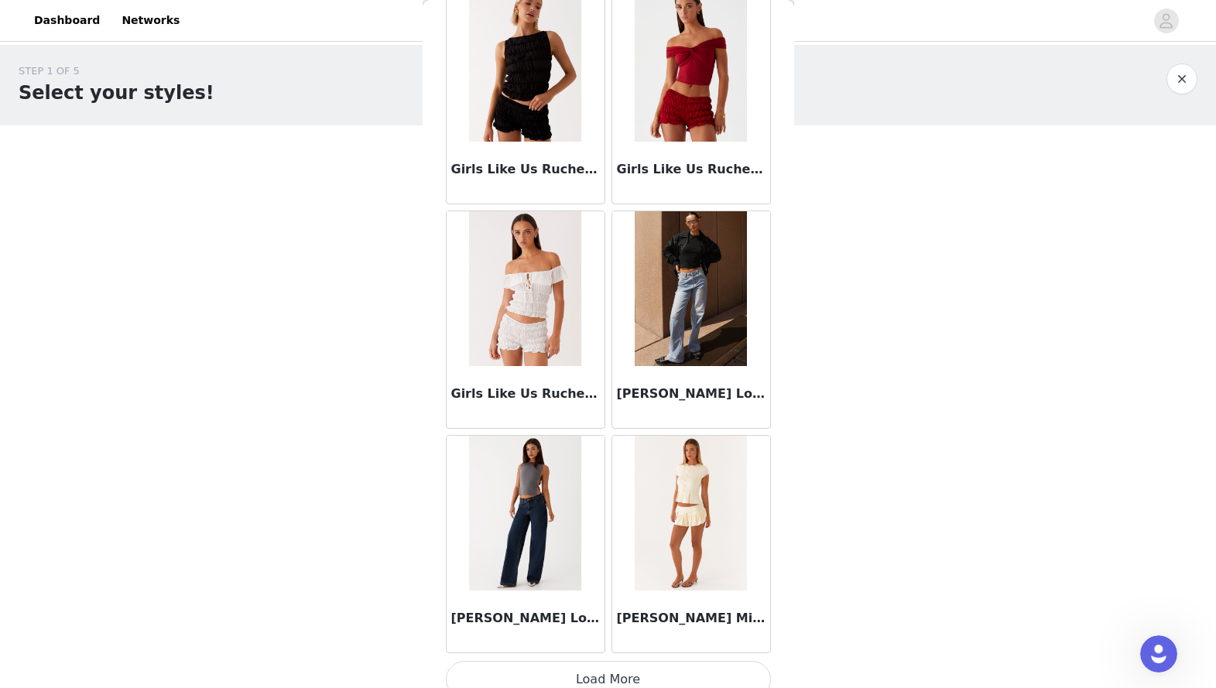
scroll to position [1681, 0]
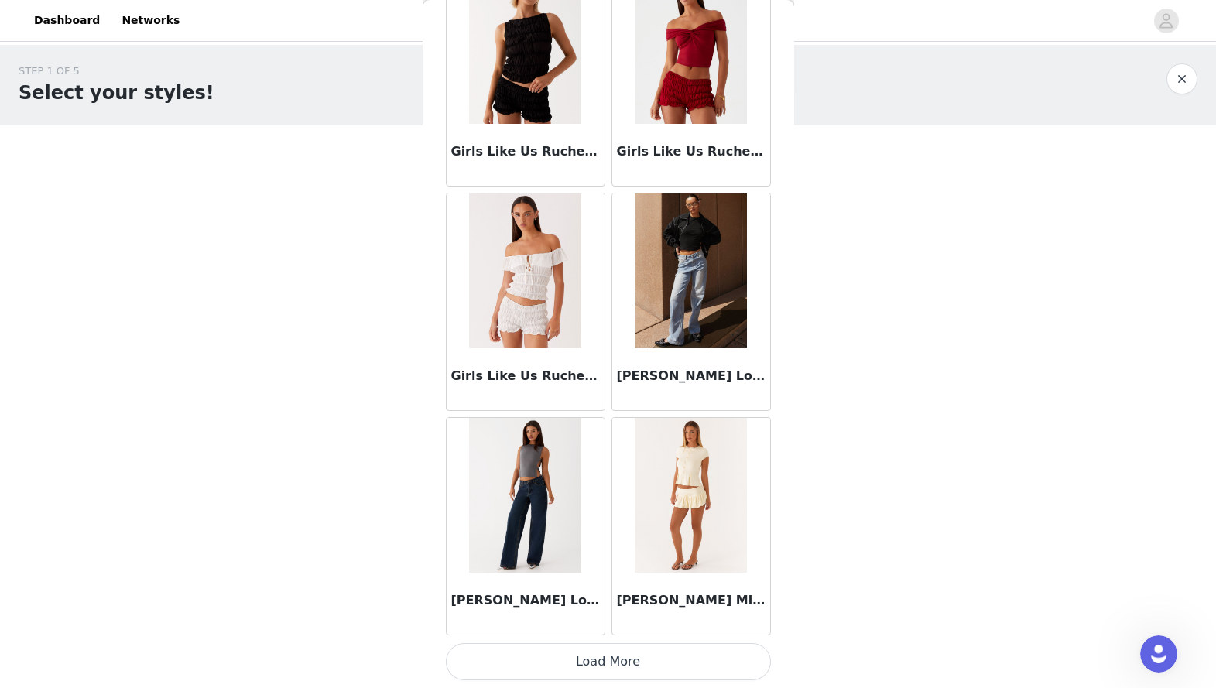
click at [612, 531] on button "Load More" at bounding box center [608, 661] width 325 height 37
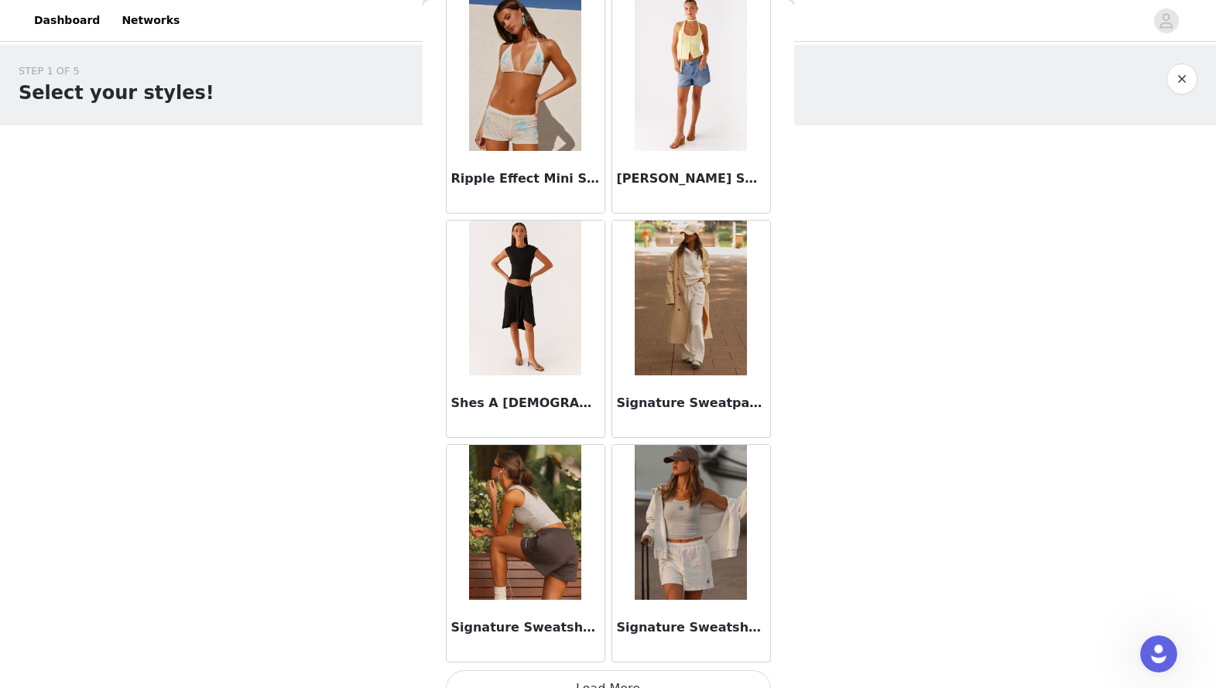
scroll to position [3926, 0]
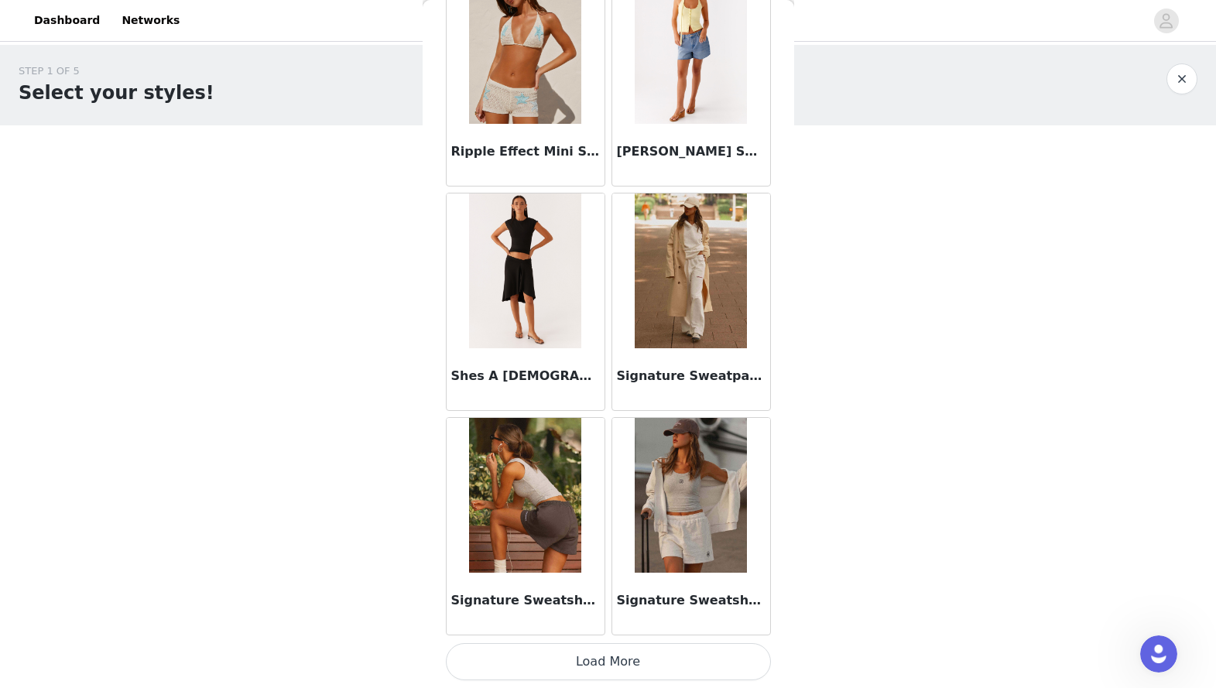
click at [613, 531] on button "Load More" at bounding box center [608, 661] width 325 height 37
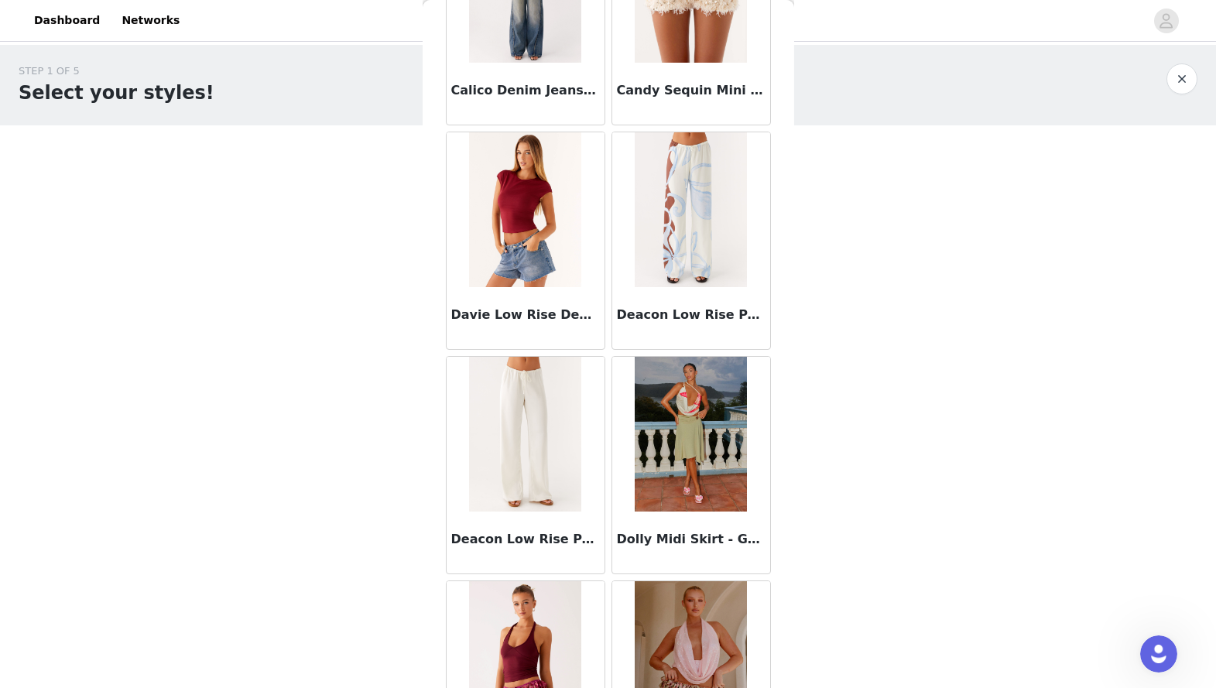
scroll to position [573, 0]
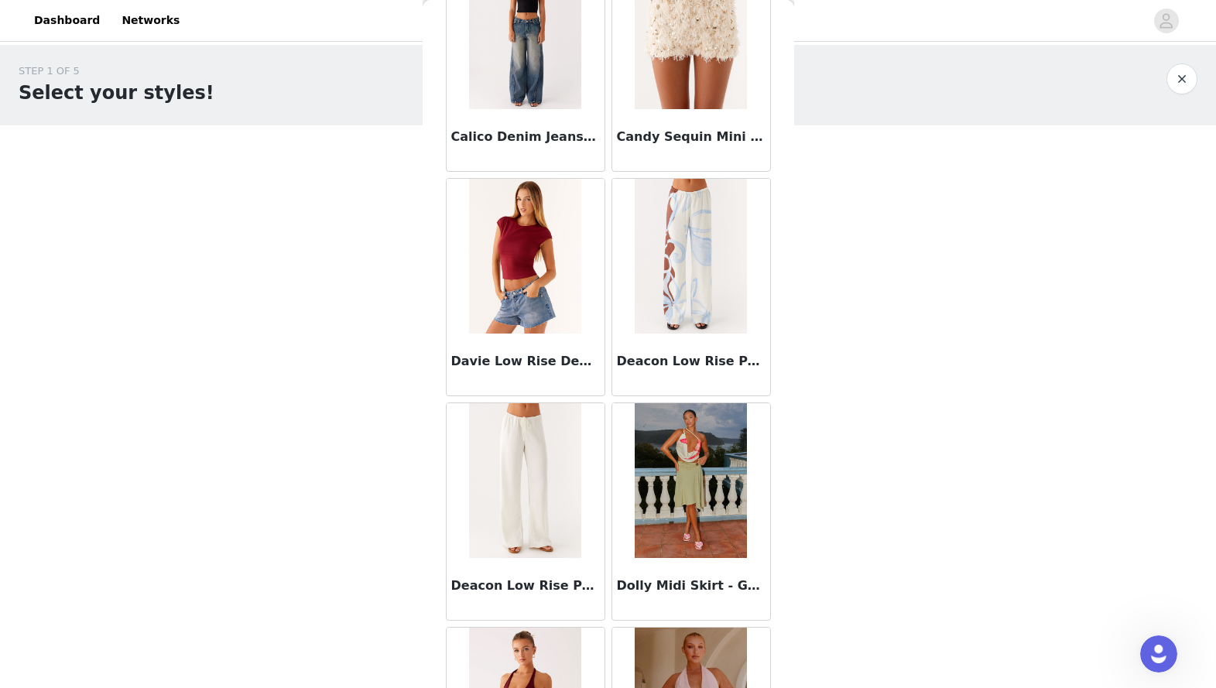
click at [550, 496] on img at bounding box center [525, 480] width 112 height 155
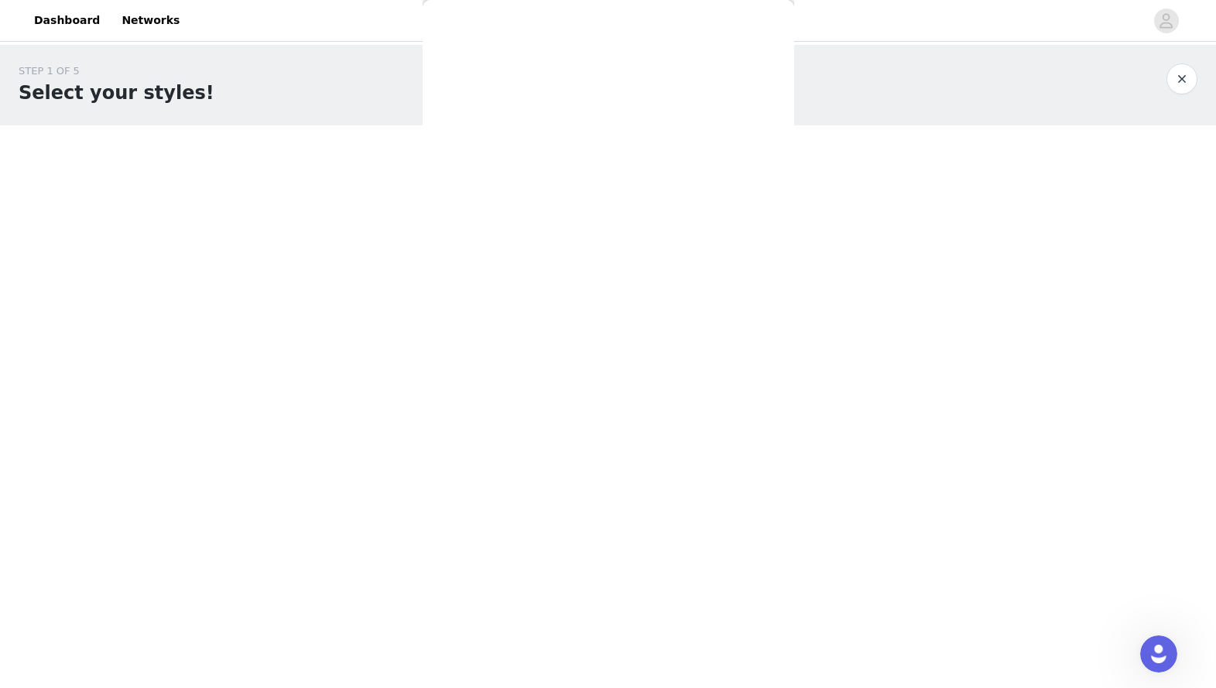
scroll to position [0, 0]
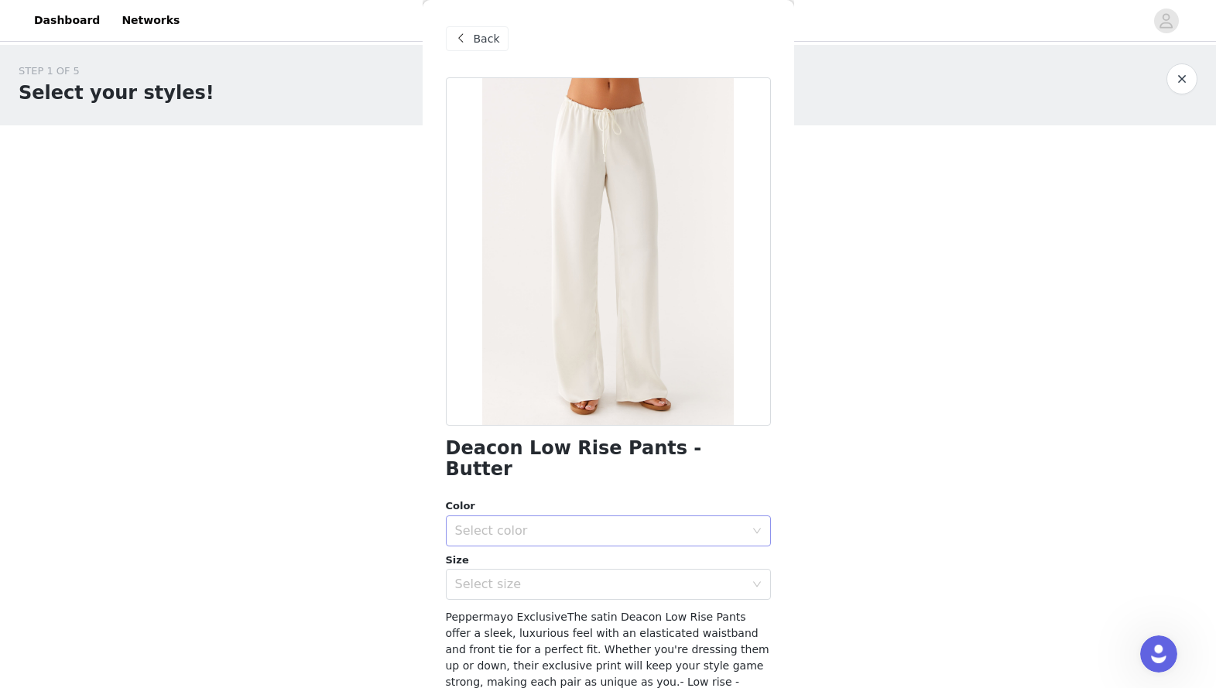
click at [553, 523] on div "Select color" at bounding box center [600, 530] width 290 height 15
click at [547, 531] on li "Butter" at bounding box center [608, 544] width 325 height 25
click at [546, 531] on div "Select size" at bounding box center [600, 584] width 290 height 15
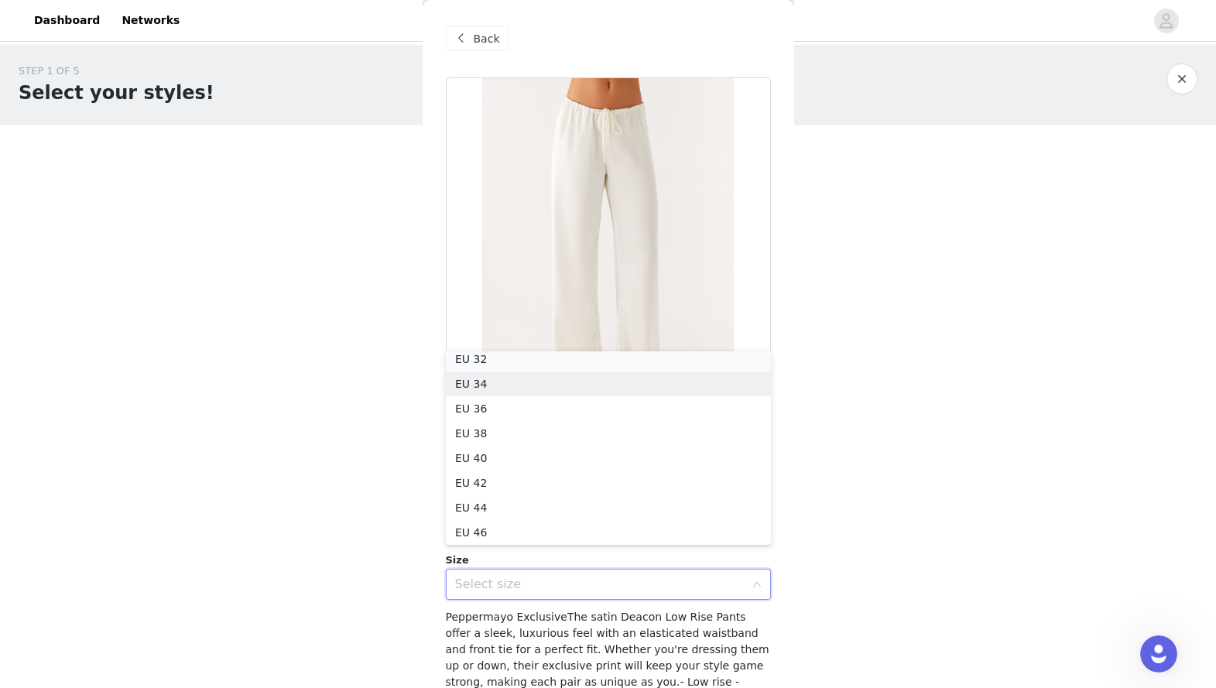
scroll to position [3, 0]
click at [576, 363] on li "EU 32" at bounding box center [608, 363] width 325 height 25
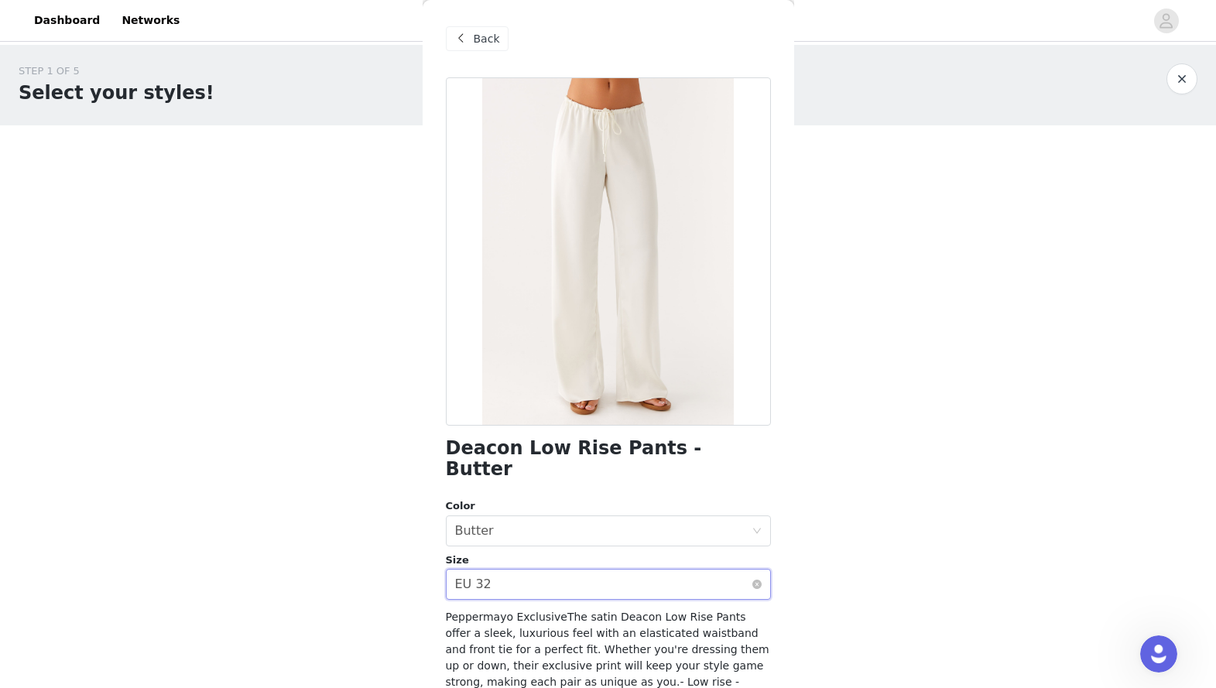
click at [643, 531] on div "Select size EU 32" at bounding box center [603, 584] width 296 height 29
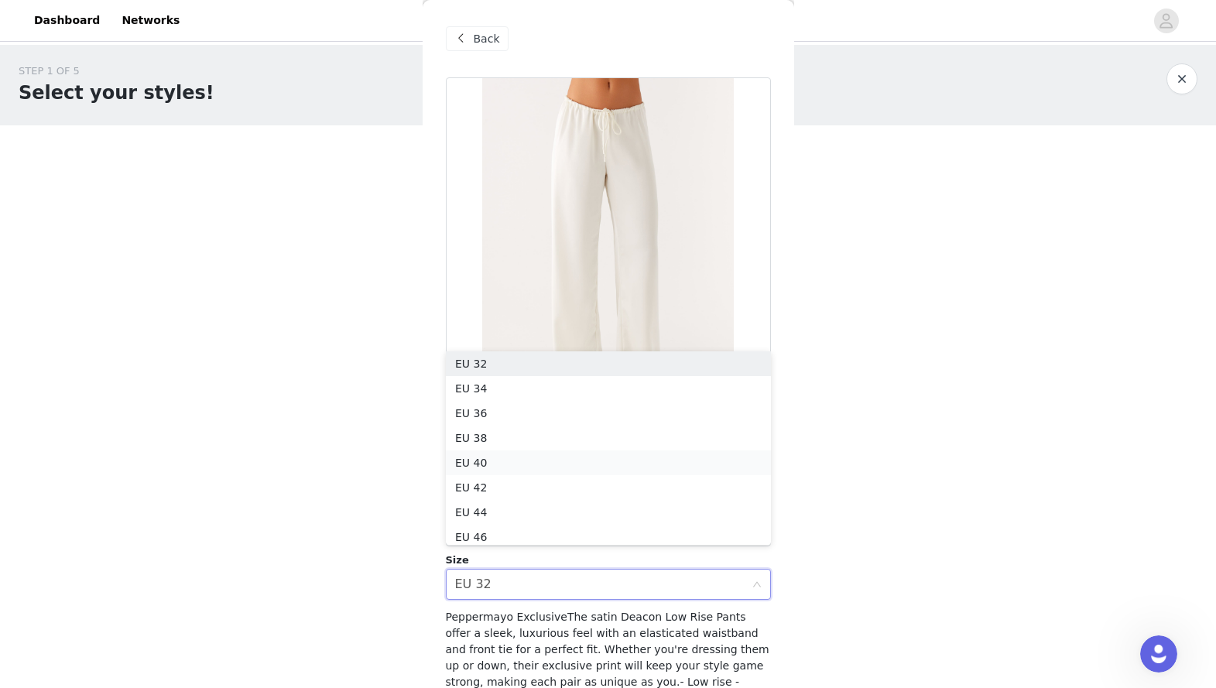
scroll to position [8, 0]
click at [574, 390] on li "EU 34" at bounding box center [608, 384] width 325 height 25
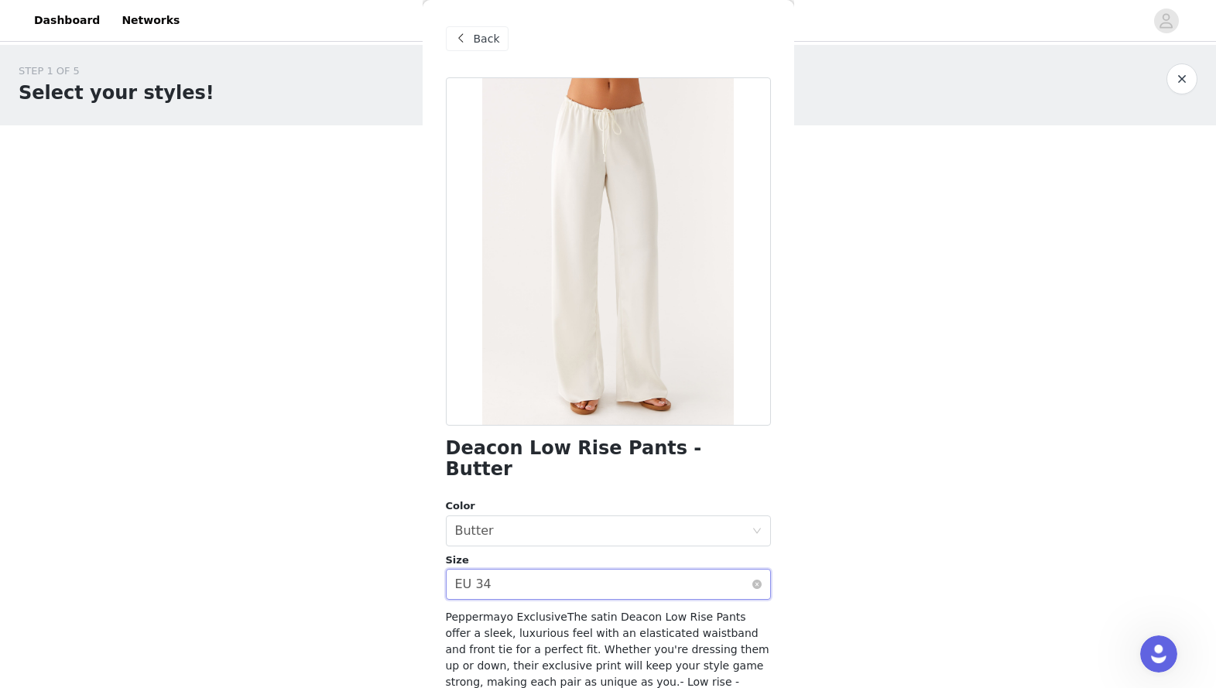
scroll to position [132, 0]
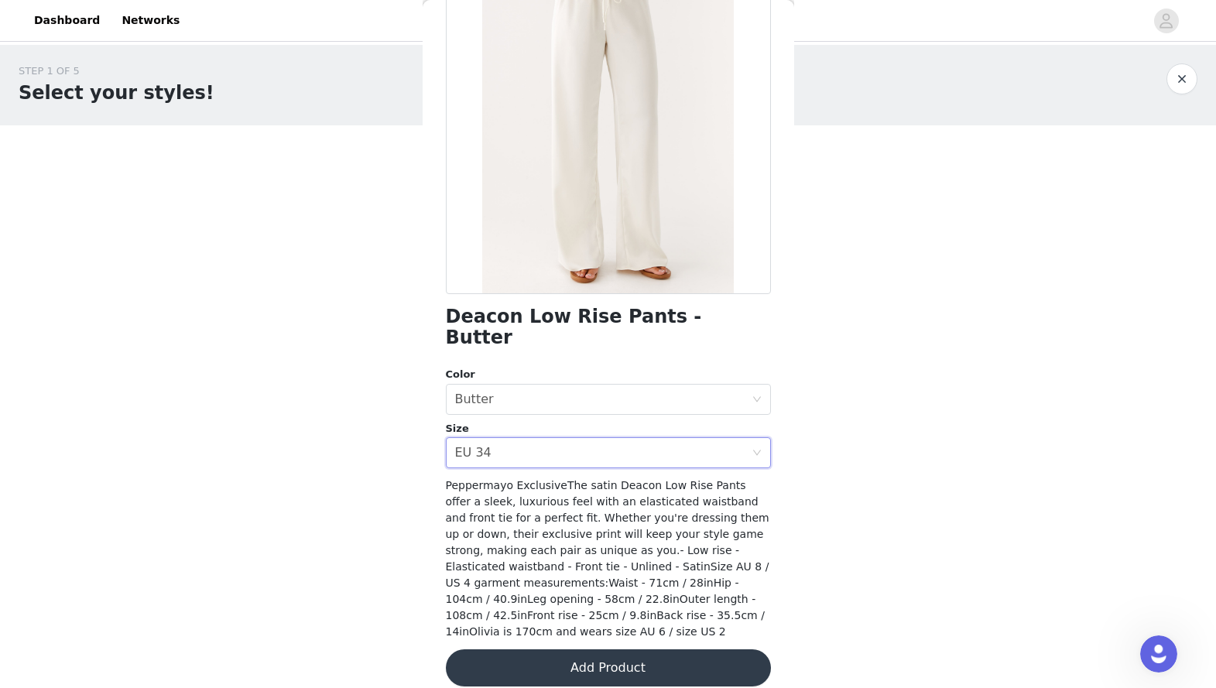
click at [580, 531] on button "Add Product" at bounding box center [608, 667] width 325 height 37
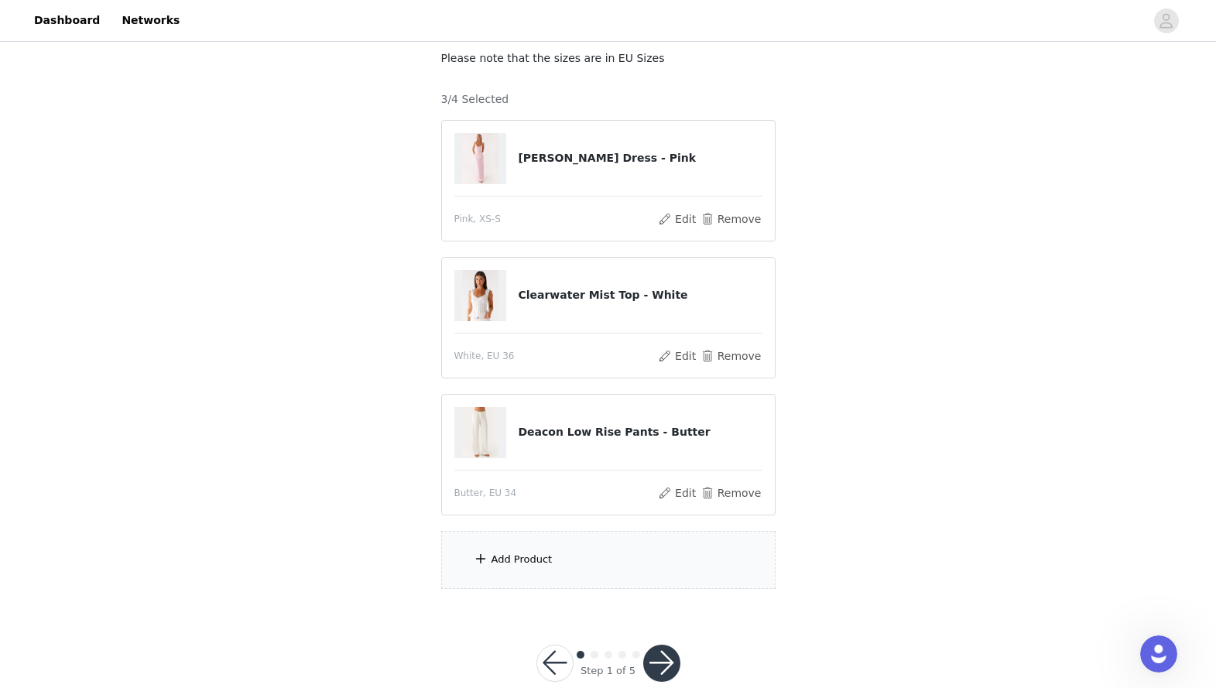
scroll to position [125, 0]
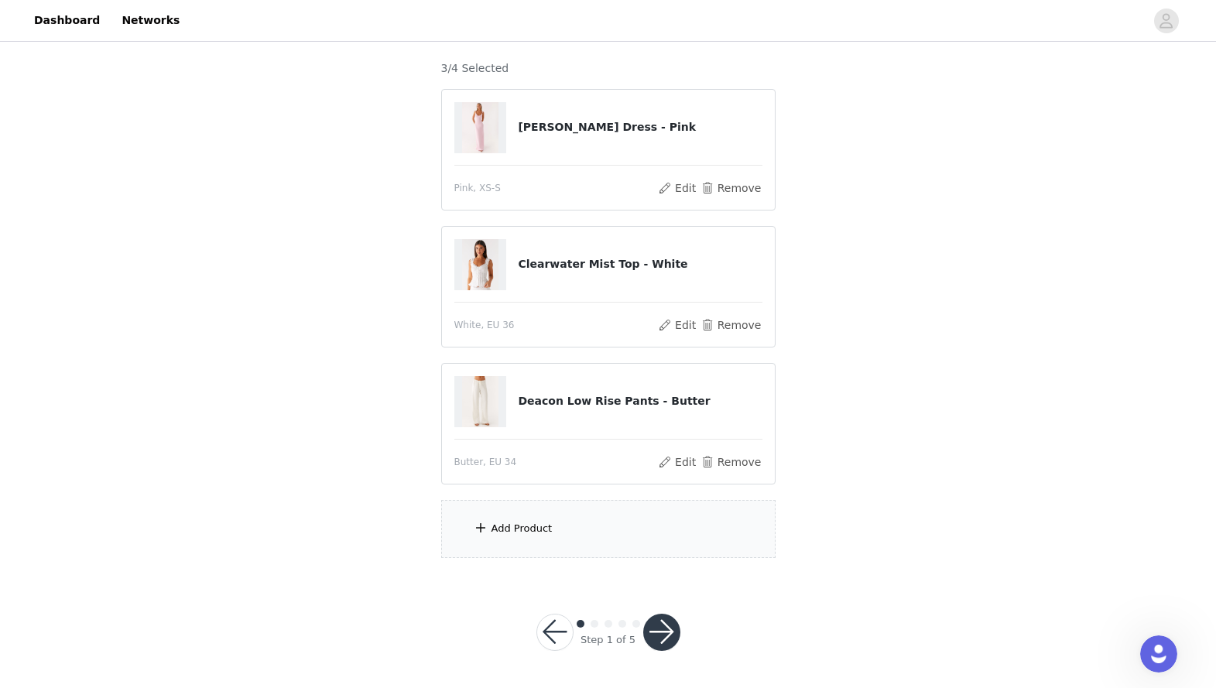
click at [588, 526] on div "Add Product" at bounding box center [608, 529] width 334 height 58
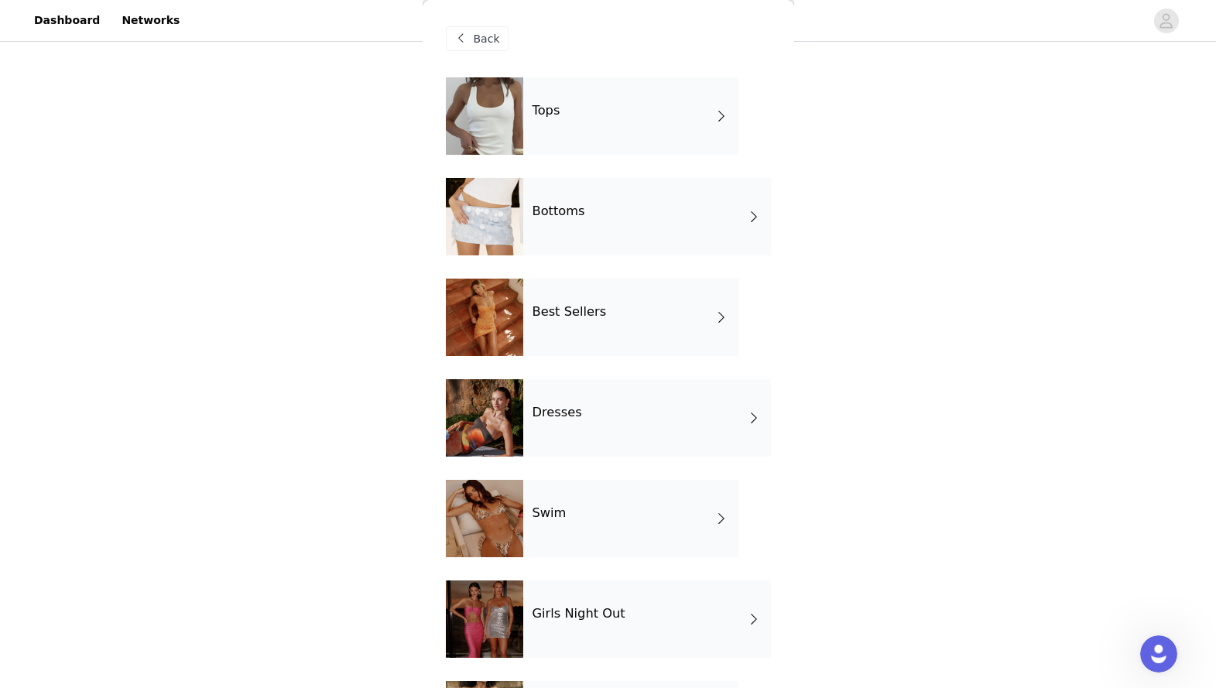
click at [654, 123] on div "Tops" at bounding box center [630, 115] width 215 height 77
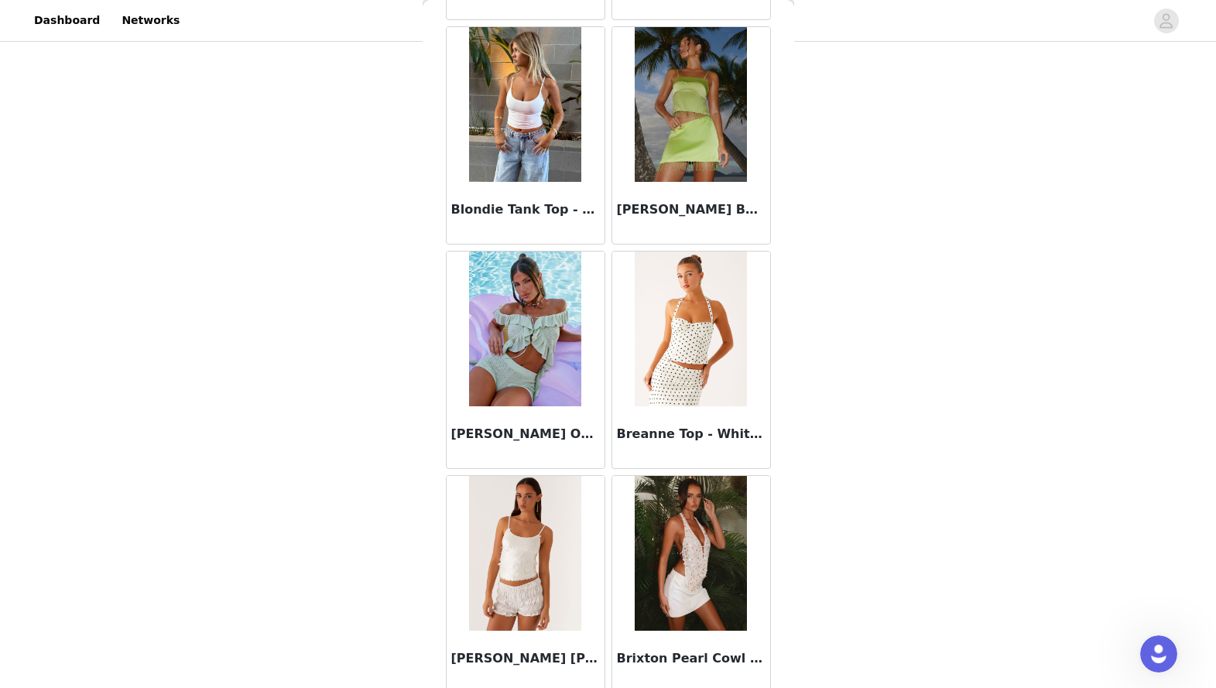
scroll to position [1681, 0]
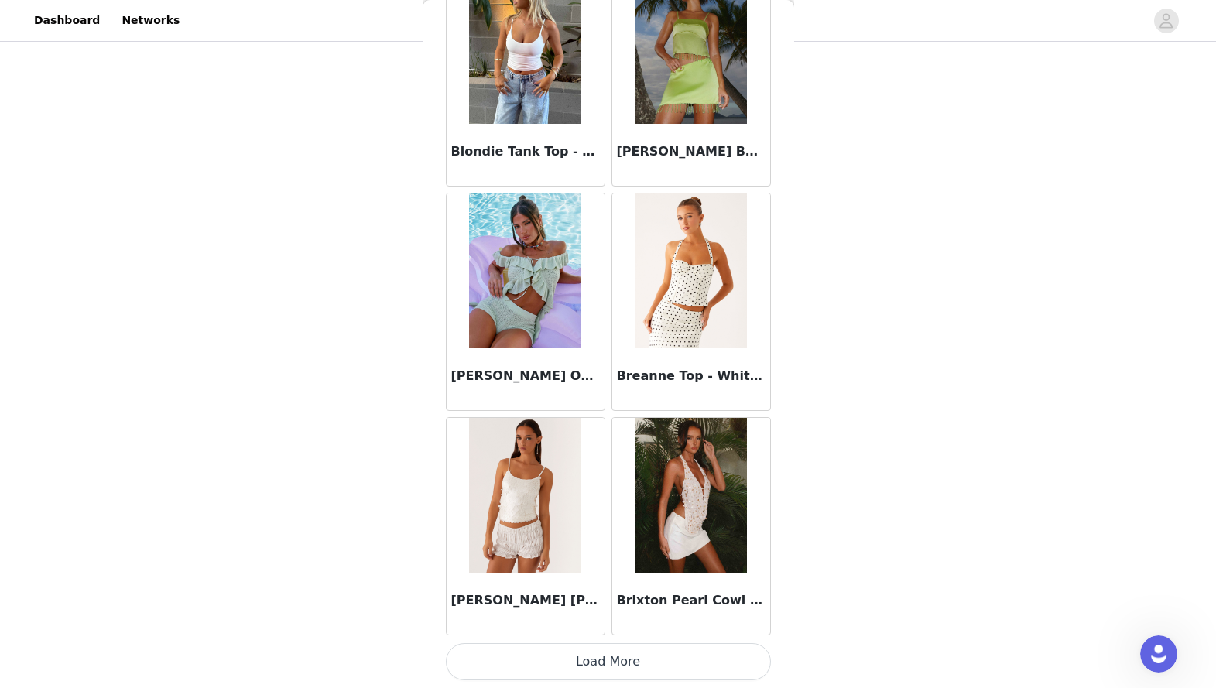
click at [629, 531] on button "Load More" at bounding box center [608, 661] width 325 height 37
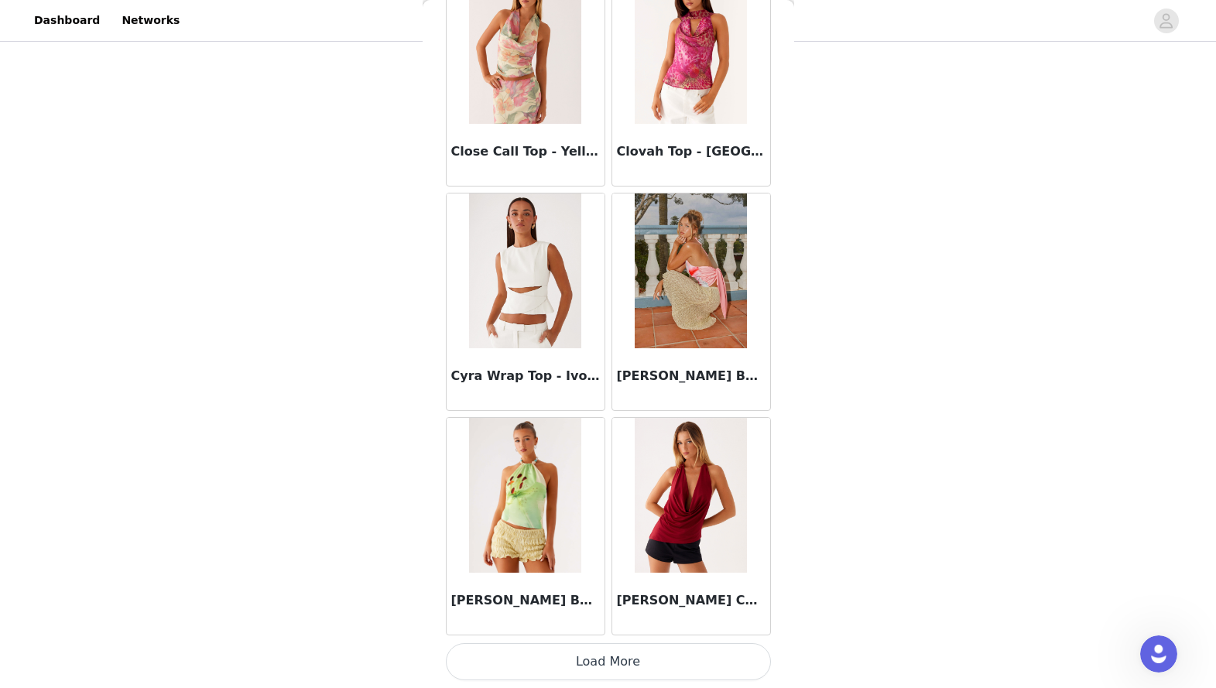
scroll to position [3925, 0]
click at [635, 531] on button "Load More" at bounding box center [608, 662] width 325 height 37
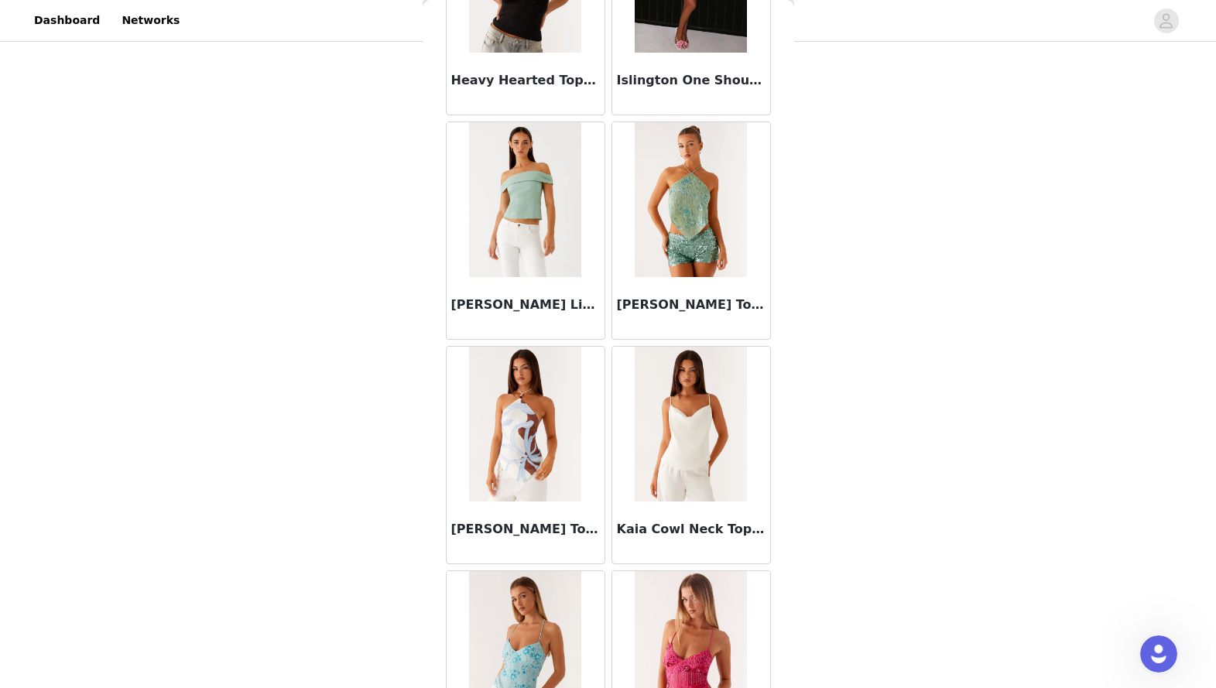
scroll to position [6170, 0]
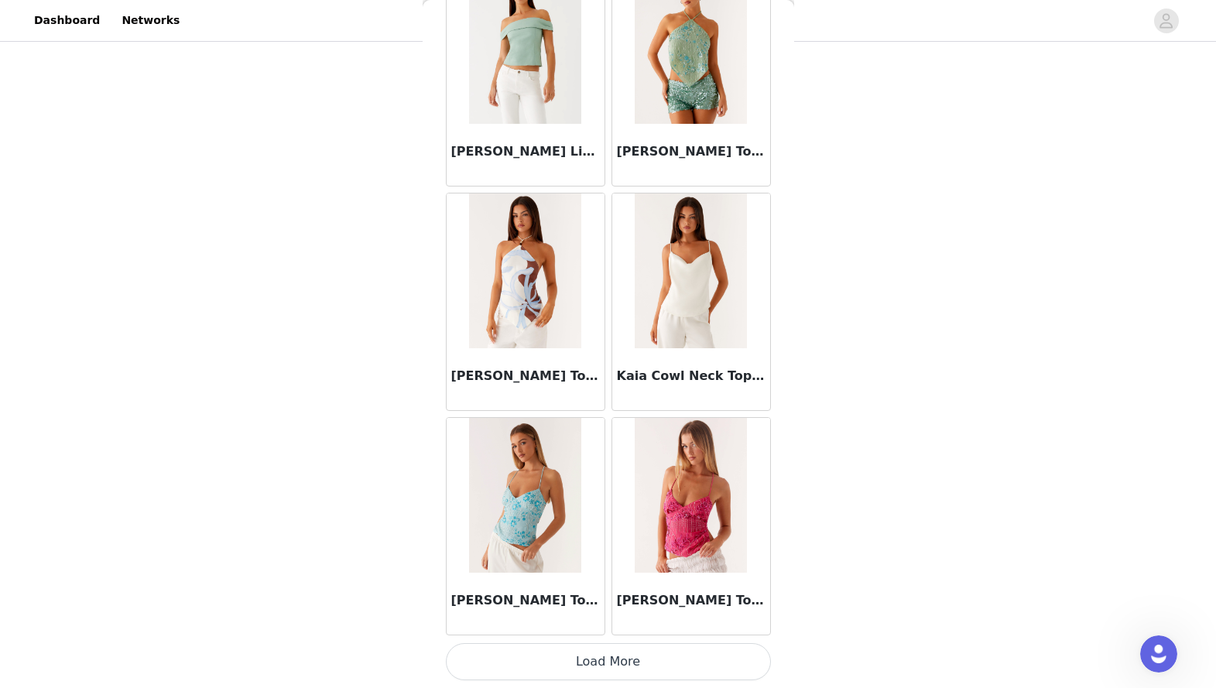
click at [618, 531] on button "Load More" at bounding box center [608, 661] width 325 height 37
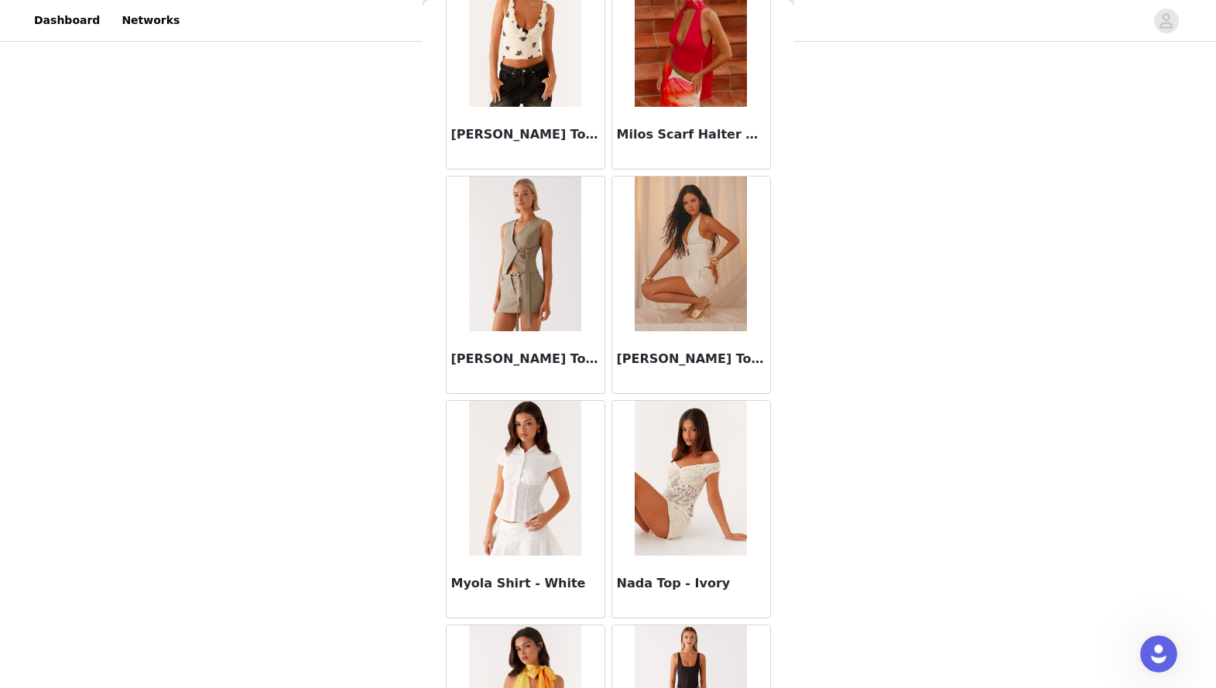
scroll to position [8415, 0]
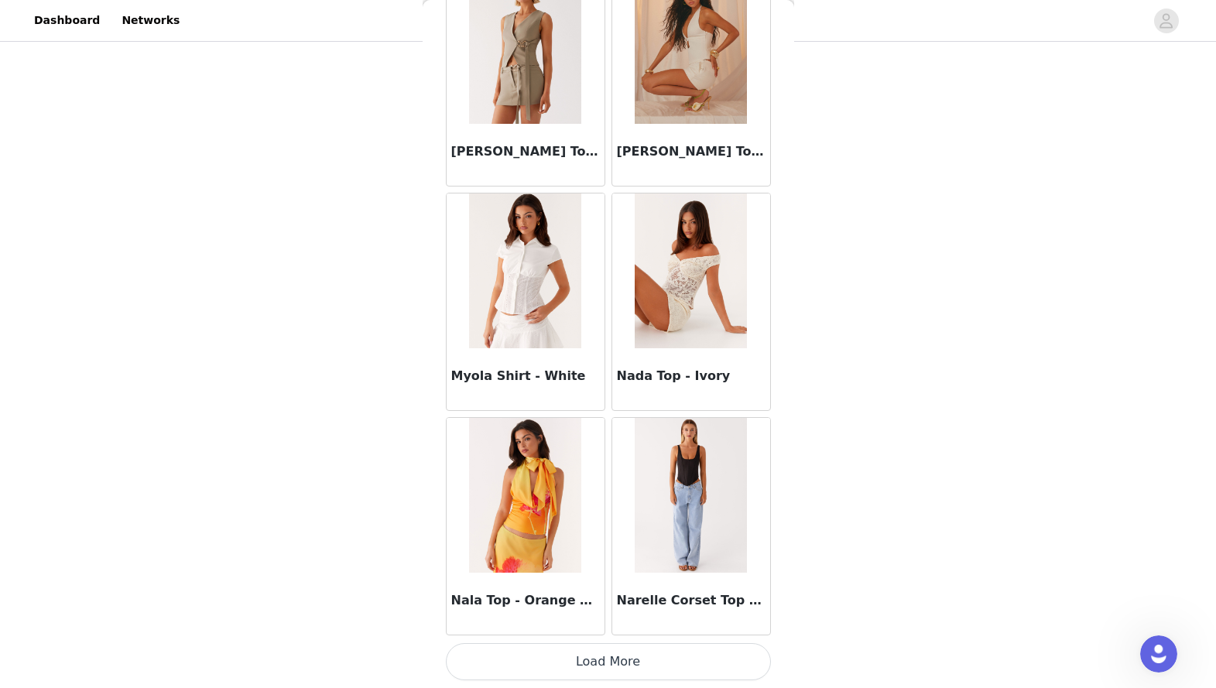
click at [643, 531] on button "Load More" at bounding box center [608, 661] width 325 height 37
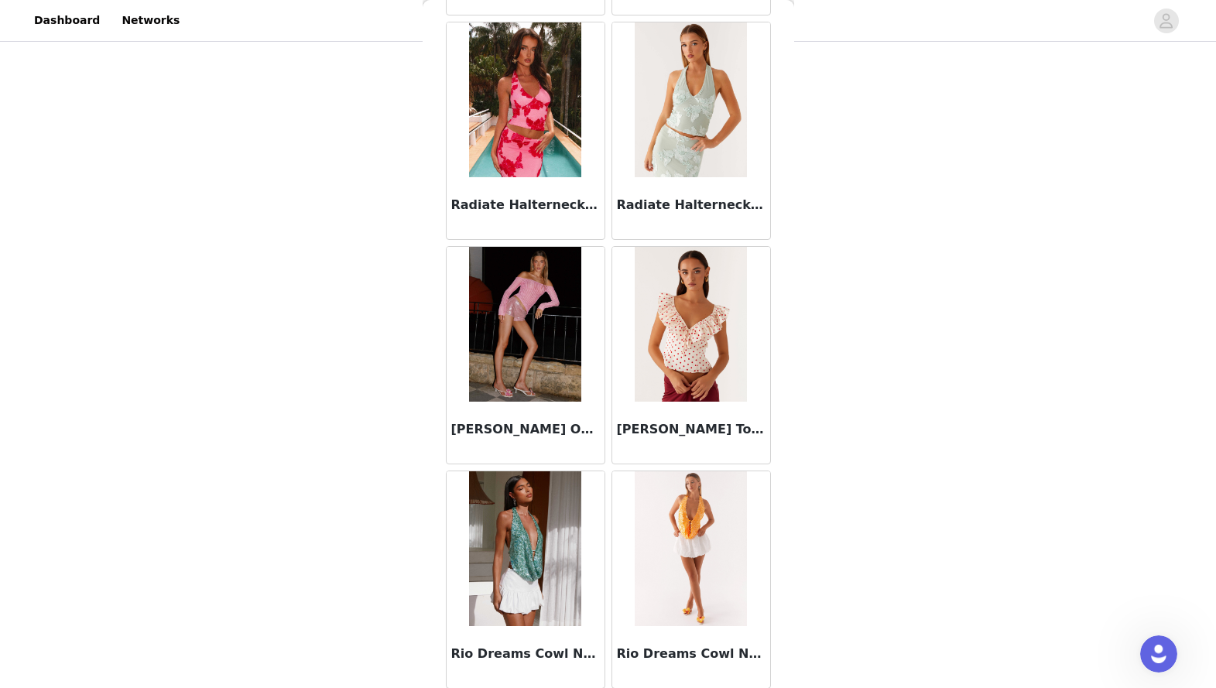
scroll to position [10660, 0]
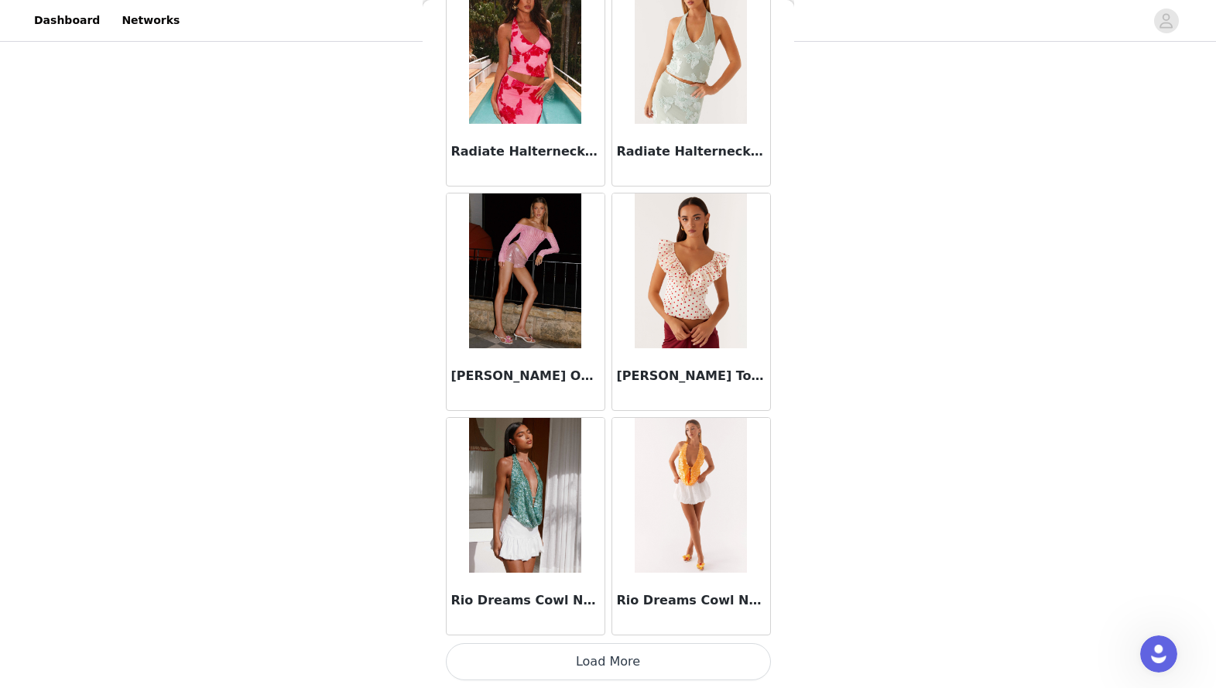
click at [641, 531] on button "Load More" at bounding box center [608, 661] width 325 height 37
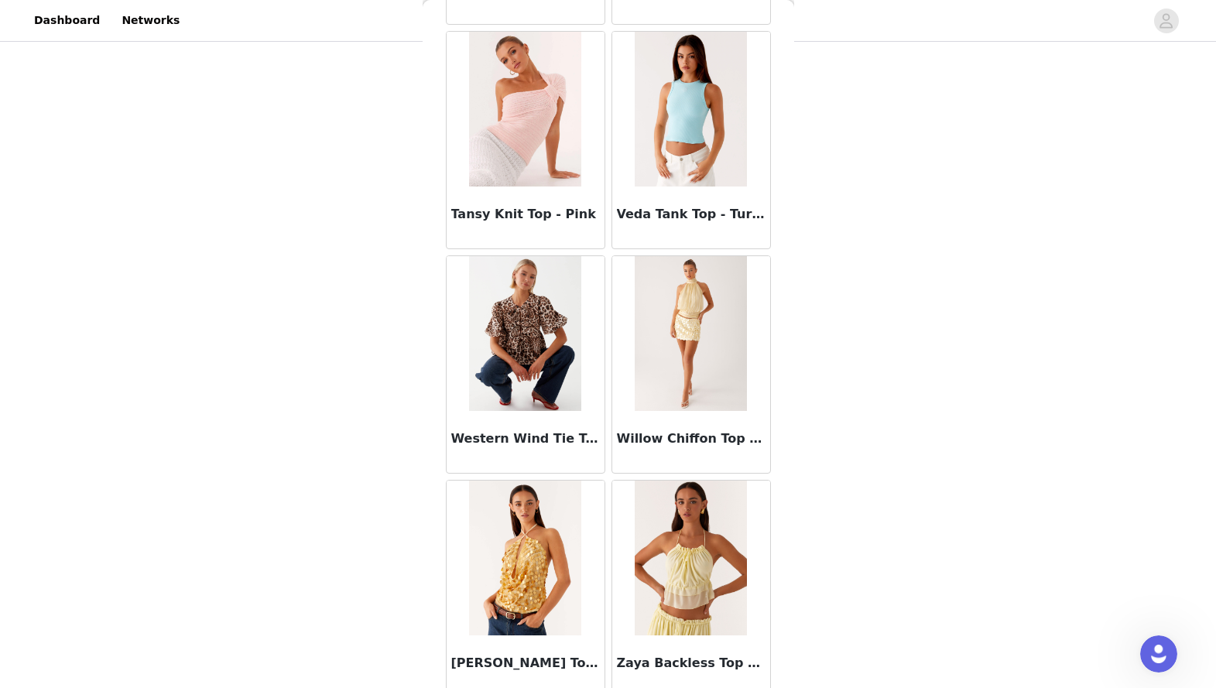
scroll to position [12905, 0]
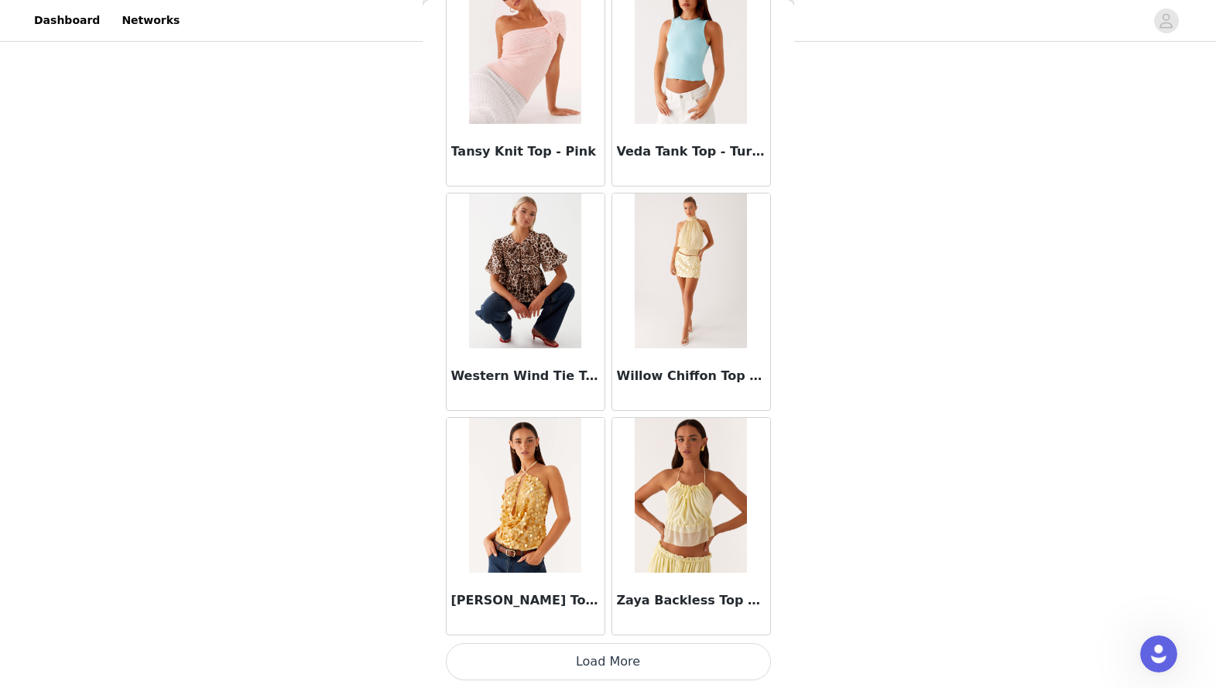
click at [547, 531] on button "Load More" at bounding box center [608, 661] width 325 height 37
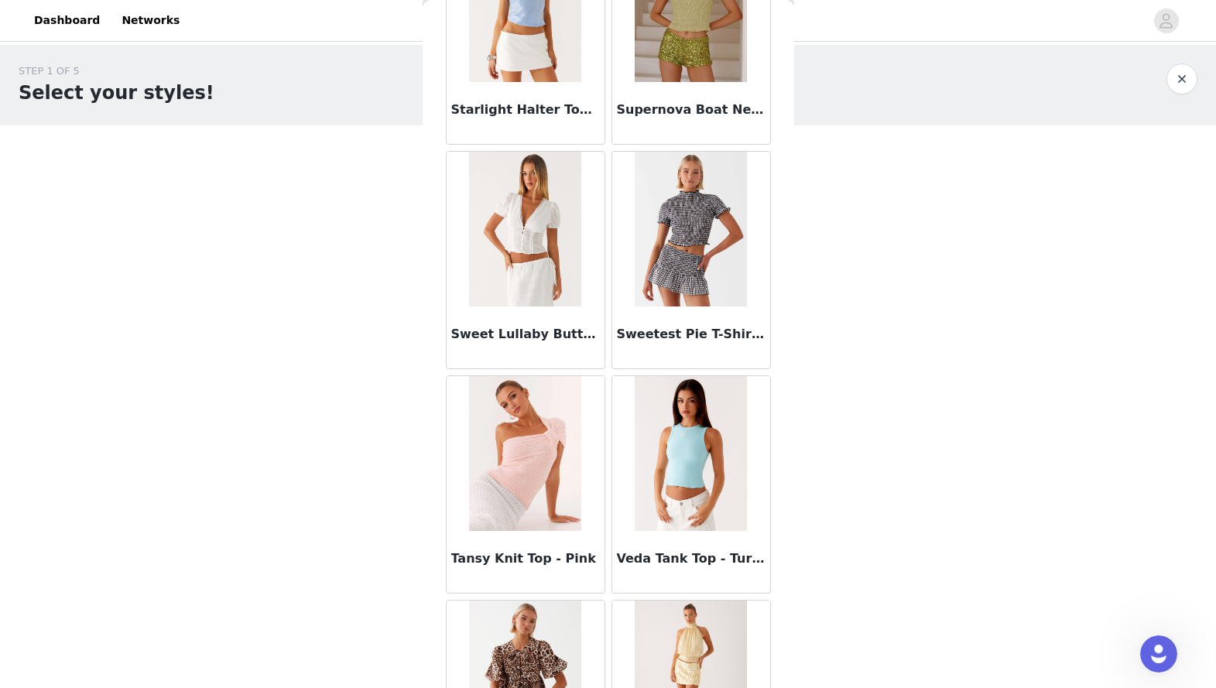
scroll to position [12472, 0]
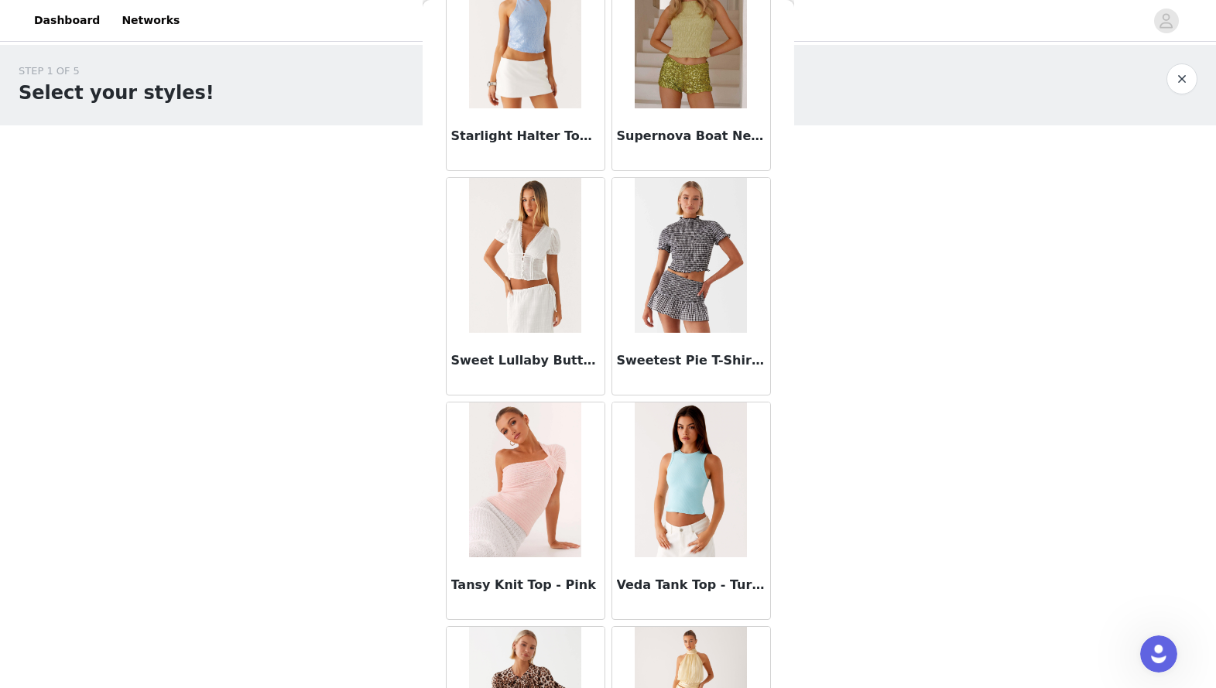
click at [536, 491] on img at bounding box center [525, 480] width 112 height 155
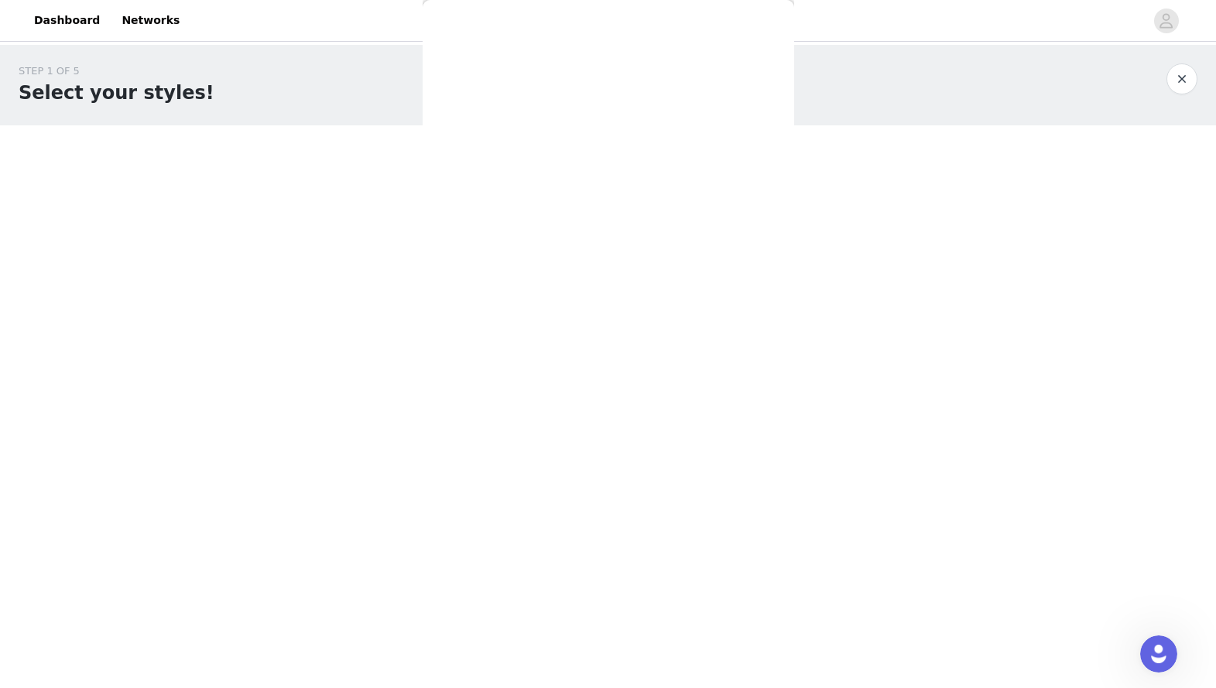
scroll to position [0, 0]
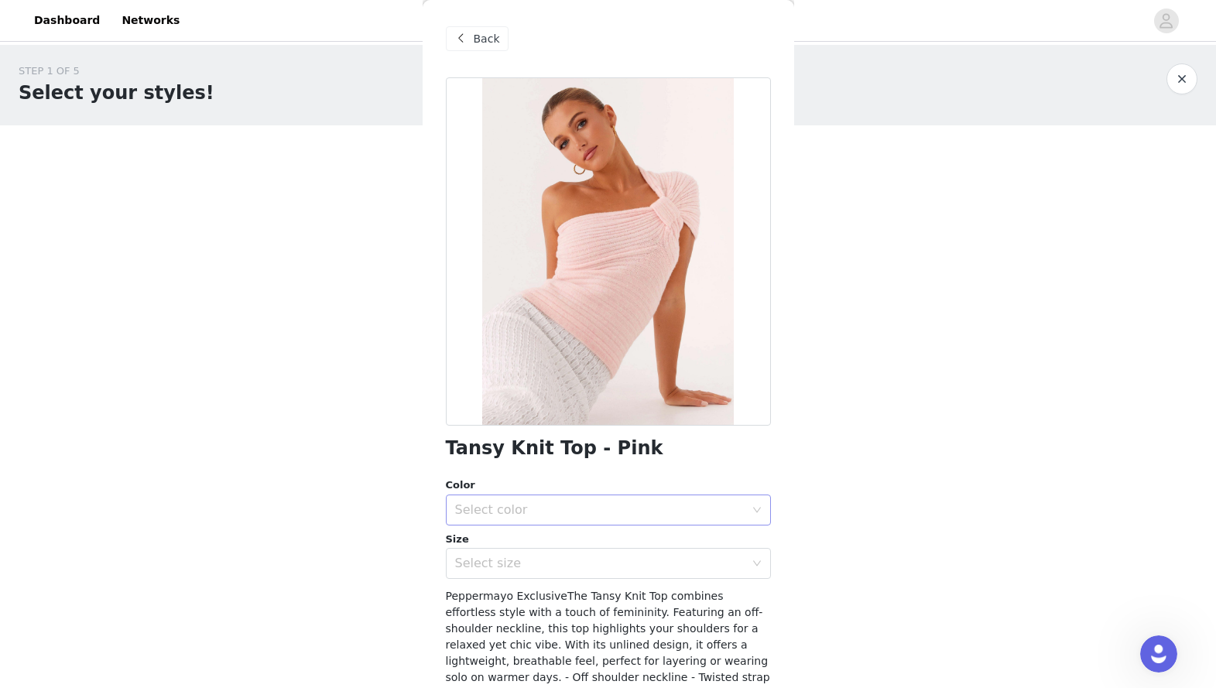
click at [549, 499] on div "Select color" at bounding box center [603, 509] width 296 height 29
click at [547, 531] on li "Pink" at bounding box center [608, 544] width 325 height 25
click at [547, 531] on div "Select size" at bounding box center [603, 563] width 296 height 29
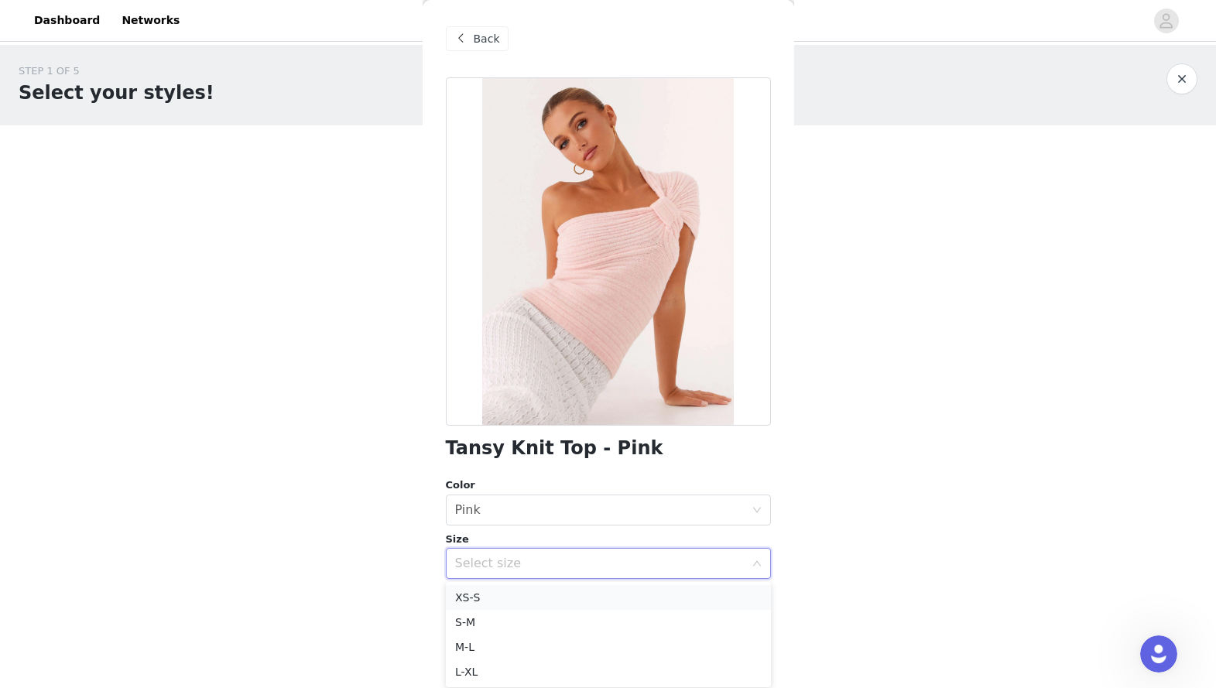
click at [539, 531] on li "XS-S" at bounding box center [608, 597] width 325 height 25
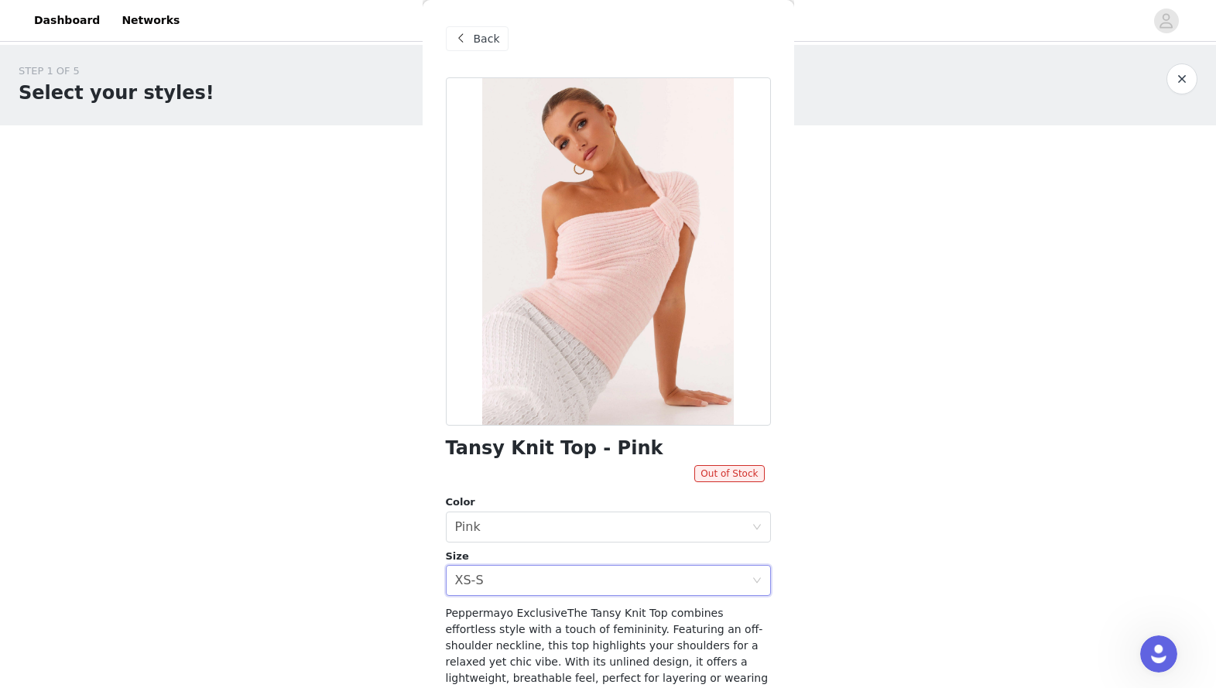
click at [498, 39] on div "Back" at bounding box center [477, 38] width 63 height 25
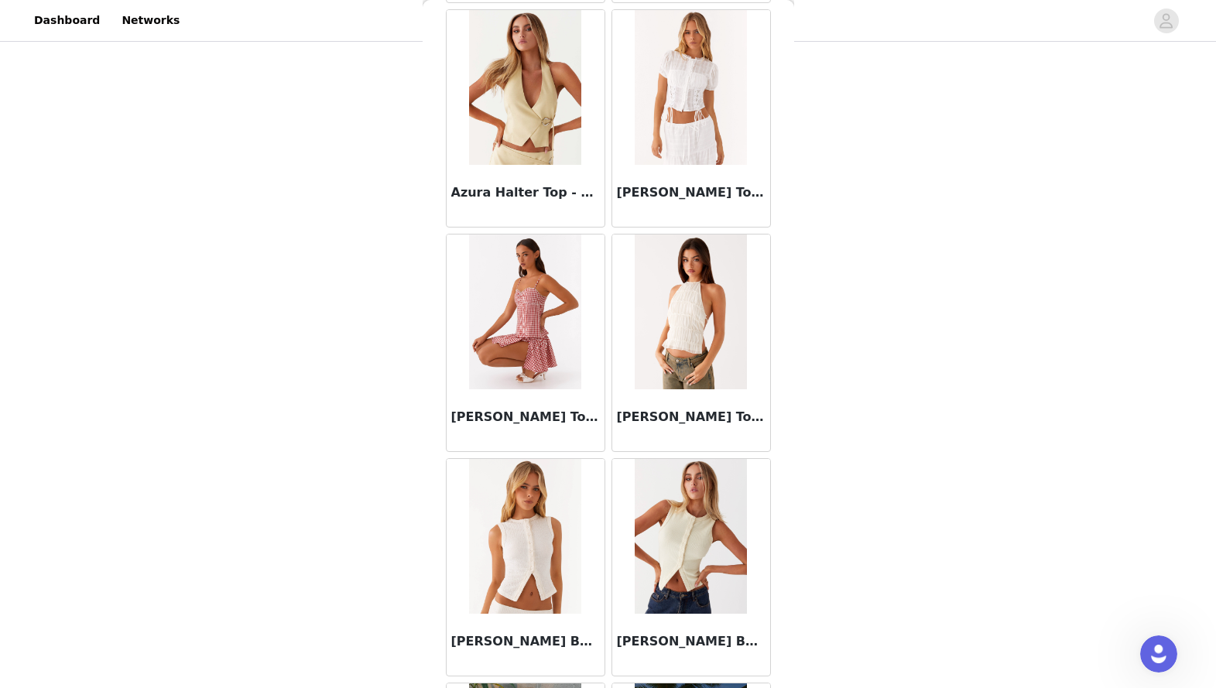
scroll to position [972, 0]
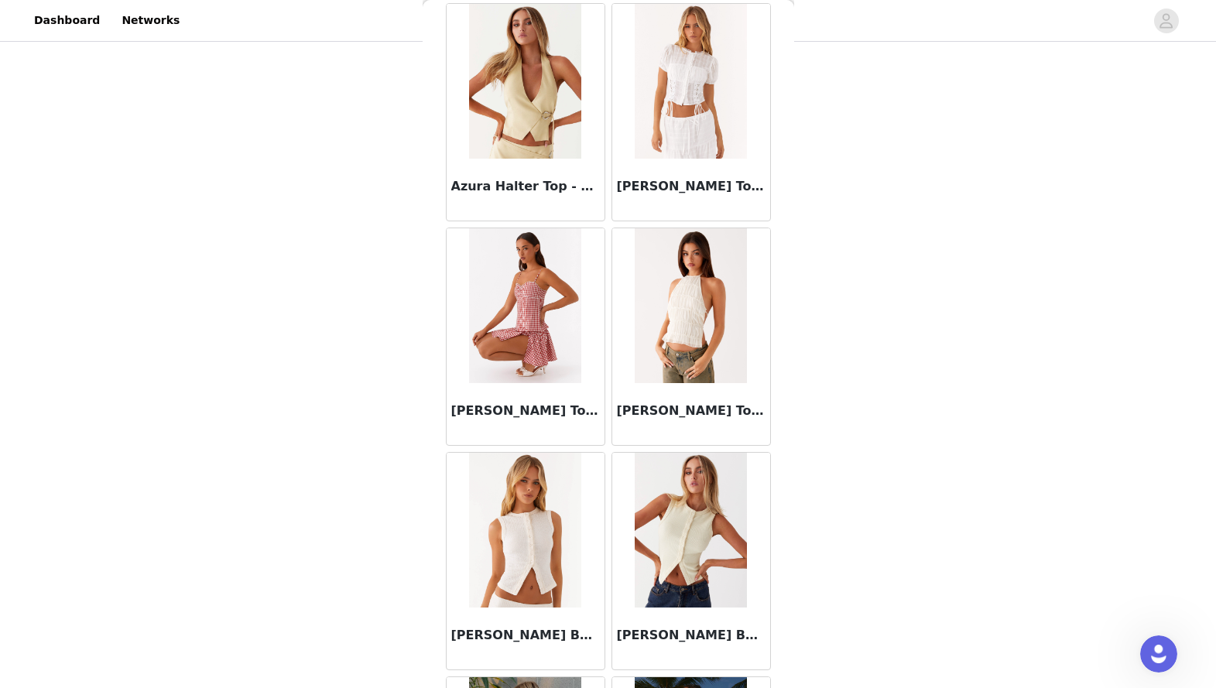
click at [654, 335] on img at bounding box center [691, 305] width 112 height 155
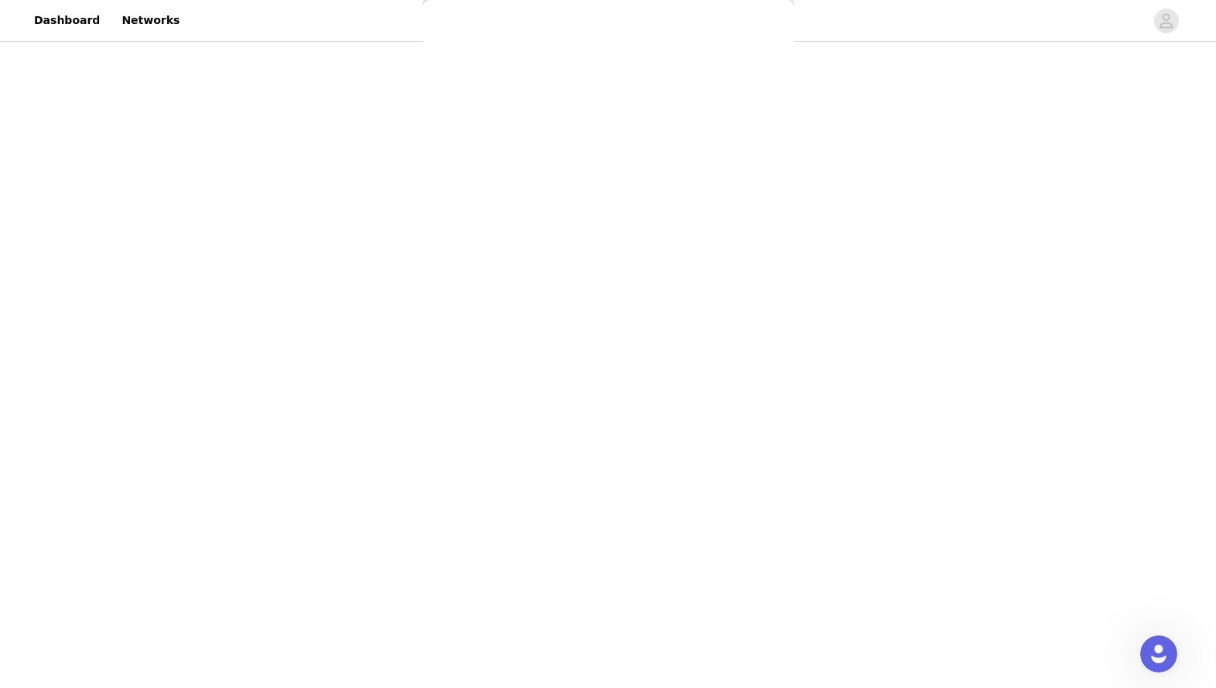
scroll to position [0, 0]
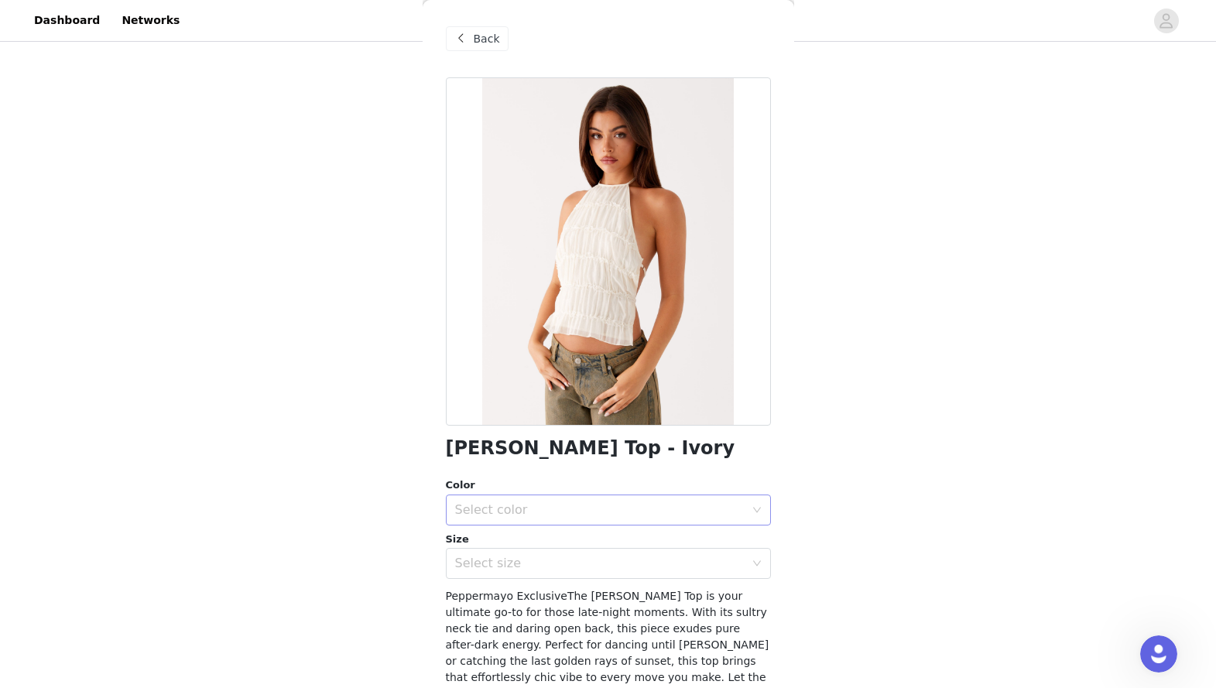
click at [598, 507] on div "Select color" at bounding box center [600, 509] width 290 height 15
click at [588, 531] on li "Ivory" at bounding box center [608, 544] width 325 height 25
click at [582, 531] on div "Select size" at bounding box center [600, 563] width 290 height 15
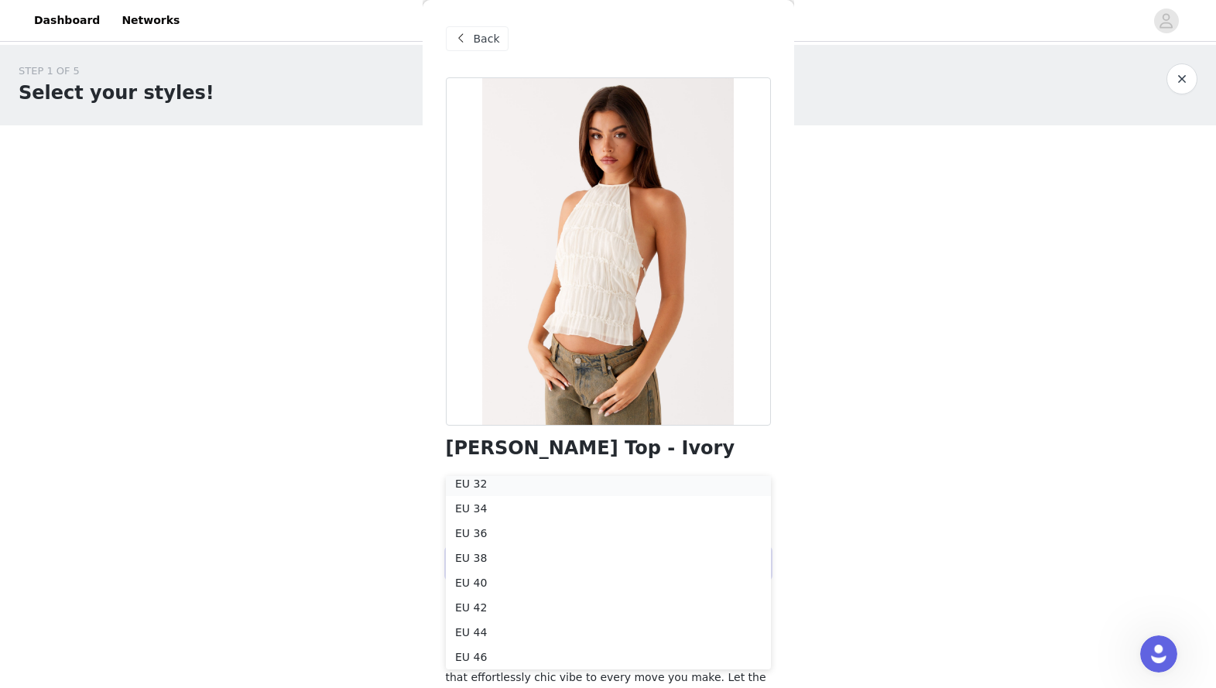
scroll to position [3, 0]
click at [518, 495] on li "EU 32" at bounding box center [608, 488] width 325 height 25
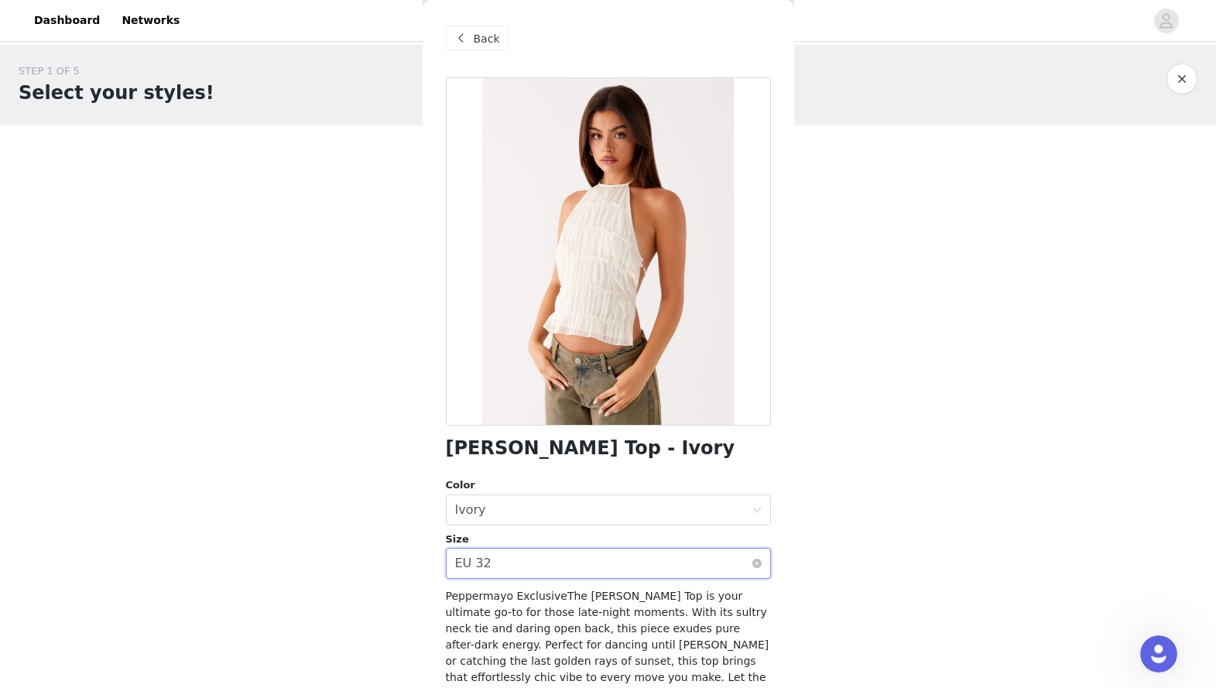
click at [530, 531] on div "Select size EU 32" at bounding box center [603, 563] width 296 height 29
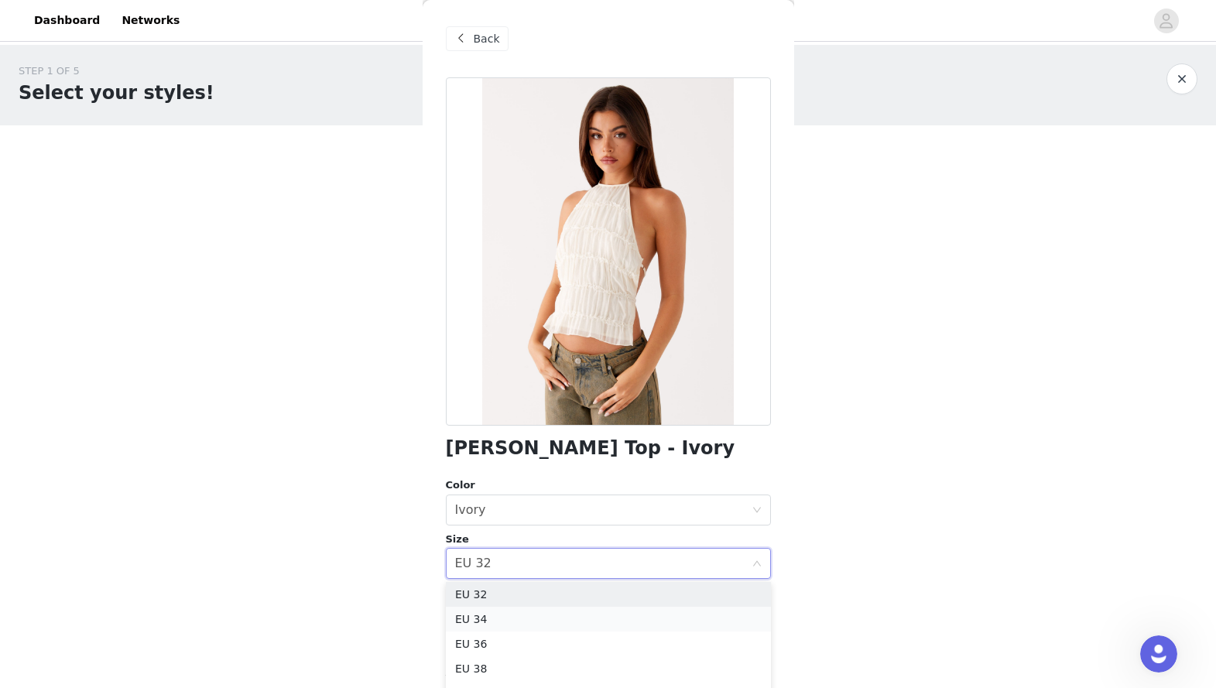
click at [529, 531] on li "EU 34" at bounding box center [608, 619] width 325 height 25
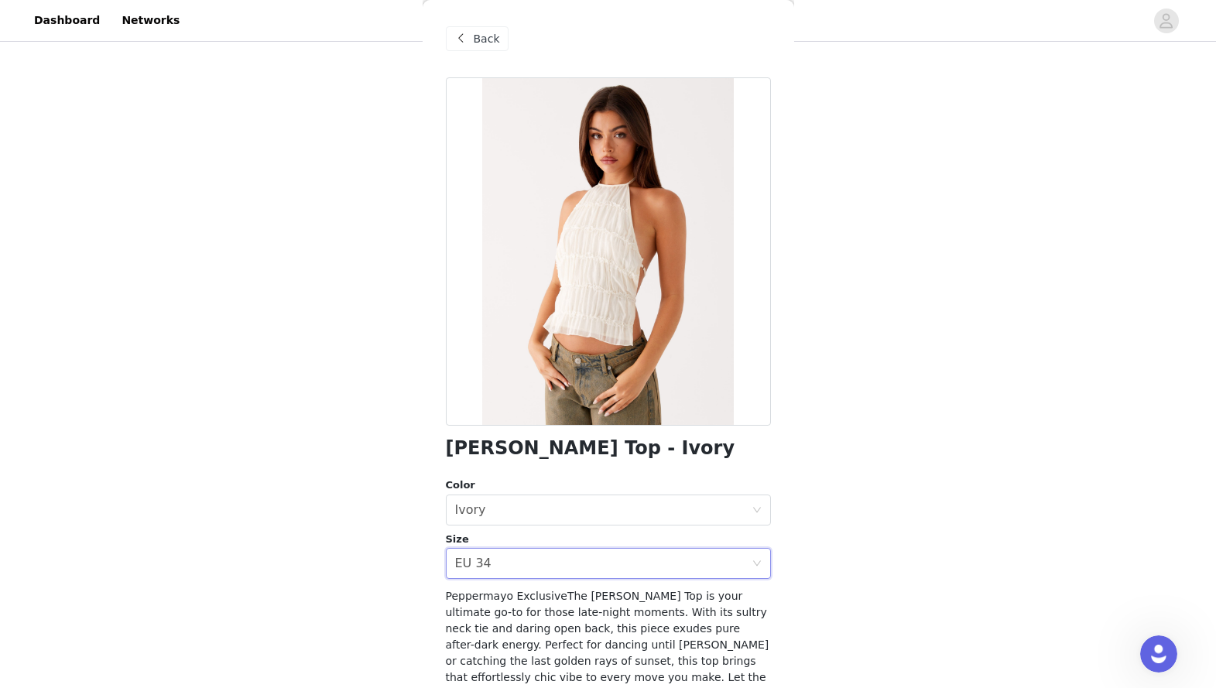
scroll to position [165, 0]
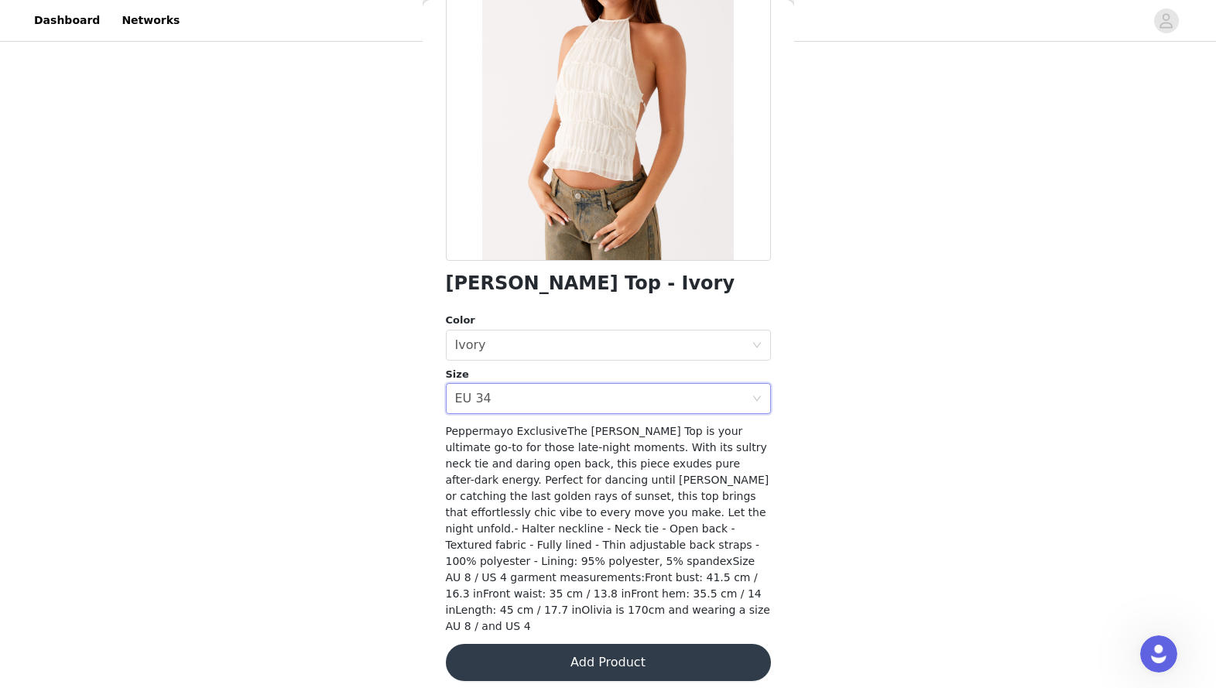
click at [654, 531] on button "Add Product" at bounding box center [608, 662] width 325 height 37
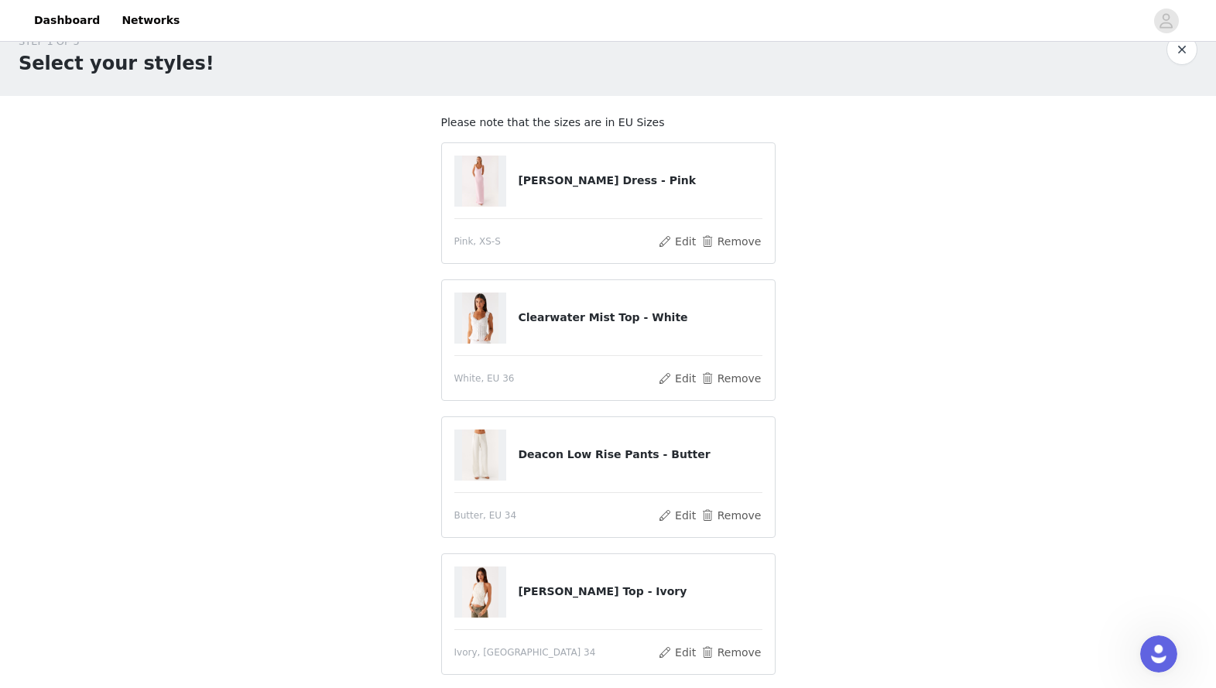
scroll to position [18, 0]
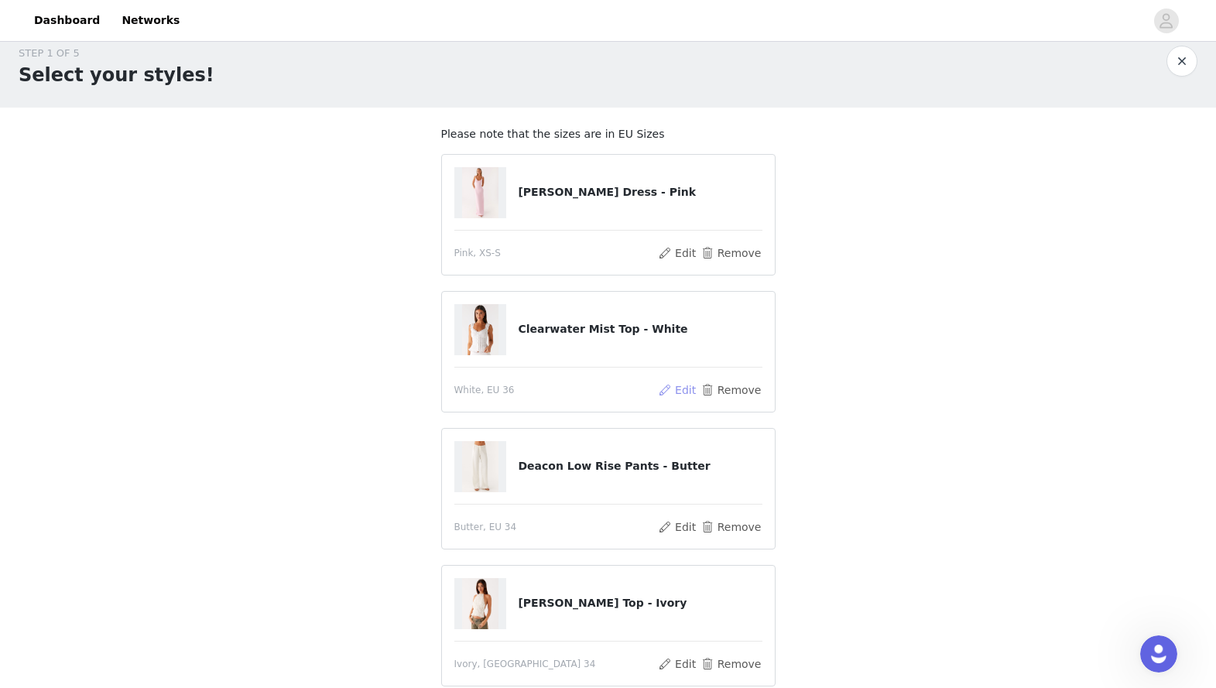
click at [654, 389] on button "Edit" at bounding box center [677, 390] width 39 height 19
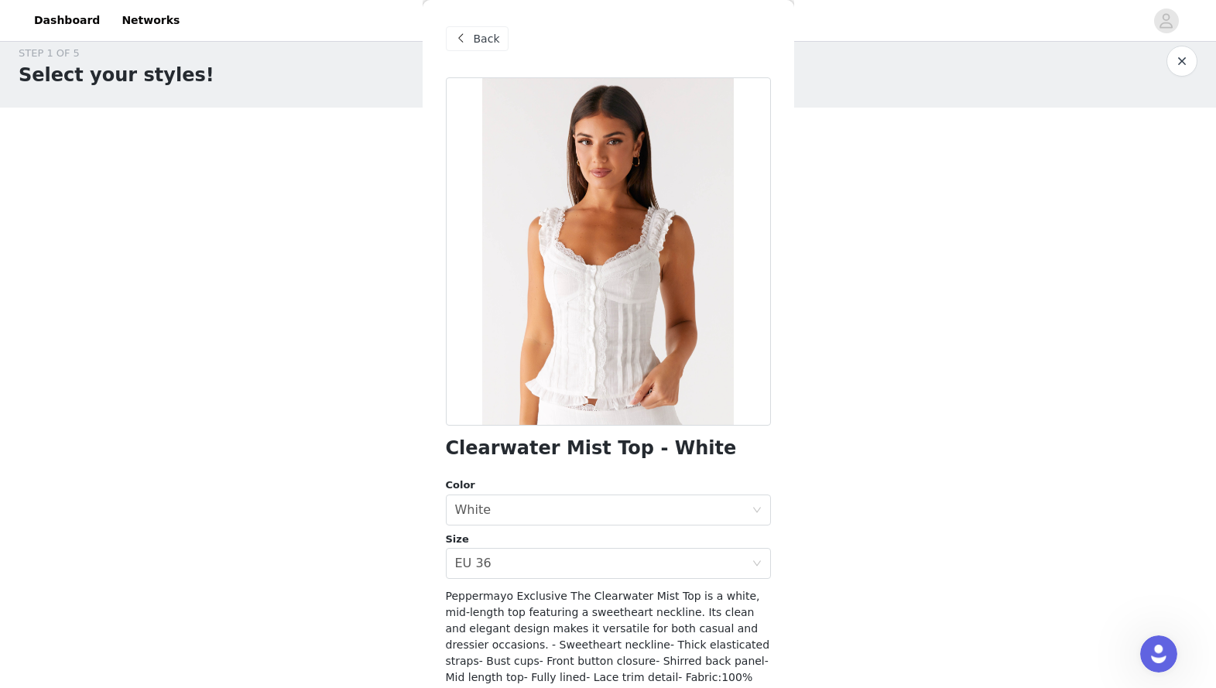
click at [456, 43] on span at bounding box center [461, 38] width 19 height 19
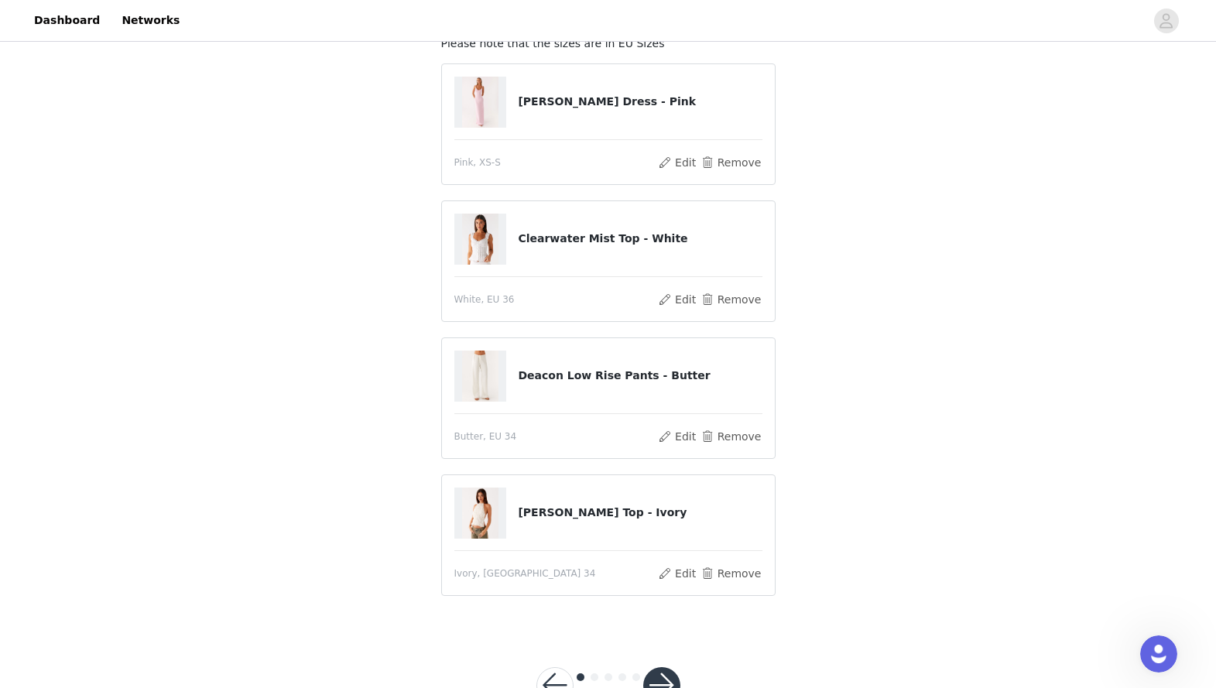
scroll to position [162, 0]
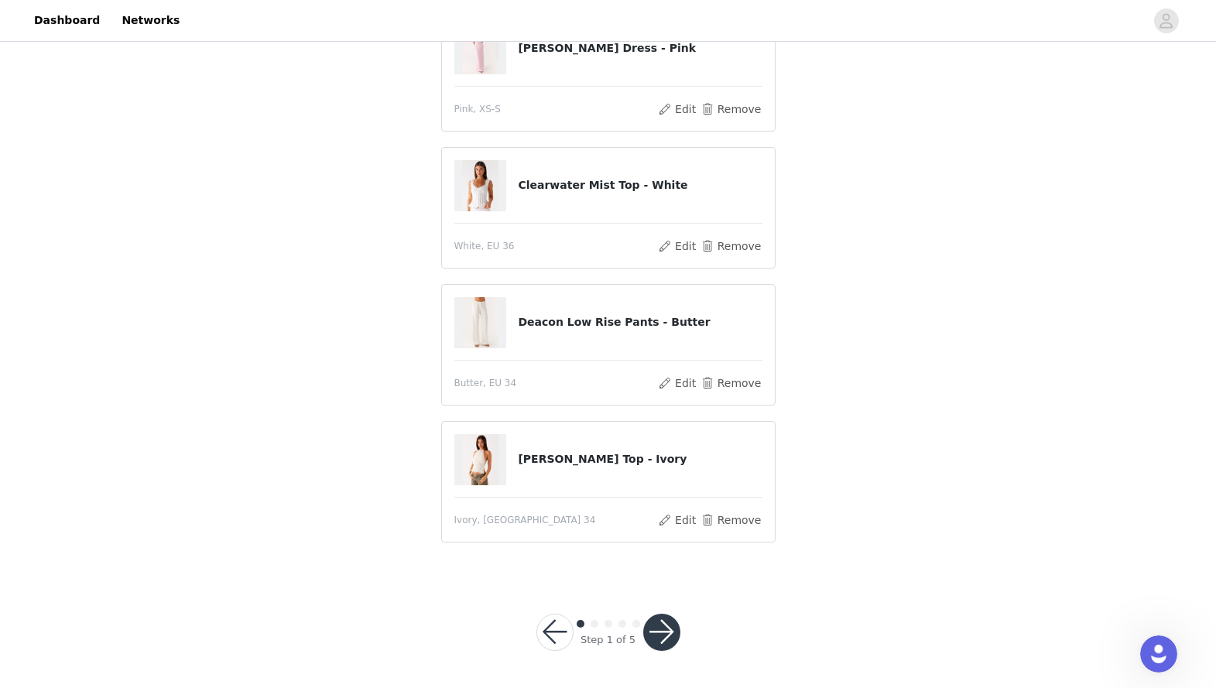
click at [654, 531] on button "button" at bounding box center [661, 632] width 37 height 37
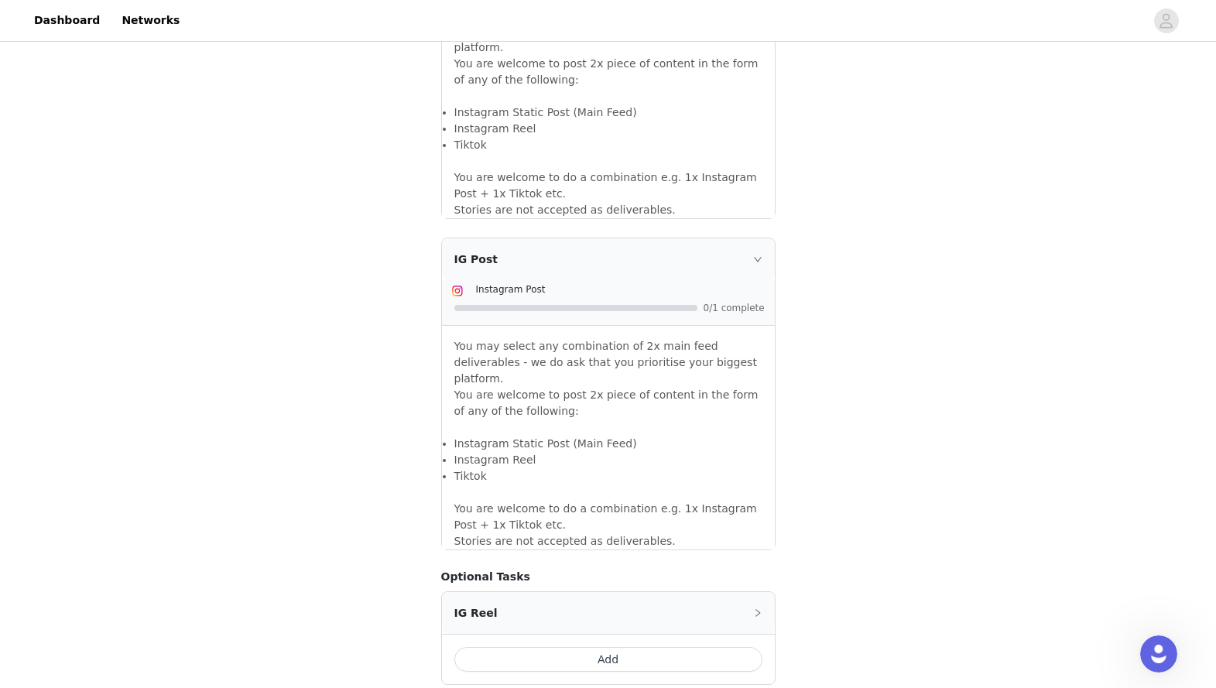
scroll to position [1262, 0]
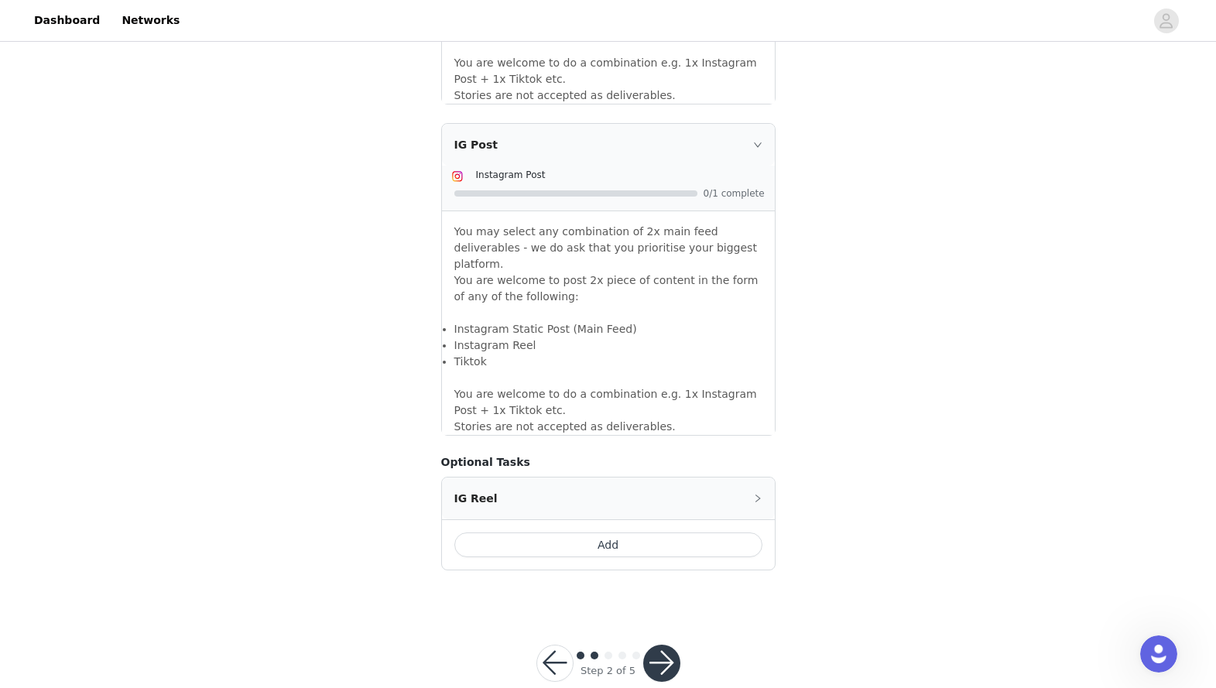
click at [654, 531] on button "button" at bounding box center [661, 663] width 37 height 37
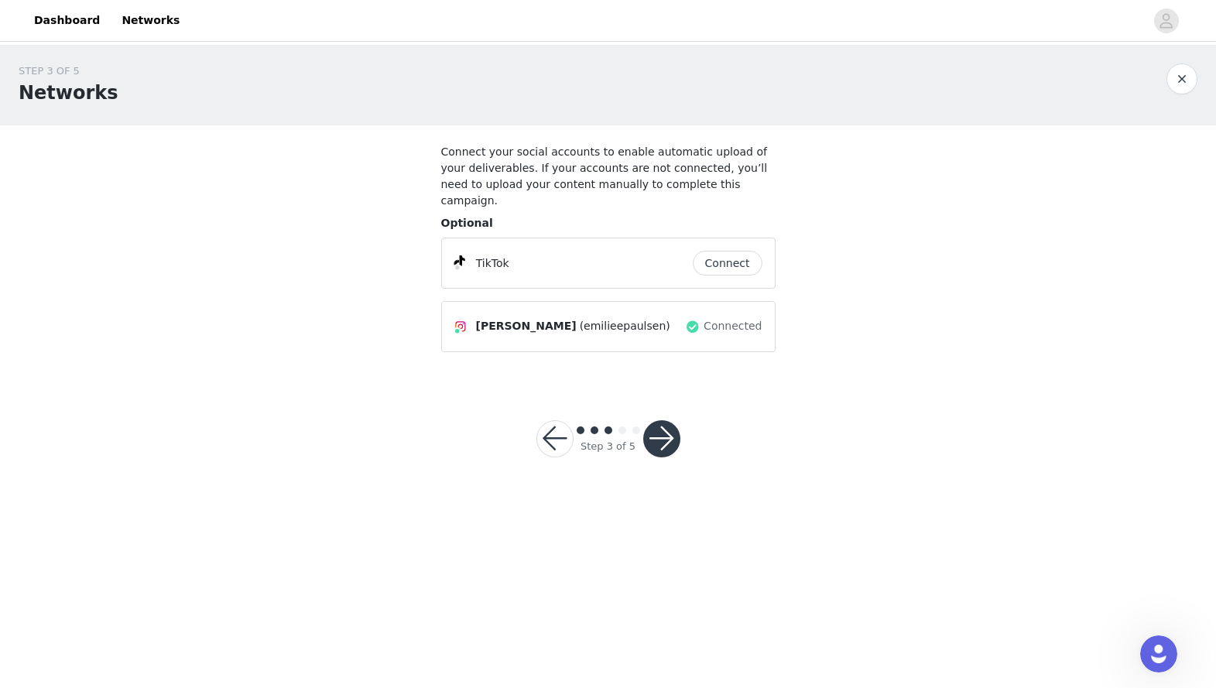
click at [654, 251] on button "Connect" at bounding box center [728, 263] width 70 height 25
click at [654, 424] on button "button" at bounding box center [661, 438] width 37 height 37
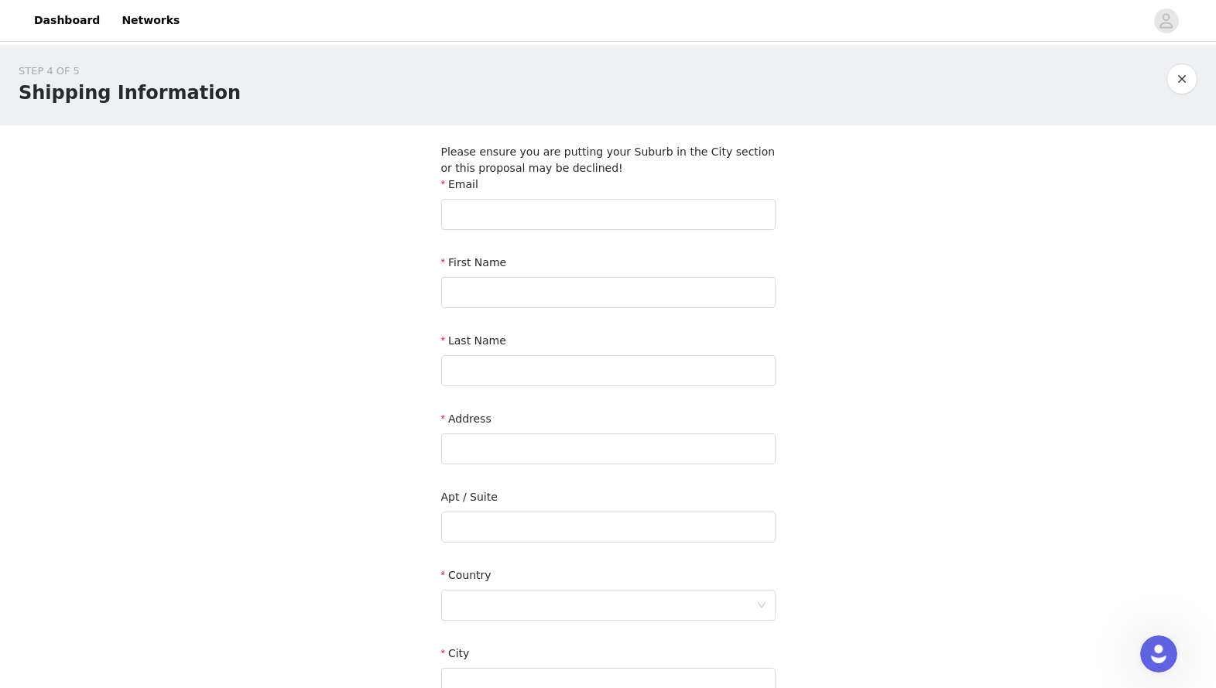
click at [584, 197] on div "Email" at bounding box center [608, 187] width 334 height 22
click at [586, 212] on input "text" at bounding box center [608, 214] width 334 height 31
type input "[PERSON_NAME][EMAIL_ADDRESS][PERSON_NAME][DOMAIN_NAME]"
type input "[PERSON_NAME]"
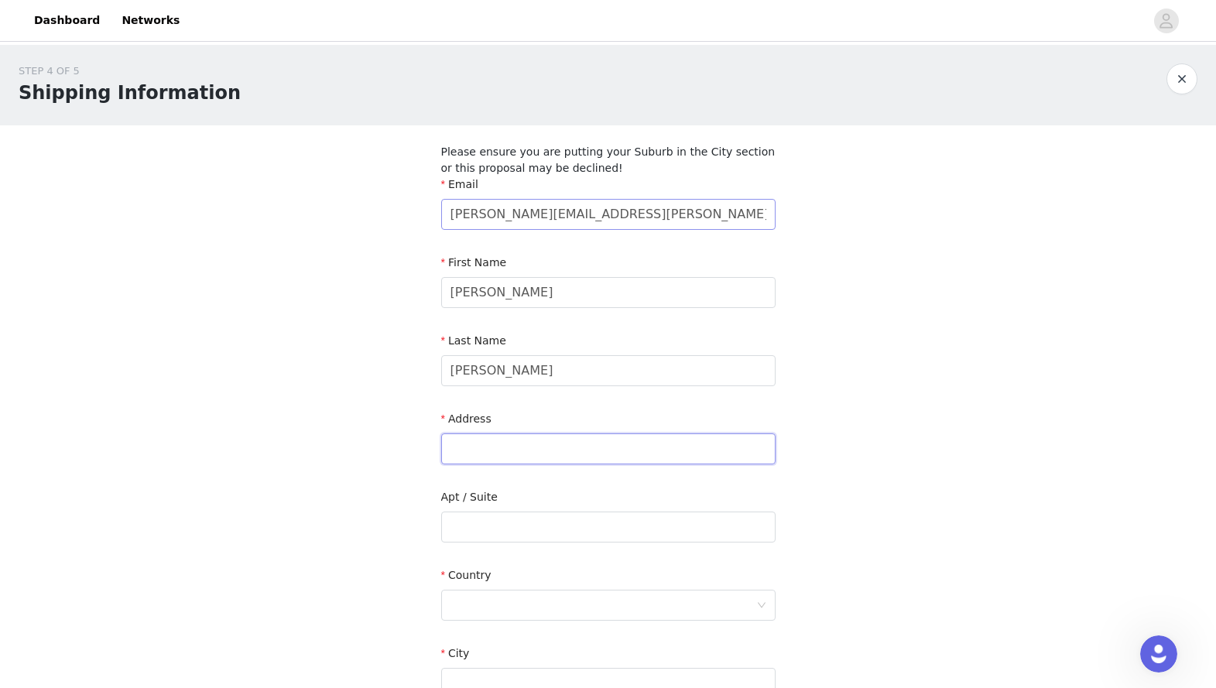
type input "[GEOGRAPHIC_DATA] 29"
type input "106"
type input "Lørenskog"
type input "1461"
type input "94890452"
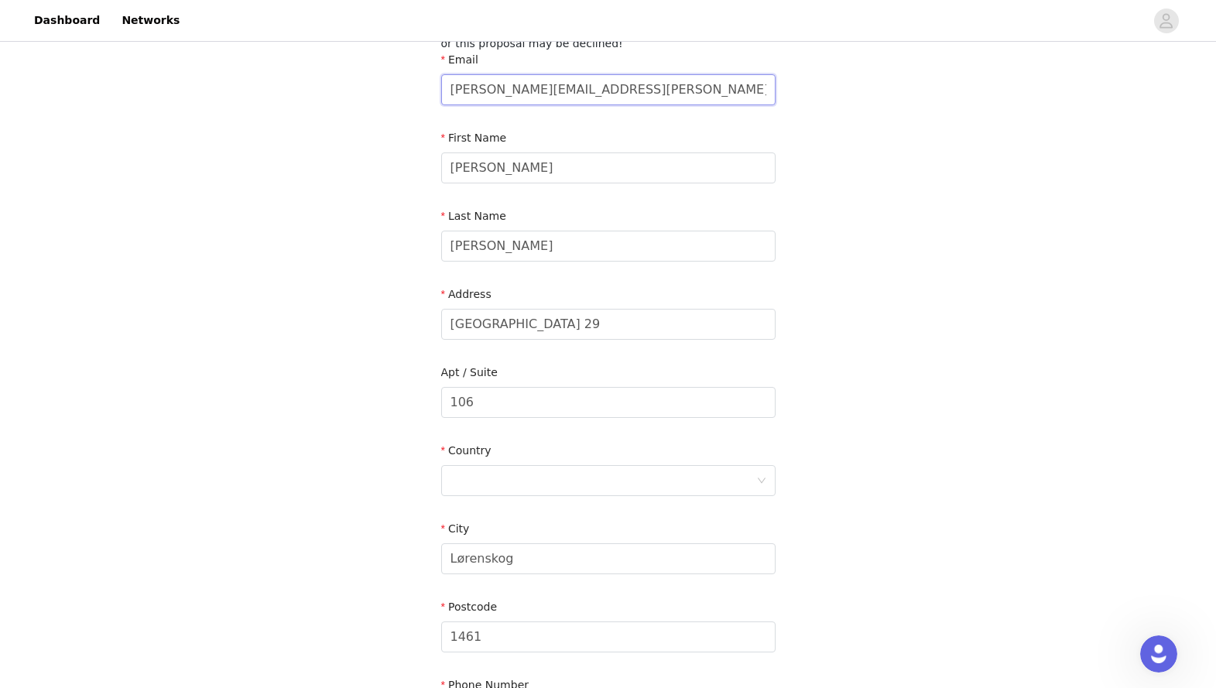
scroll to position [170, 0]
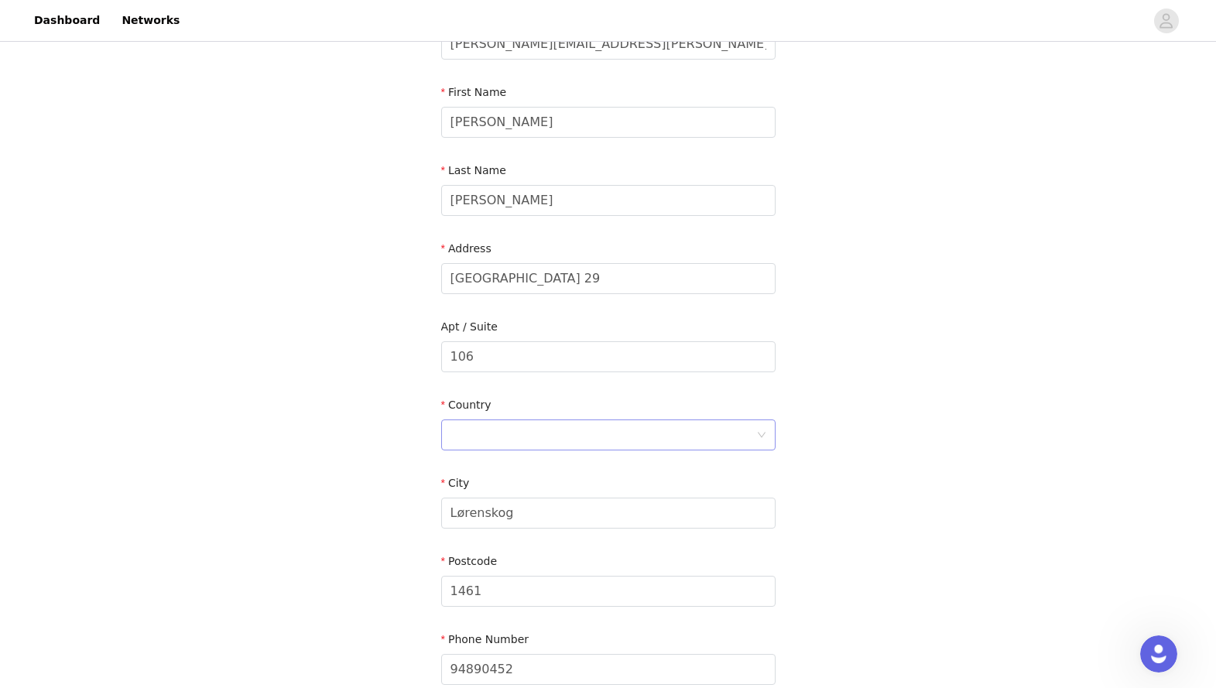
click at [574, 442] on div at bounding box center [604, 434] width 306 height 29
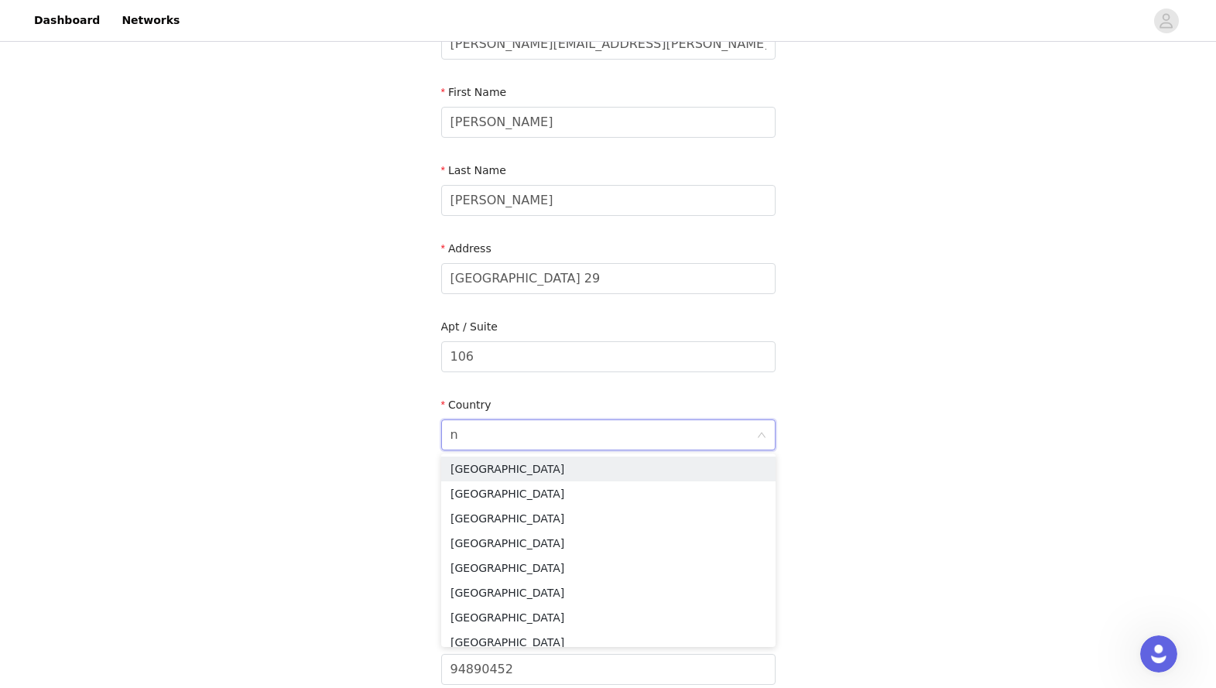
type input "no"
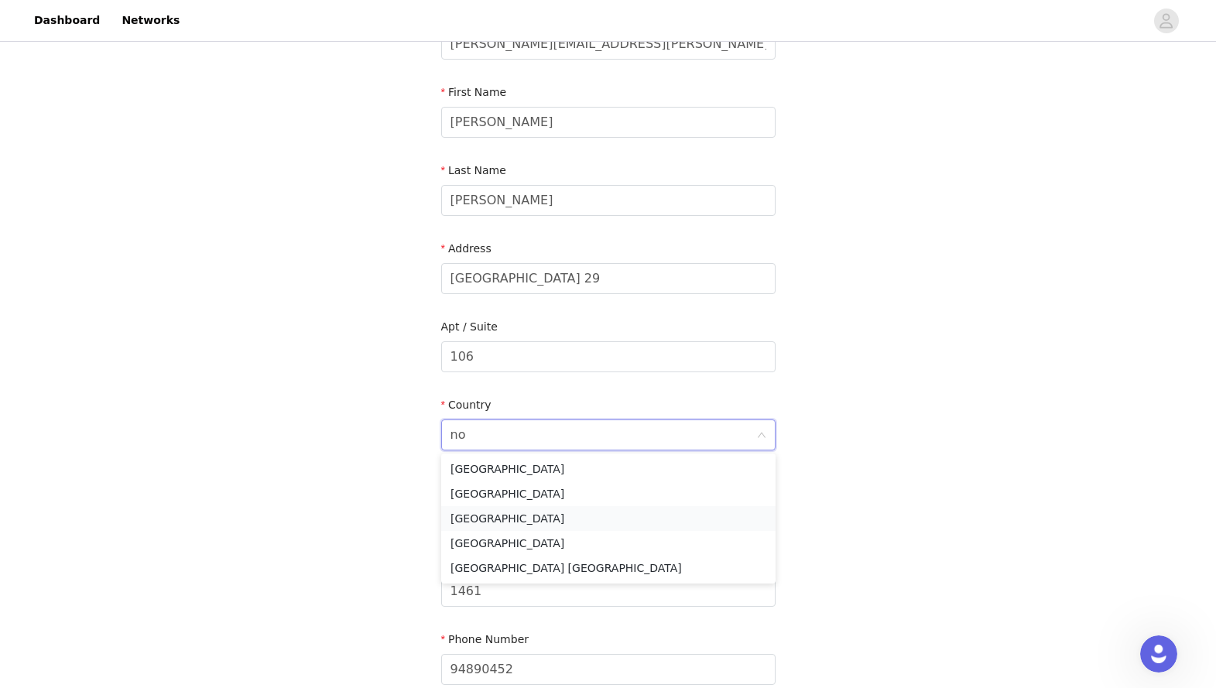
click at [567, 516] on li "[GEOGRAPHIC_DATA]" at bounding box center [608, 518] width 334 height 25
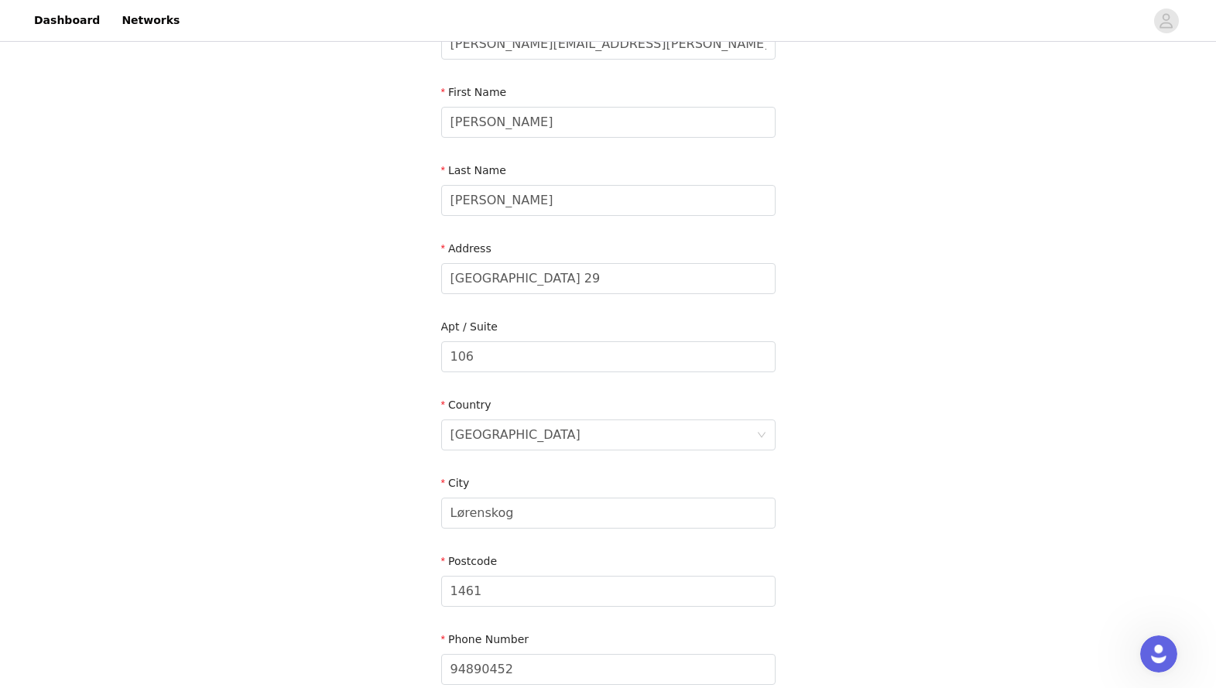
click at [654, 420] on div "STEP 4 OF 5 Shipping Information Please ensure you are putting your Suburb in t…" at bounding box center [608, 302] width 1216 height 854
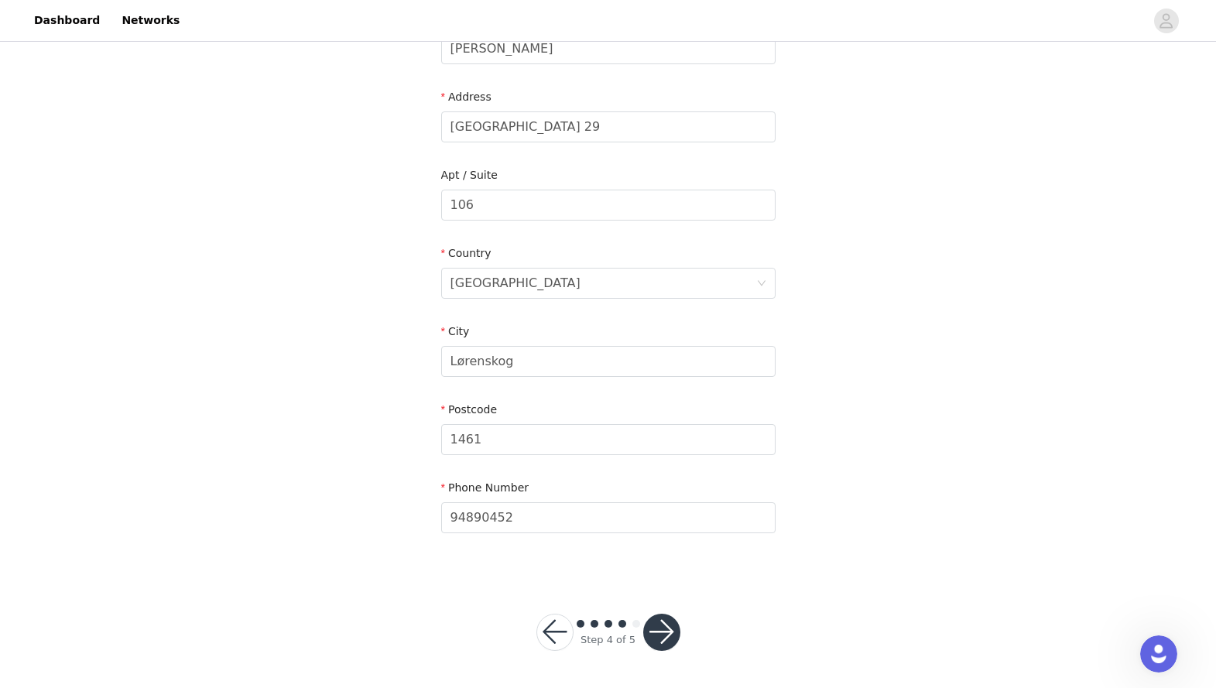
click at [654, 531] on button "button" at bounding box center [661, 632] width 37 height 37
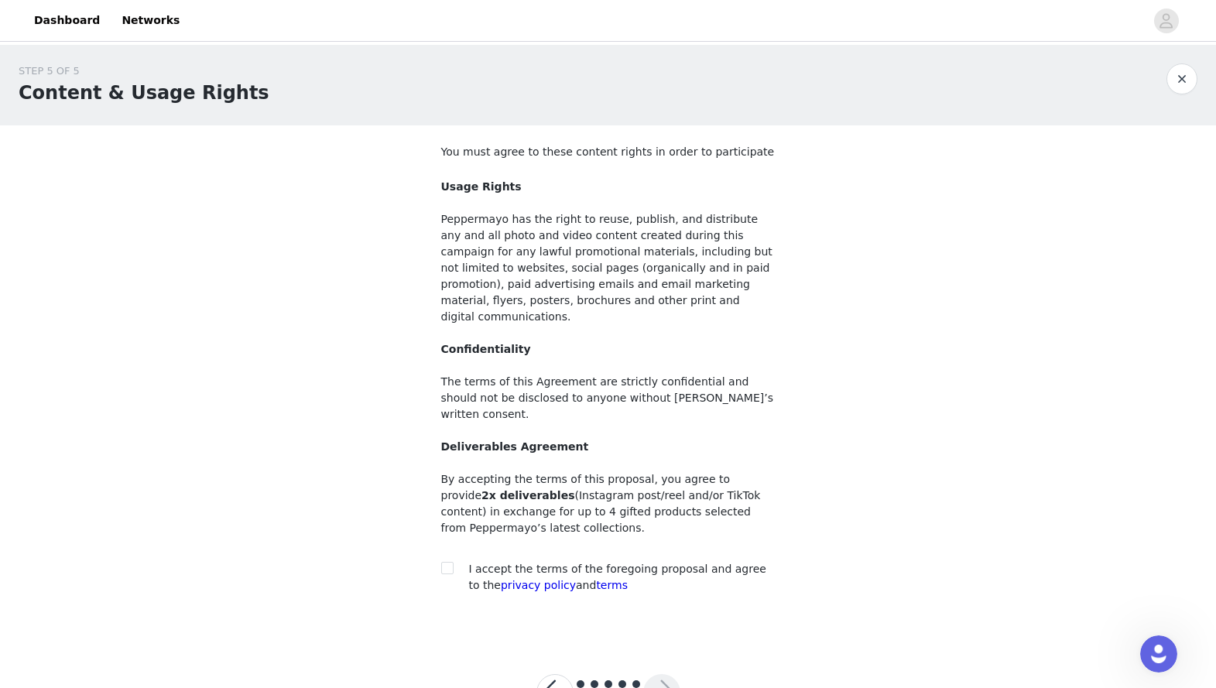
scroll to position [28, 0]
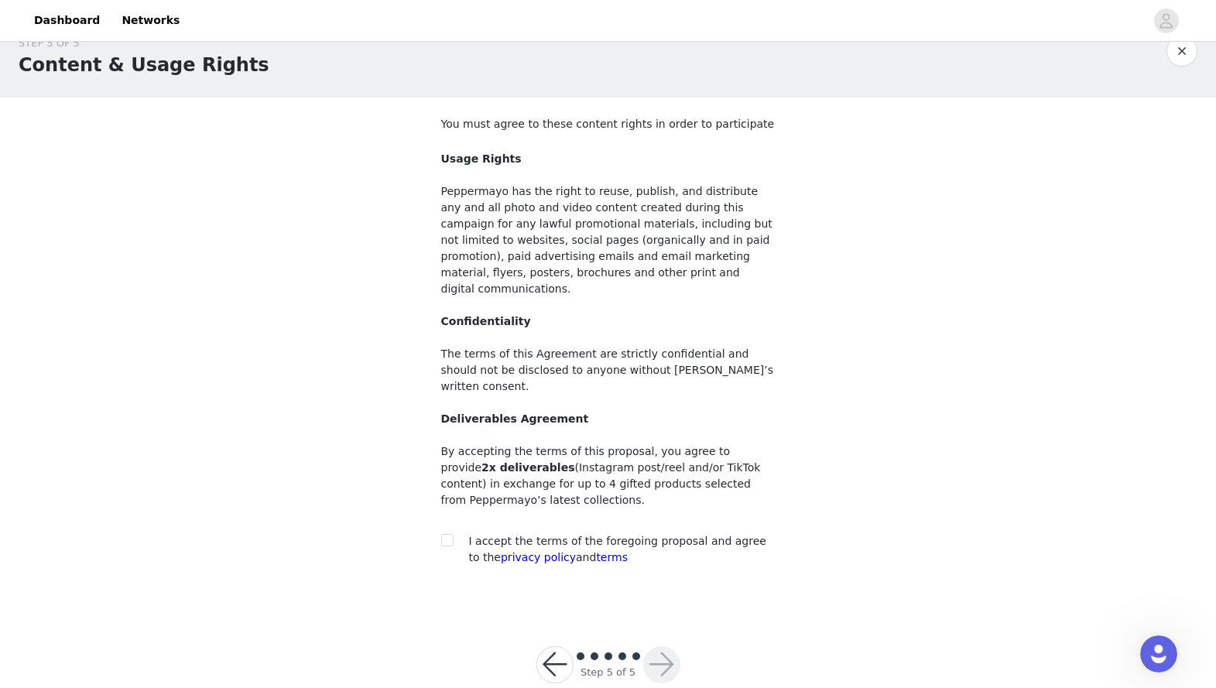
click at [456, 531] on div at bounding box center [452, 541] width 22 height 16
click at [447, 531] on input "checkbox" at bounding box center [446, 539] width 11 height 11
checkbox input "true"
click at [654, 531] on button "button" at bounding box center [661, 664] width 37 height 37
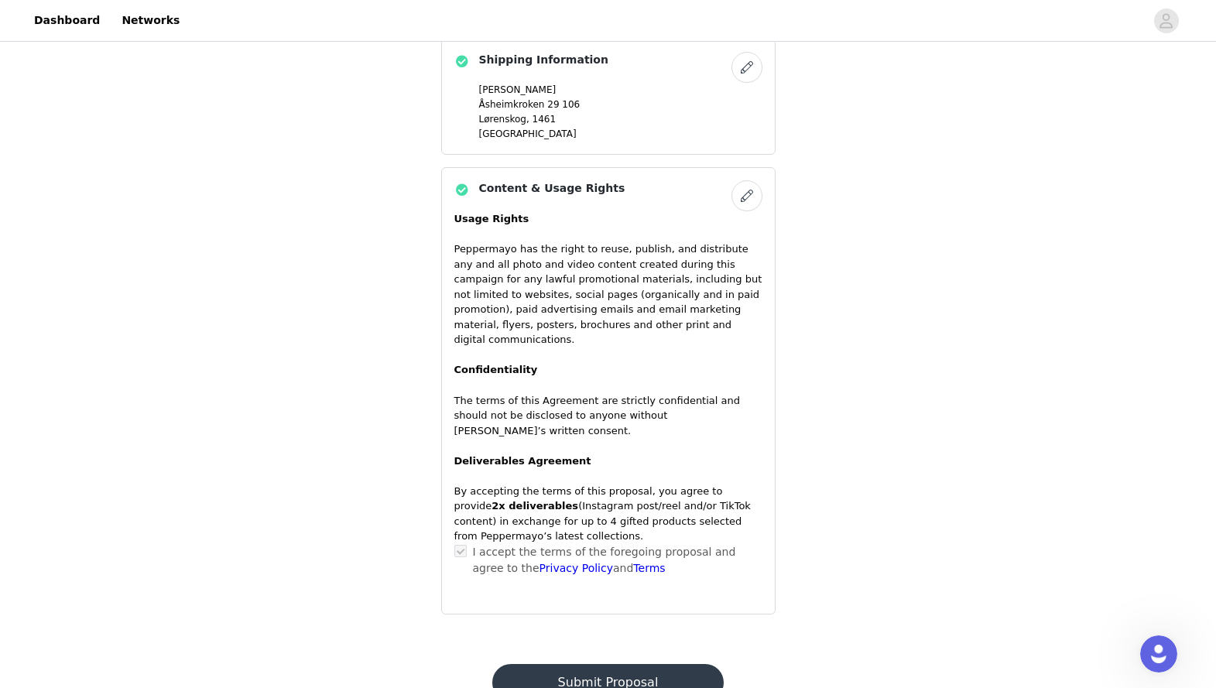
scroll to position [1098, 0]
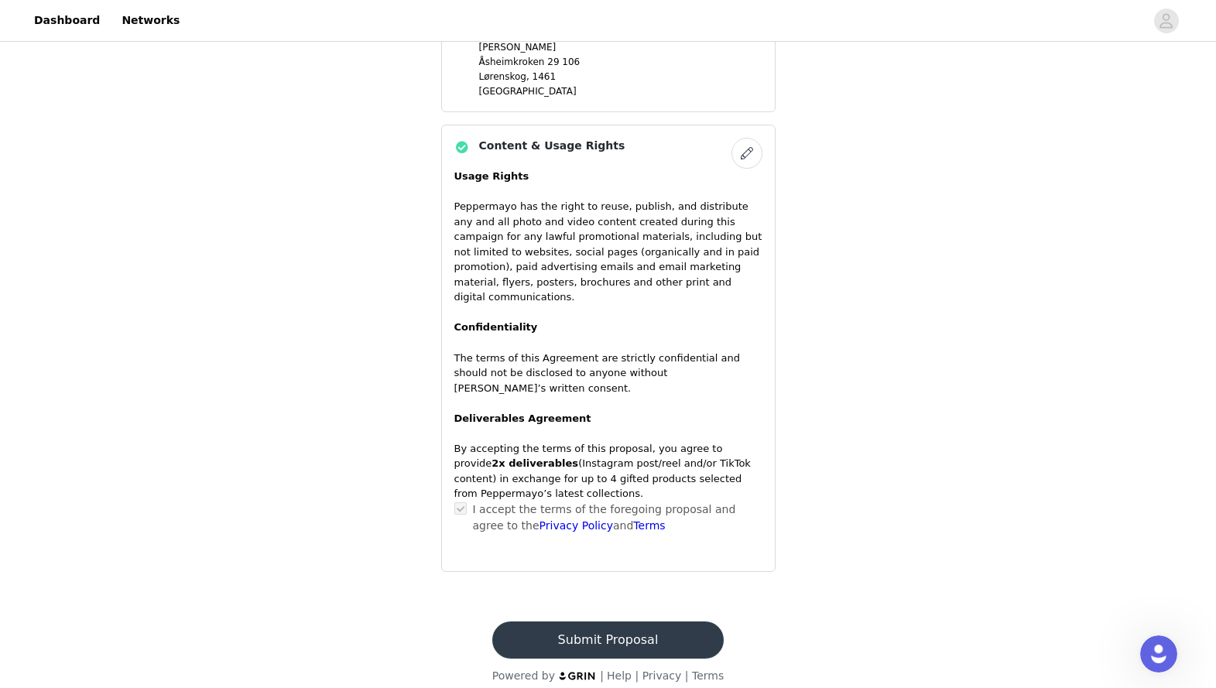
click at [622, 531] on button "Submit Proposal" at bounding box center [607, 640] width 231 height 37
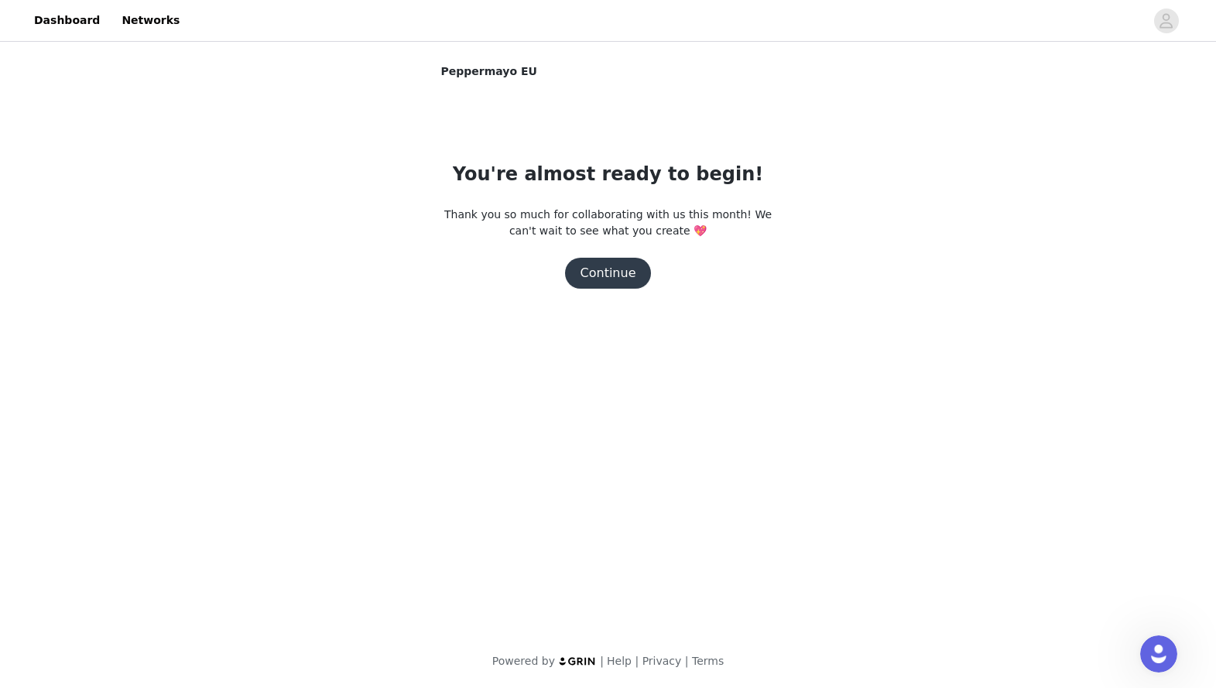
scroll to position [0, 0]
